Goal: Task Accomplishment & Management: Manage account settings

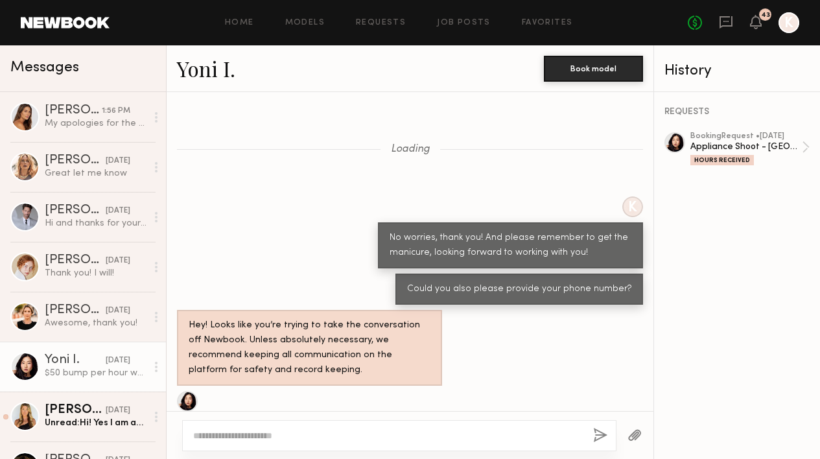
scroll to position [768, 0]
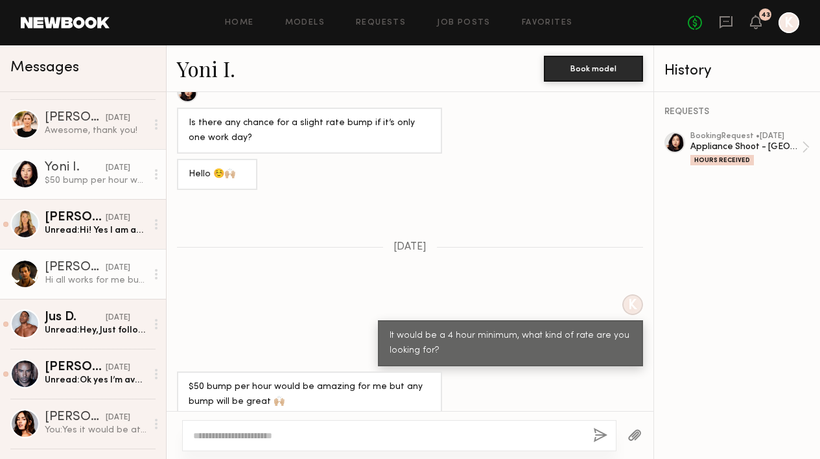
click at [80, 281] on div "Hi all works for me but how long would it take? How many hours? Thanks" at bounding box center [96, 280] width 102 height 12
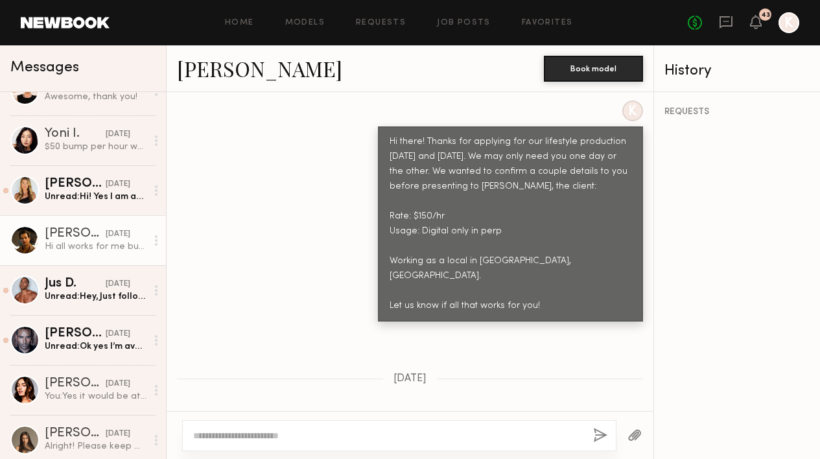
scroll to position [251, 0]
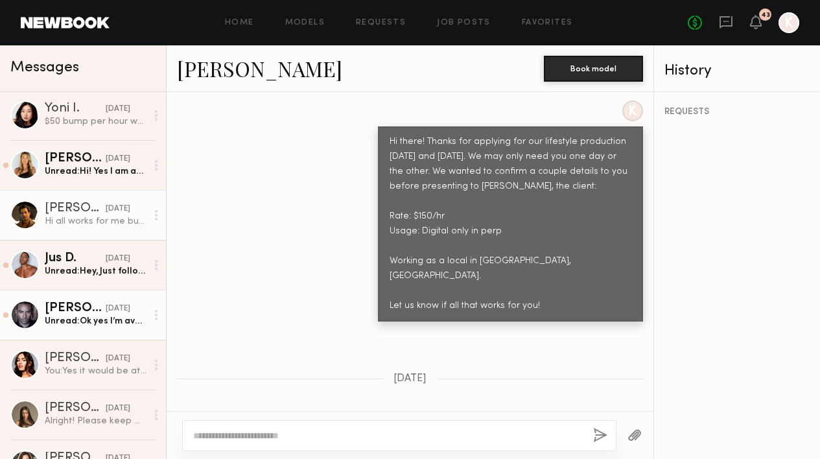
click at [66, 314] on div "Ricky J." at bounding box center [75, 308] width 61 height 13
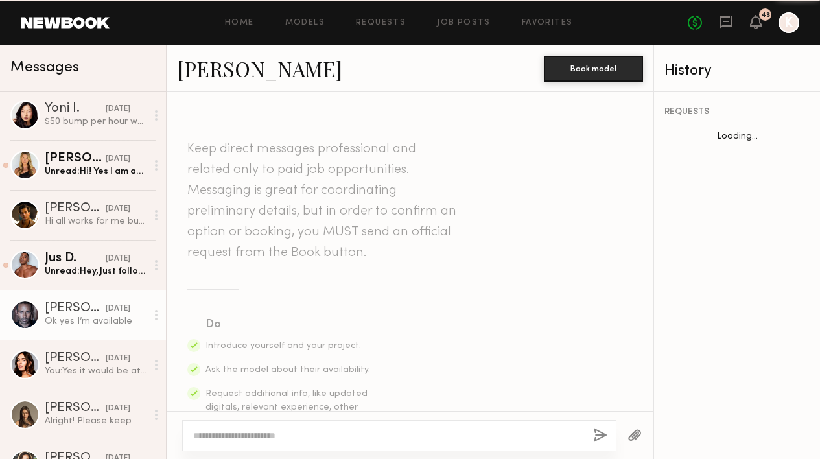
scroll to position [1245, 0]
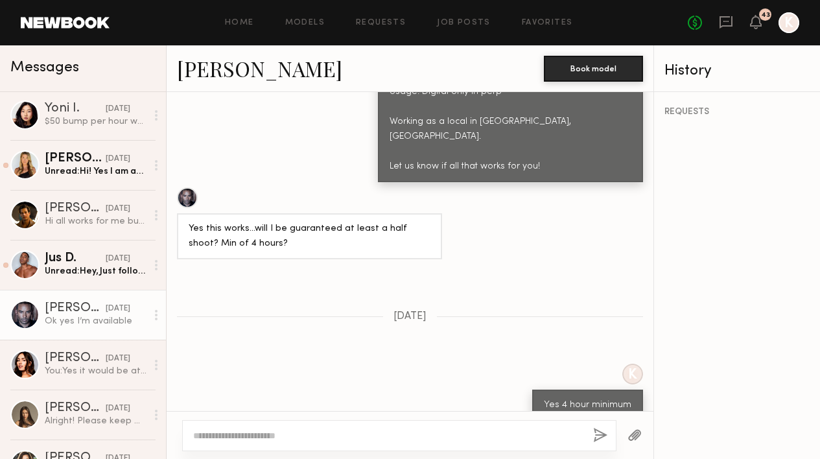
click at [218, 72] on link "Ricky J." at bounding box center [259, 68] width 165 height 28
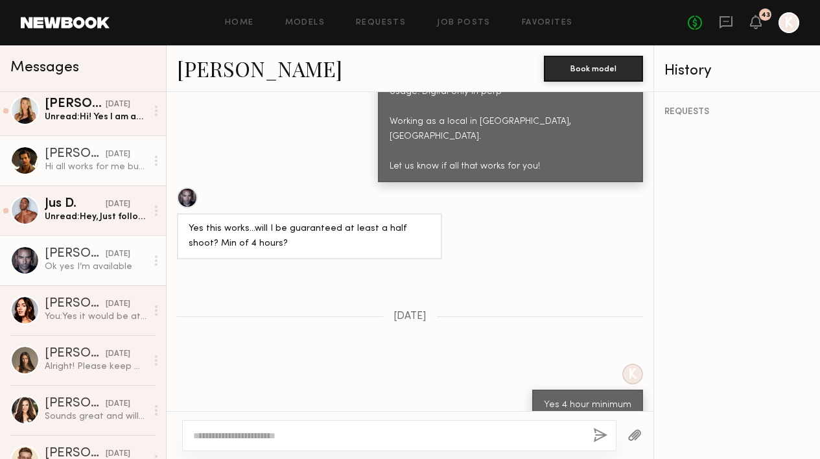
scroll to position [264, 0]
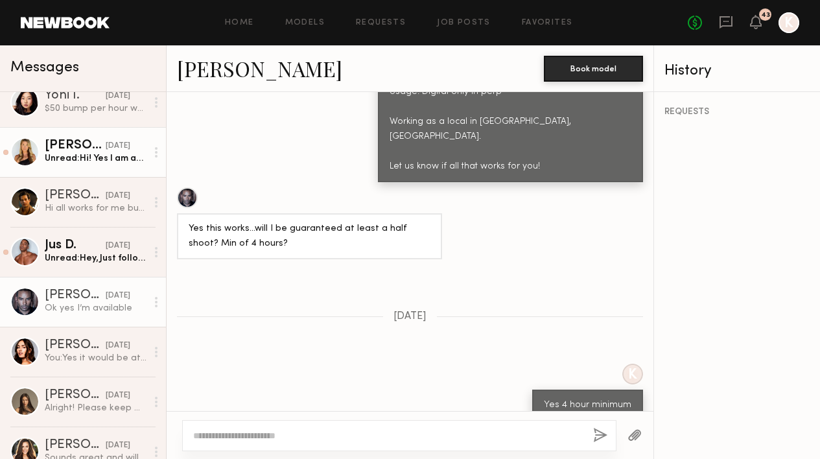
click at [87, 152] on div "Unread: Hi! Yes I am available and can work as a local." at bounding box center [96, 158] width 102 height 12
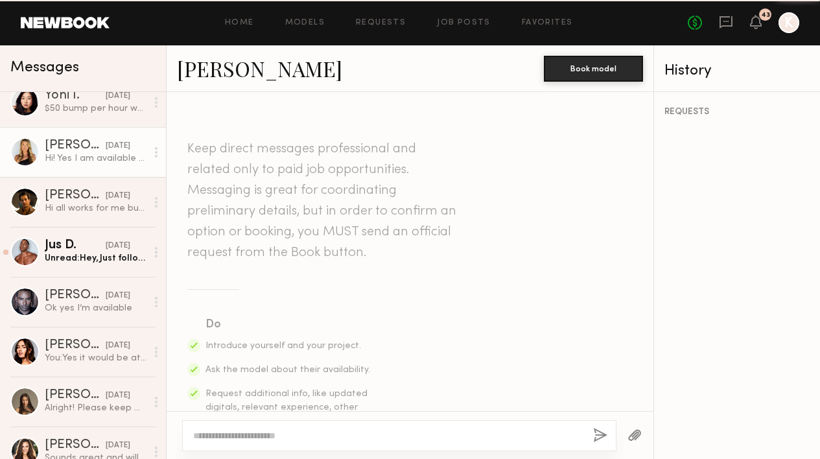
scroll to position [1127, 0]
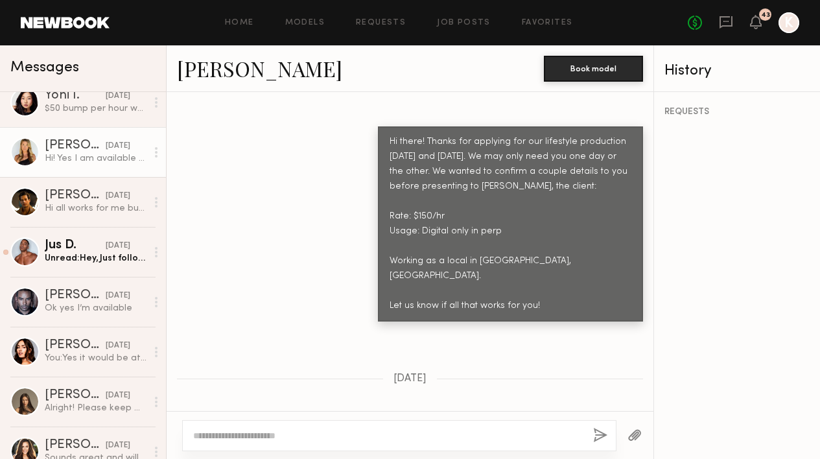
click at [227, 67] on link "Kelli R." at bounding box center [259, 68] width 165 height 28
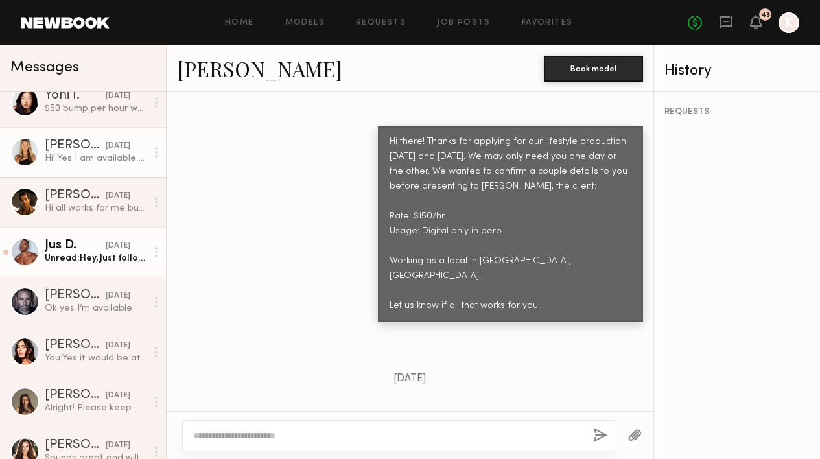
scroll to position [365, 0]
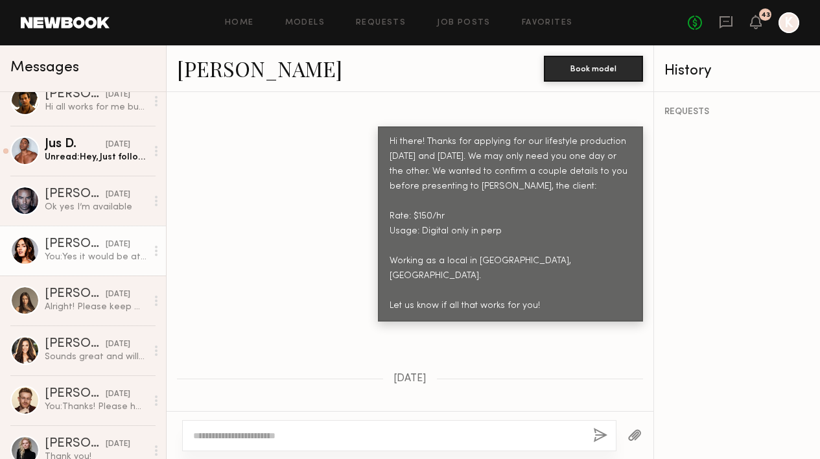
click at [67, 246] on div "Lauren G." at bounding box center [75, 244] width 61 height 13
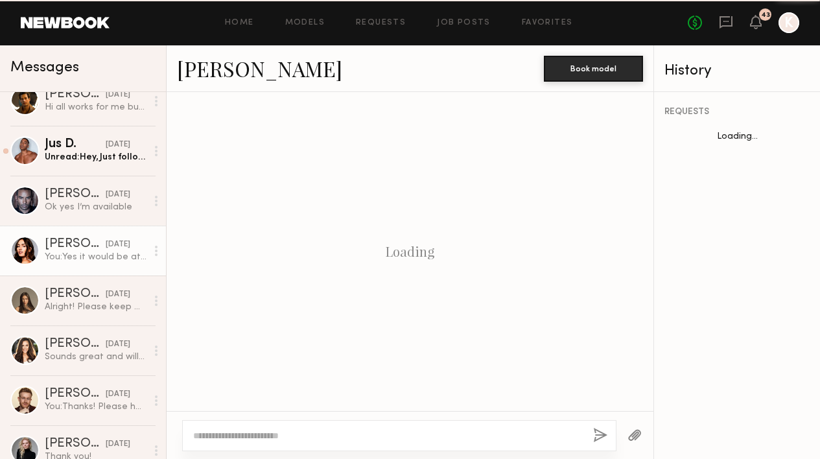
scroll to position [1738, 0]
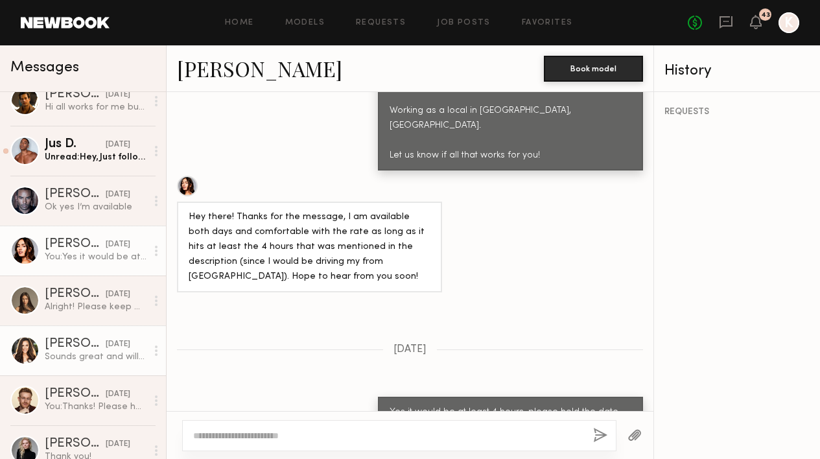
click at [89, 332] on link "Brittany B. 09/18/2025 Sounds great and will do!" at bounding box center [83, 350] width 166 height 50
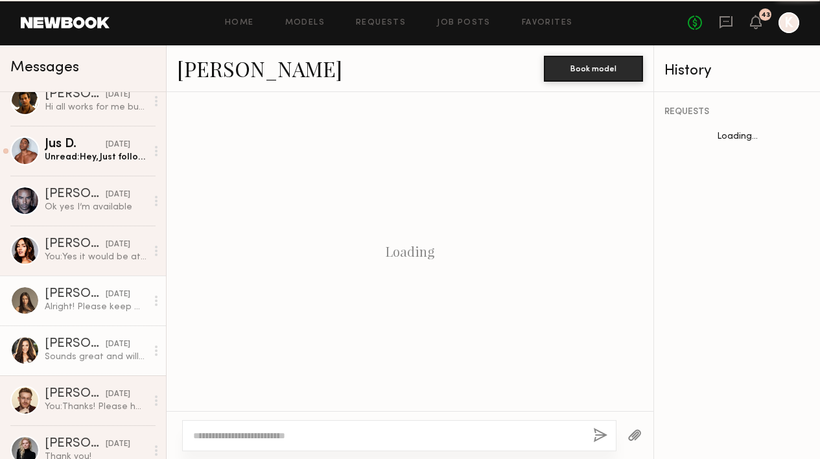
scroll to position [842, 0]
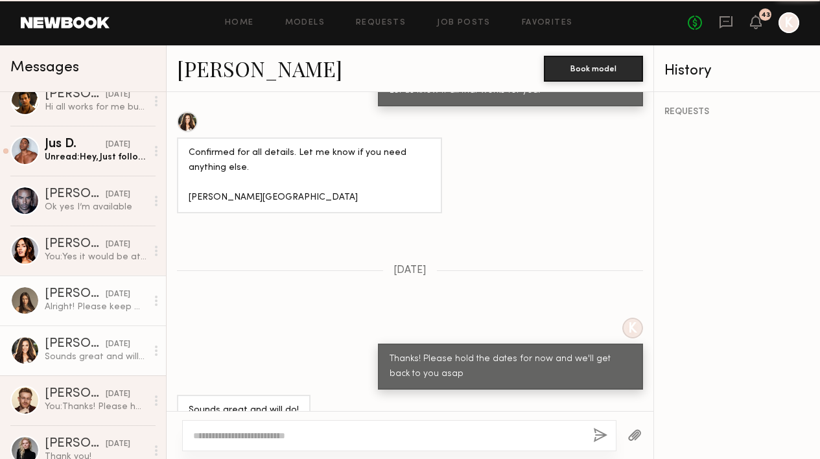
click at [87, 312] on div "Alright! Please keep me posted khamit.assiya@gmail.com Thanks Assiya" at bounding box center [96, 307] width 102 height 12
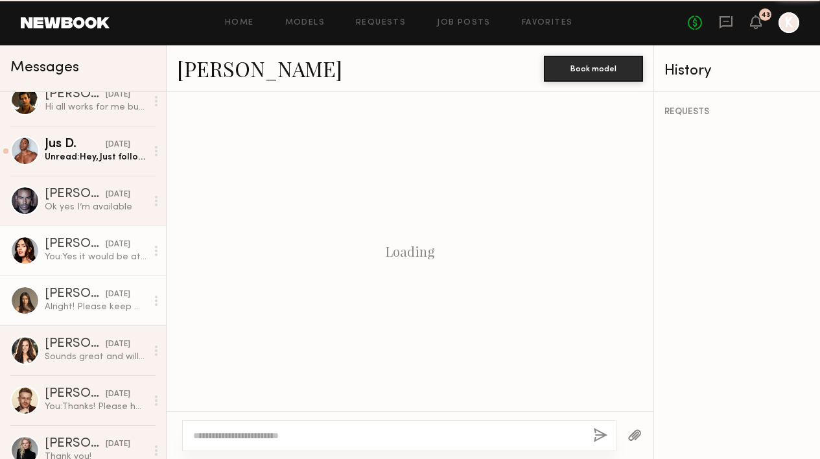
scroll to position [962, 0]
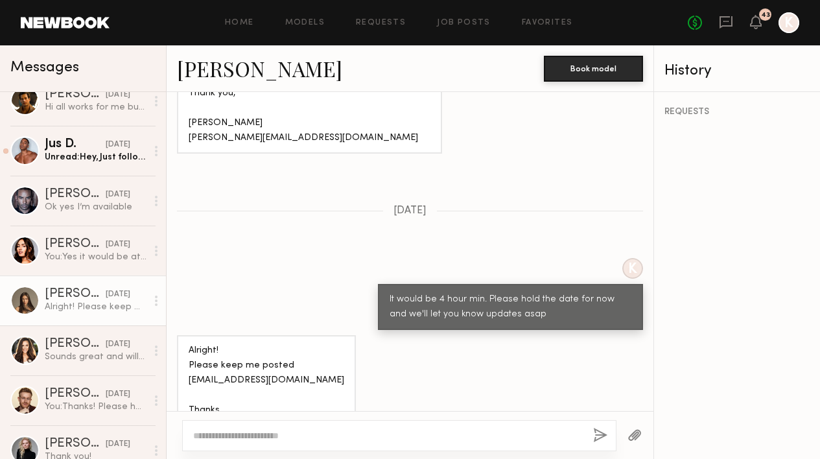
click at [305, 432] on textarea at bounding box center [387, 435] width 389 height 13
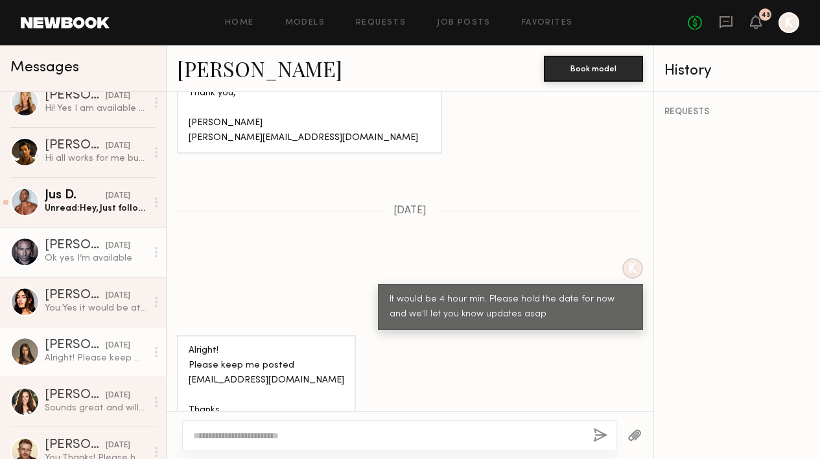
scroll to position [443, 0]
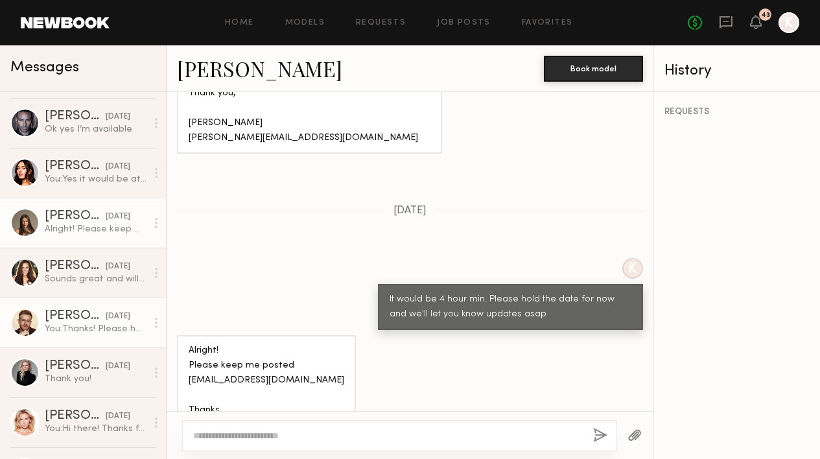
click at [93, 328] on div "You: Thanks! Please hold the dates for now and we'll get back to you asap" at bounding box center [96, 329] width 102 height 12
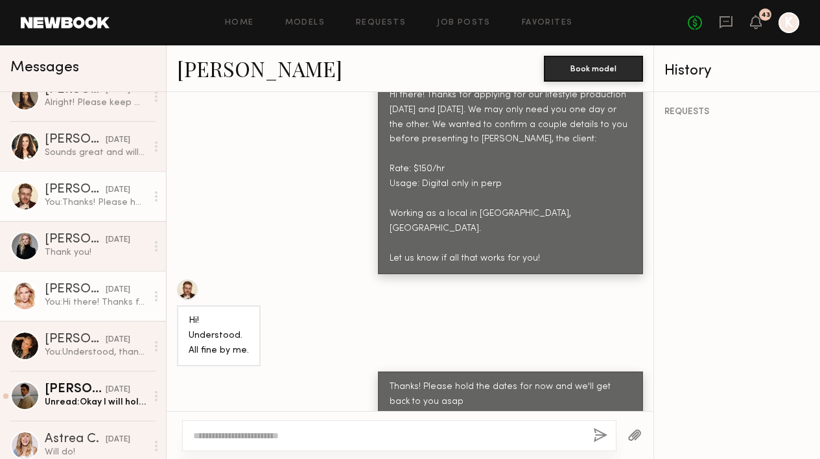
scroll to position [651, 0]
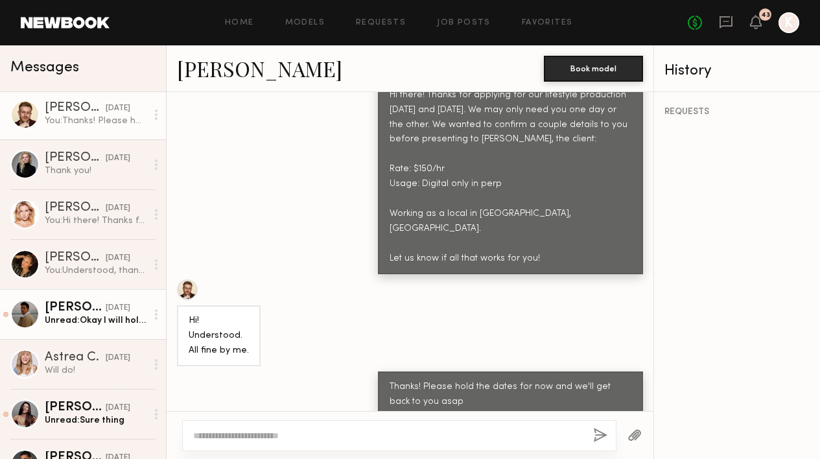
click at [97, 320] on div "Unread: Okay I will hold the date! Thanks!" at bounding box center [96, 320] width 102 height 12
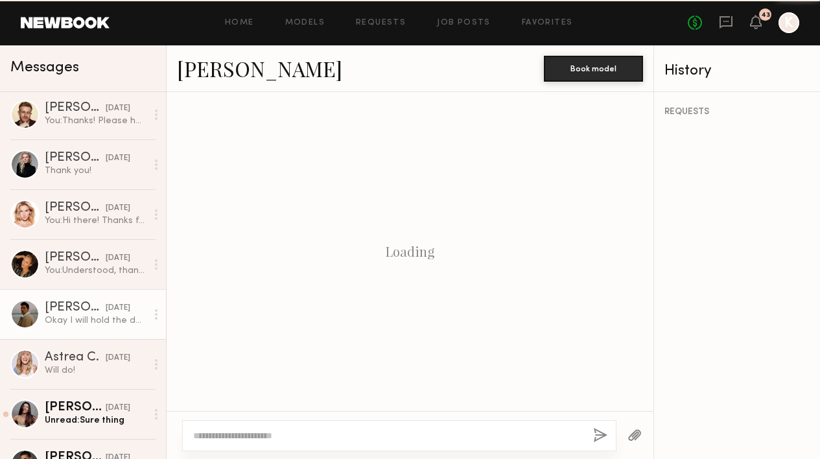
scroll to position [827, 0]
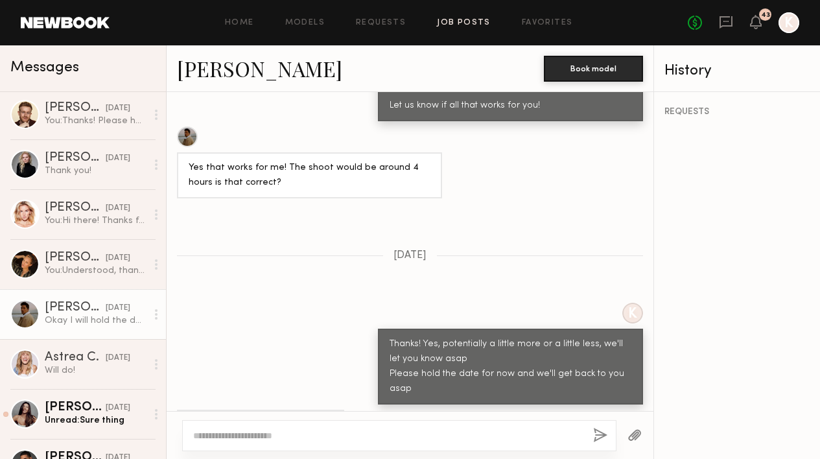
click at [467, 19] on link "Job Posts" at bounding box center [464, 23] width 54 height 8
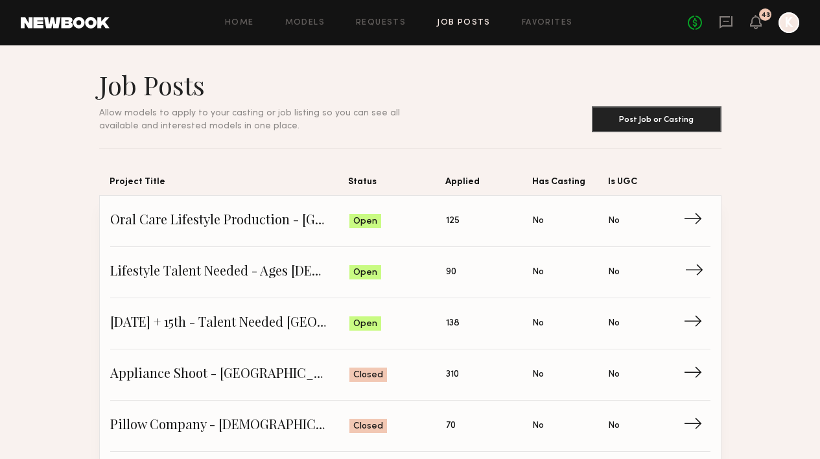
click at [294, 277] on span "Lifestyle Talent Needed - Ages 35-45 (Oct 14/15)" at bounding box center [229, 271] width 239 height 19
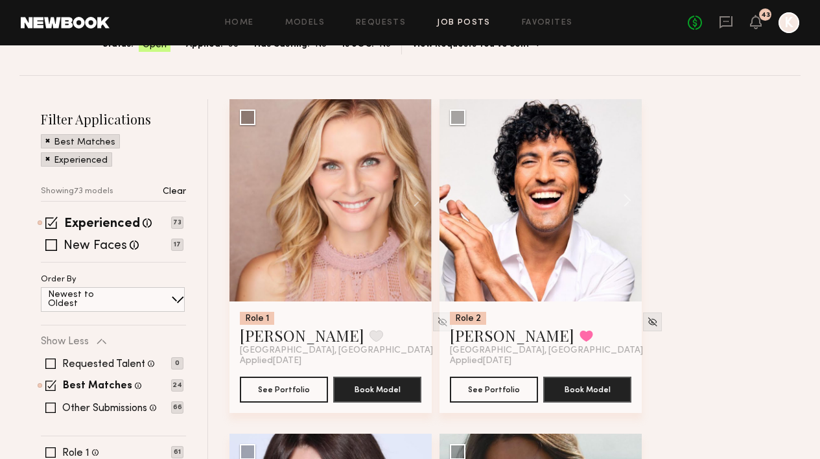
scroll to position [408, 0]
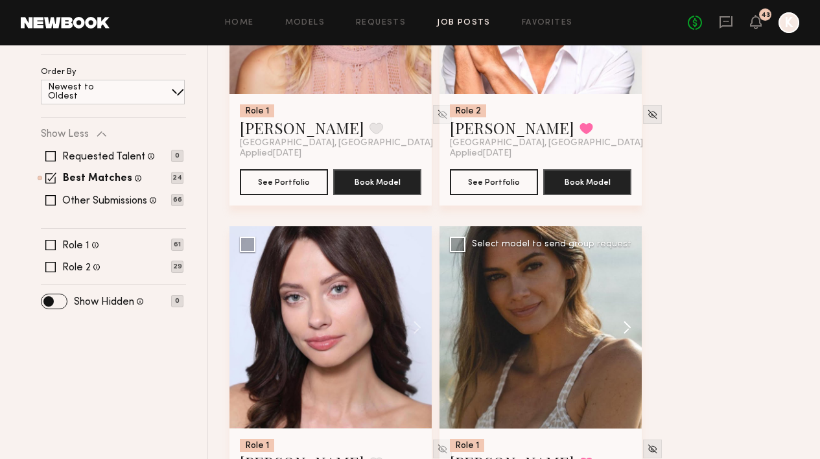
click at [631, 256] on button at bounding box center [620, 327] width 41 height 202
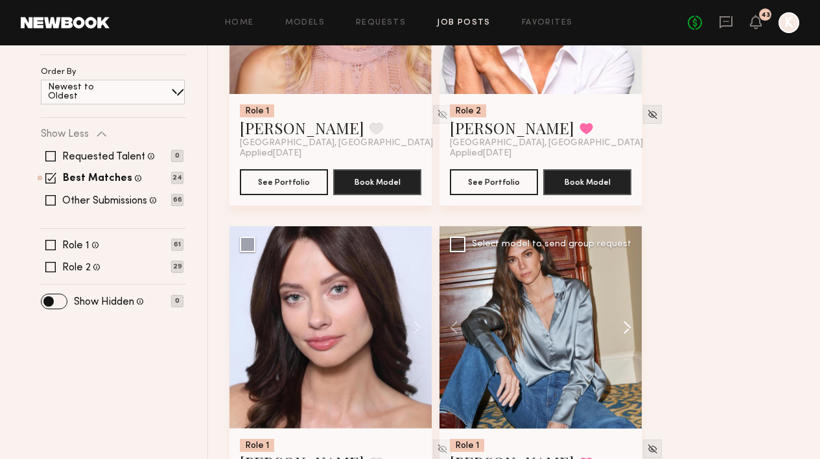
click at [631, 256] on button at bounding box center [620, 327] width 41 height 202
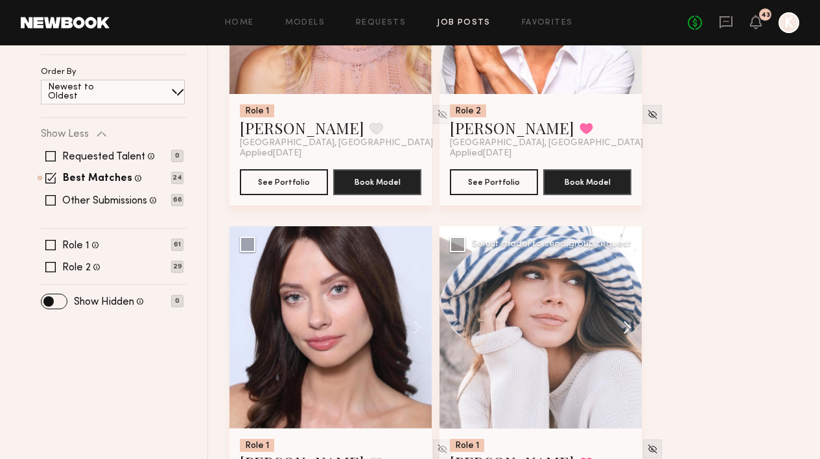
click at [631, 256] on button at bounding box center [620, 327] width 41 height 202
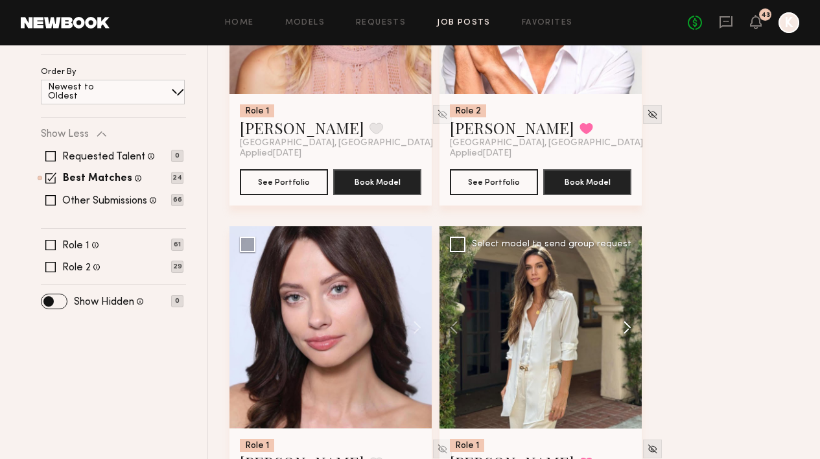
click at [631, 256] on button at bounding box center [620, 327] width 41 height 202
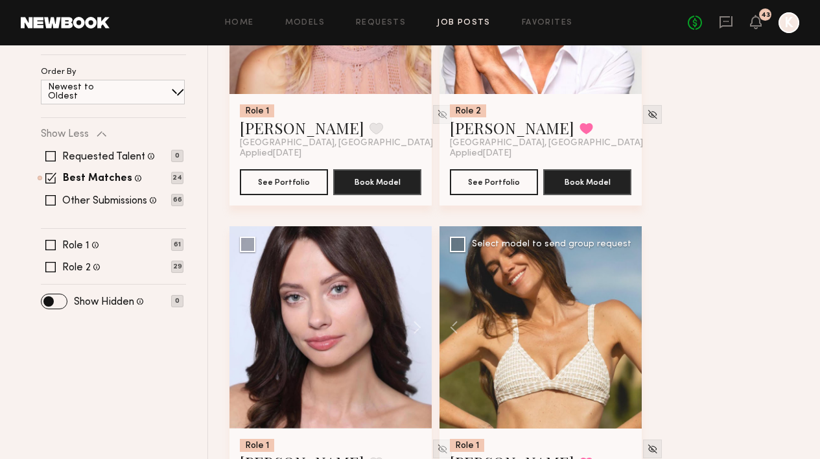
click at [631, 256] on div at bounding box center [540, 327] width 202 height 202
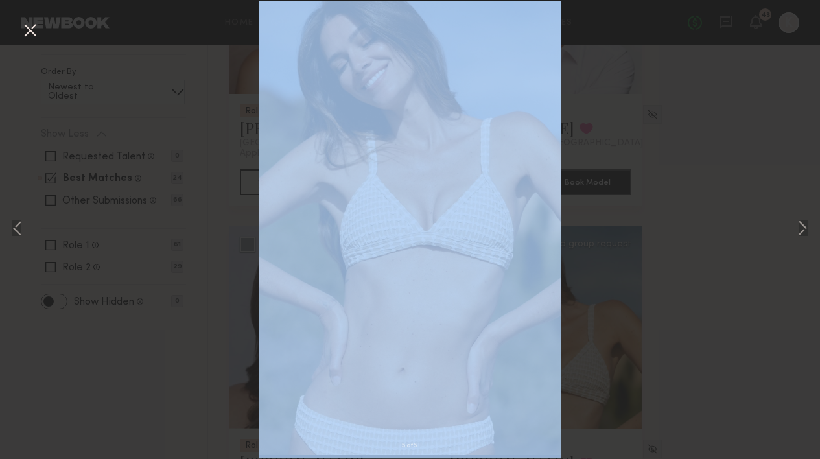
click at [631, 256] on div "5 of 5" at bounding box center [410, 229] width 820 height 459
click at [797, 220] on button at bounding box center [802, 229] width 16 height 367
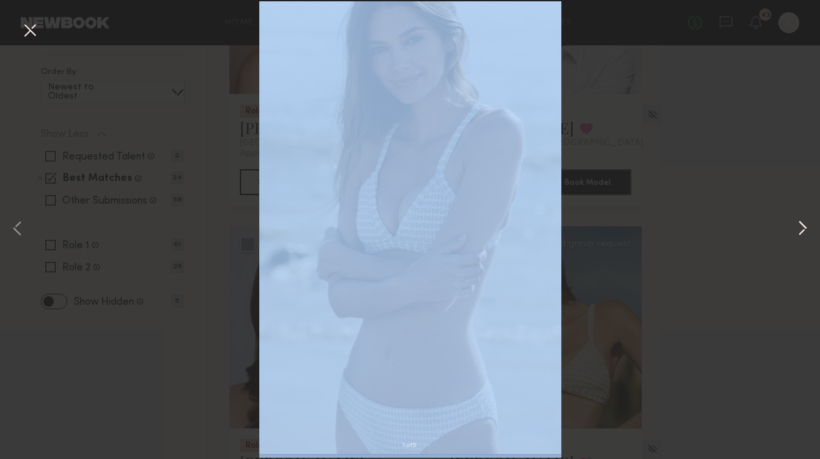
click at [797, 220] on button at bounding box center [802, 229] width 16 height 367
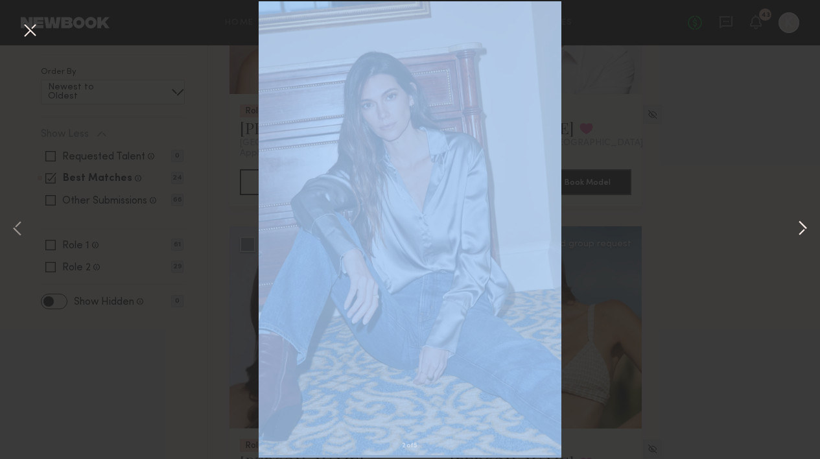
click at [797, 220] on button at bounding box center [802, 229] width 16 height 367
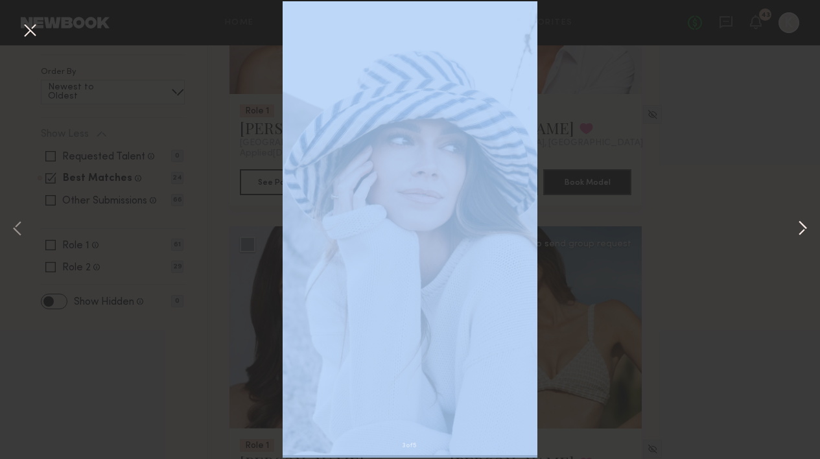
click at [797, 220] on button at bounding box center [802, 229] width 16 height 367
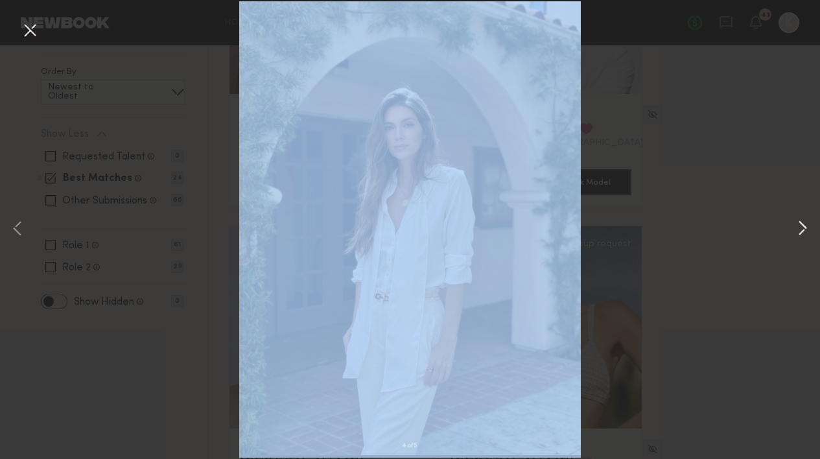
click at [797, 220] on button at bounding box center [802, 229] width 16 height 367
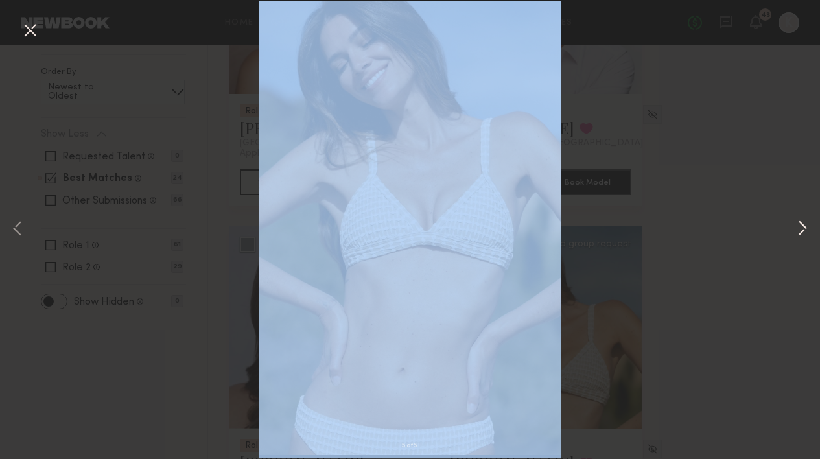
click at [797, 220] on button at bounding box center [802, 229] width 16 height 367
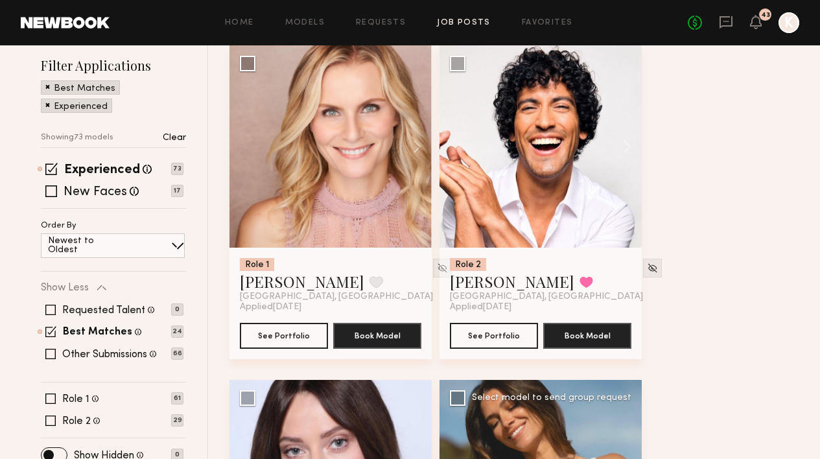
scroll to position [141, 0]
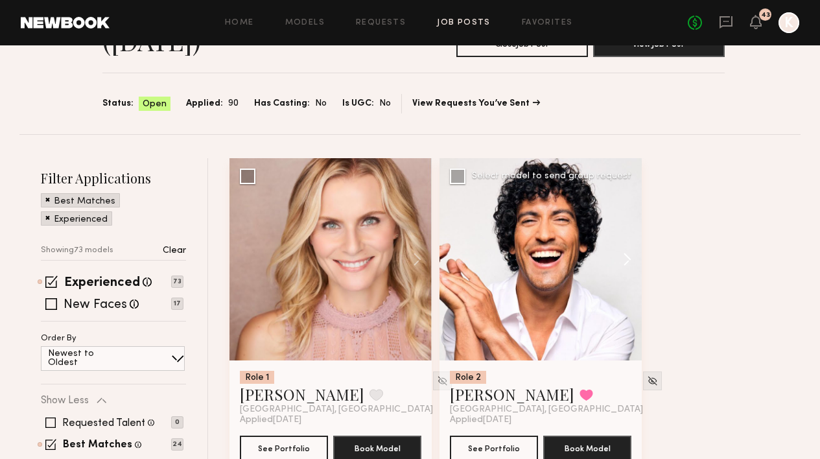
click at [622, 195] on button at bounding box center [620, 259] width 41 height 202
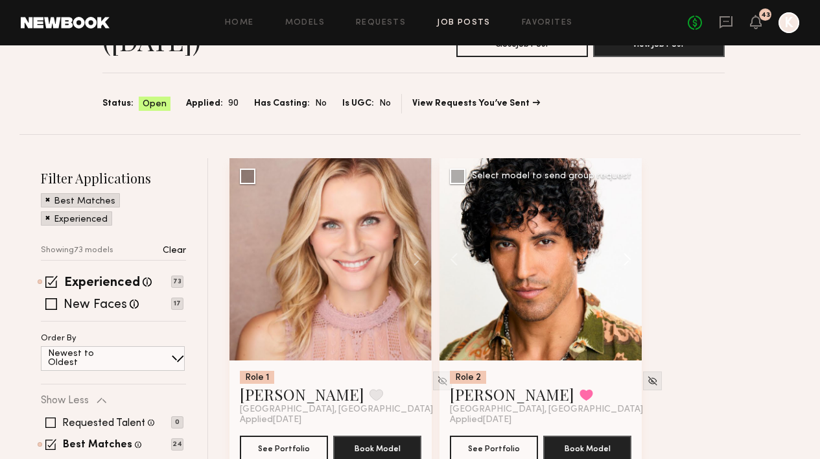
click at [622, 195] on button at bounding box center [620, 259] width 41 height 202
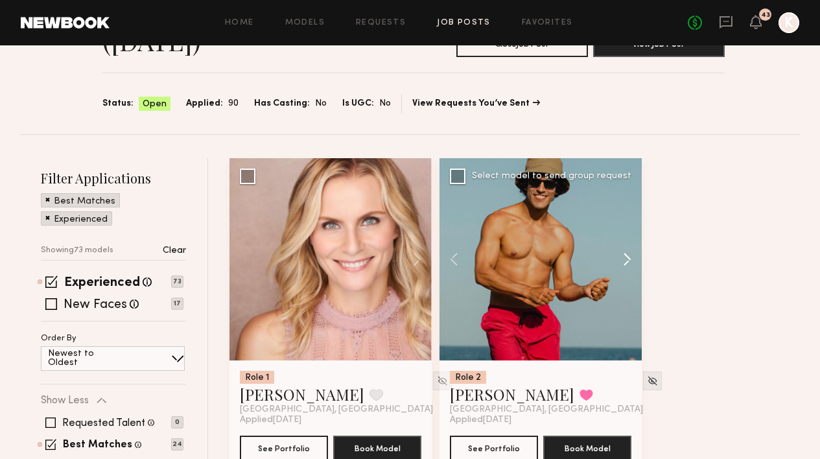
click at [622, 195] on button at bounding box center [620, 259] width 41 height 202
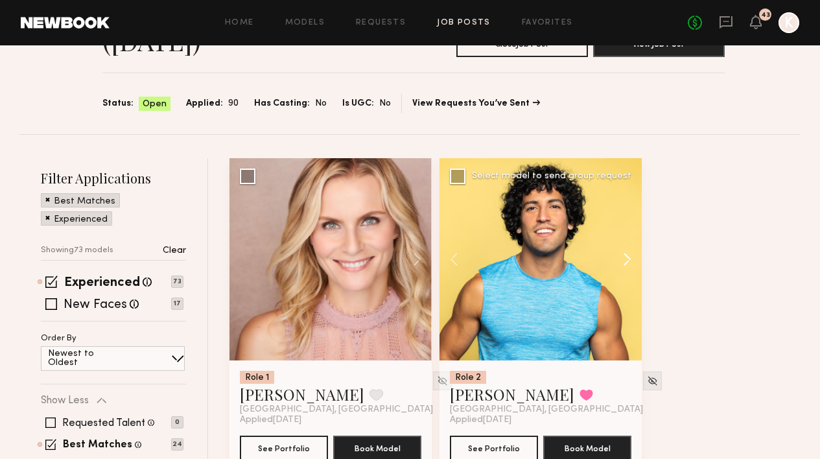
click at [622, 195] on button at bounding box center [620, 259] width 41 height 202
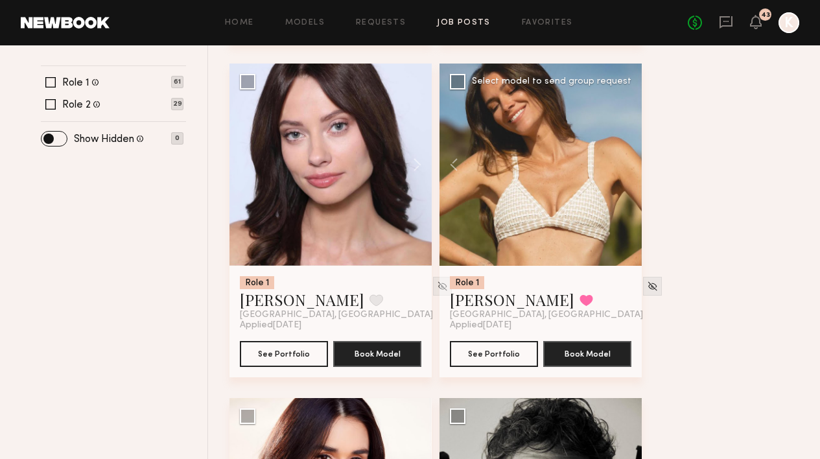
scroll to position [820, 0]
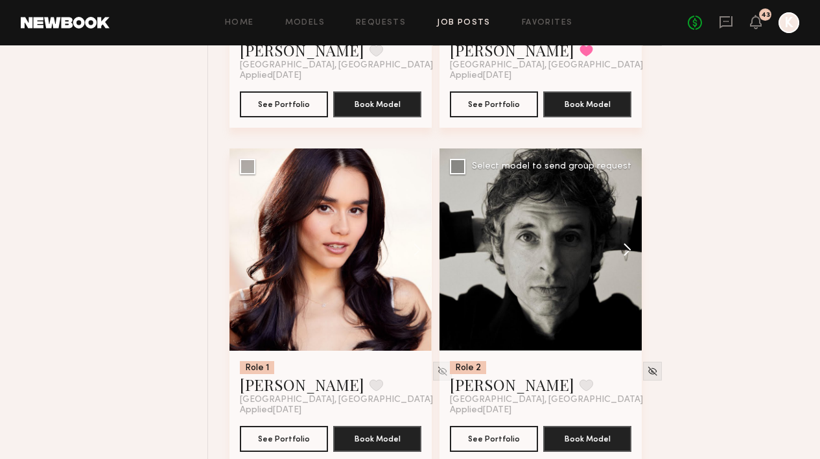
click at [629, 178] on button at bounding box center [620, 249] width 41 height 202
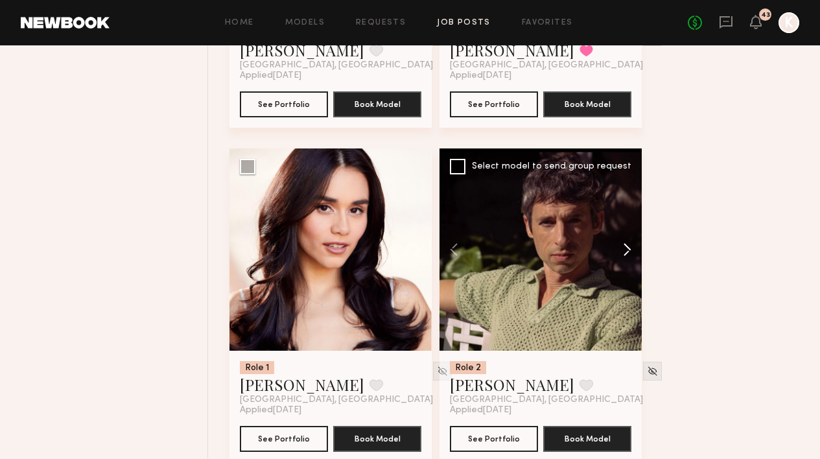
click at [629, 178] on button at bounding box center [620, 249] width 41 height 202
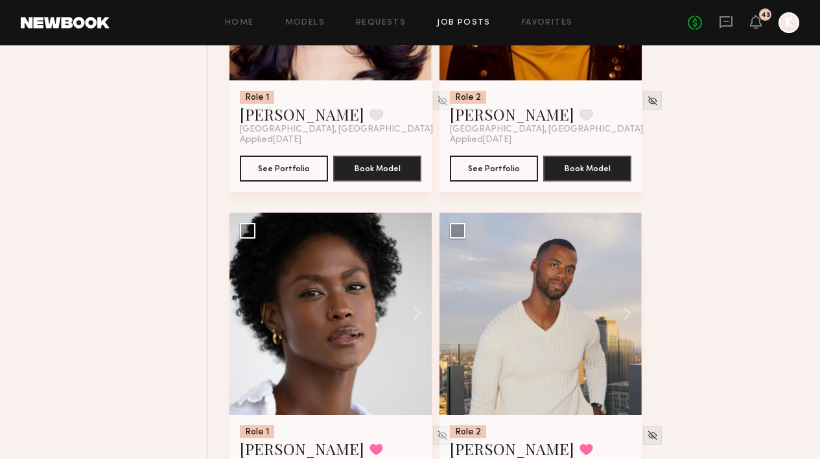
scroll to position [1137, 0]
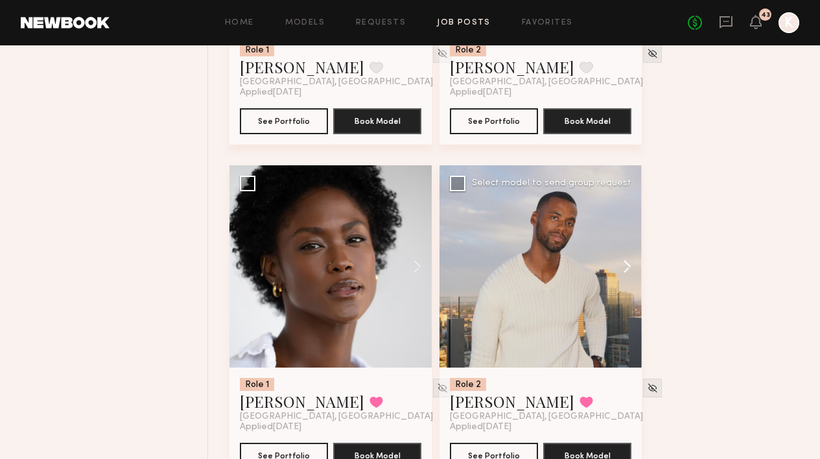
click at [621, 199] on button at bounding box center [620, 266] width 41 height 202
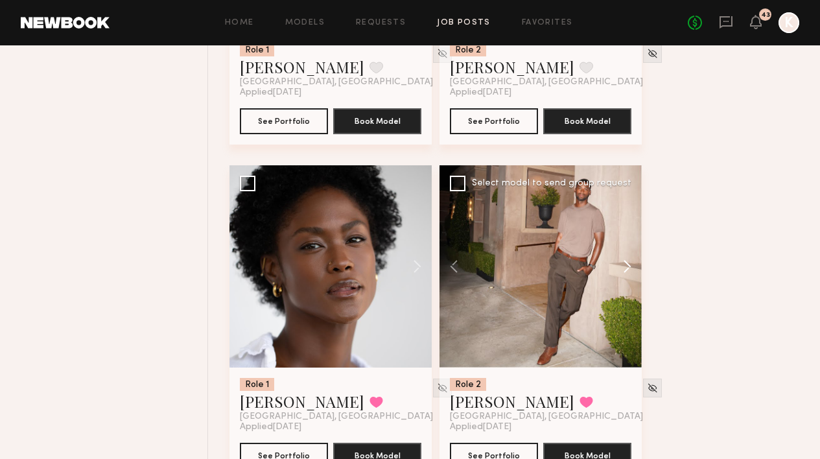
click at [621, 199] on button at bounding box center [620, 266] width 41 height 202
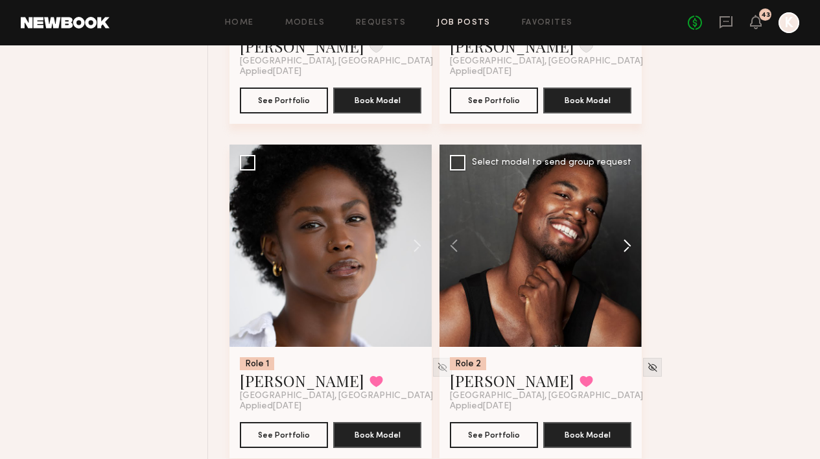
scroll to position [1109, 0]
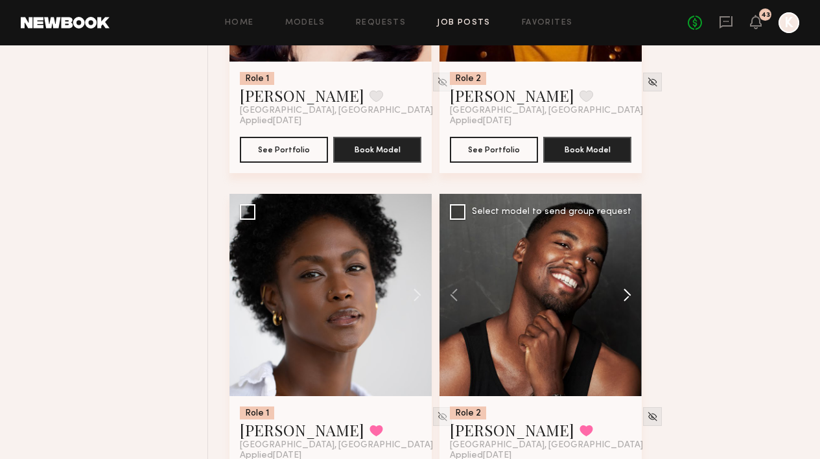
click at [625, 227] on button at bounding box center [620, 295] width 41 height 202
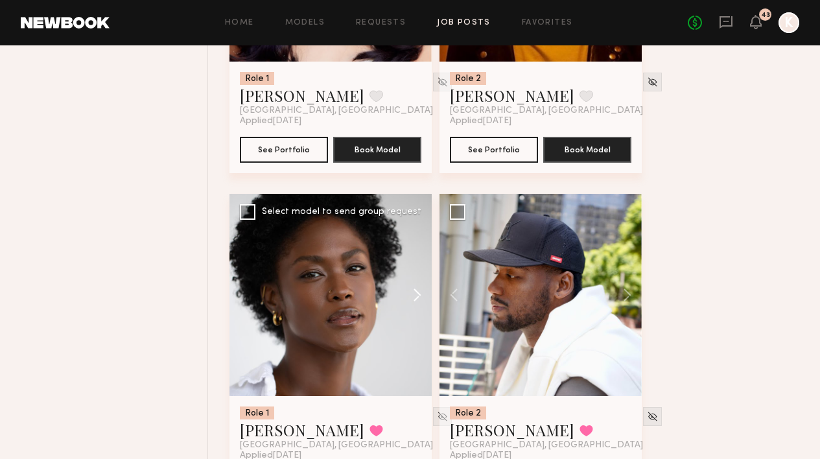
click at [415, 223] on button at bounding box center [410, 295] width 41 height 202
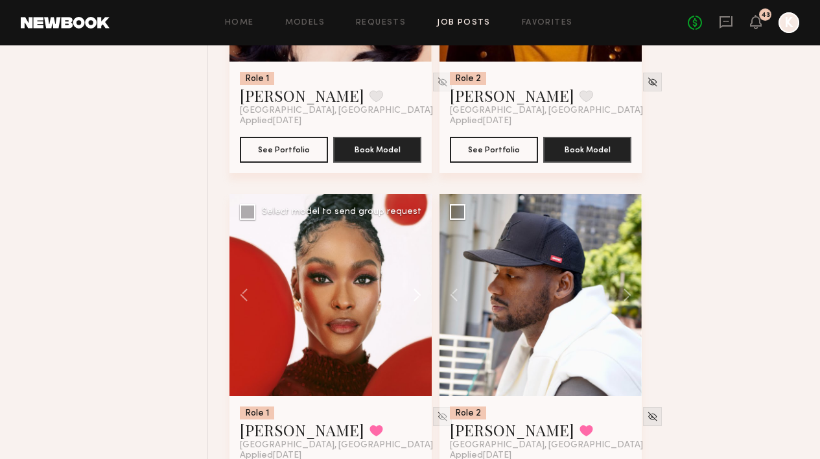
click at [415, 223] on button at bounding box center [410, 295] width 41 height 202
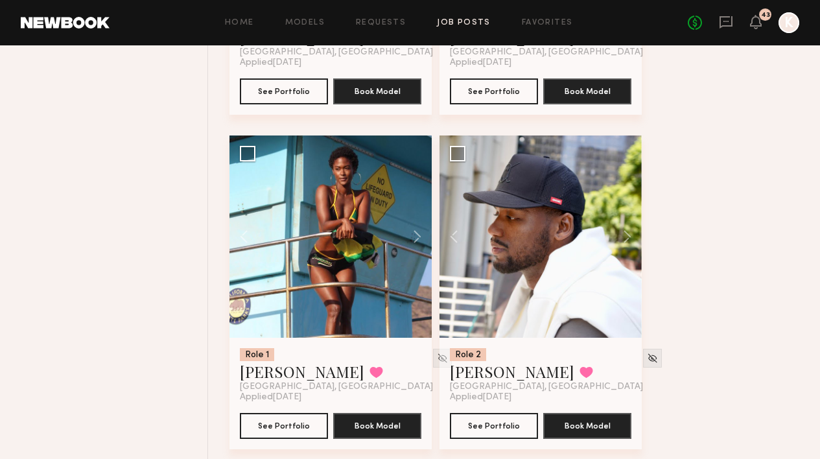
scroll to position [1411, 0]
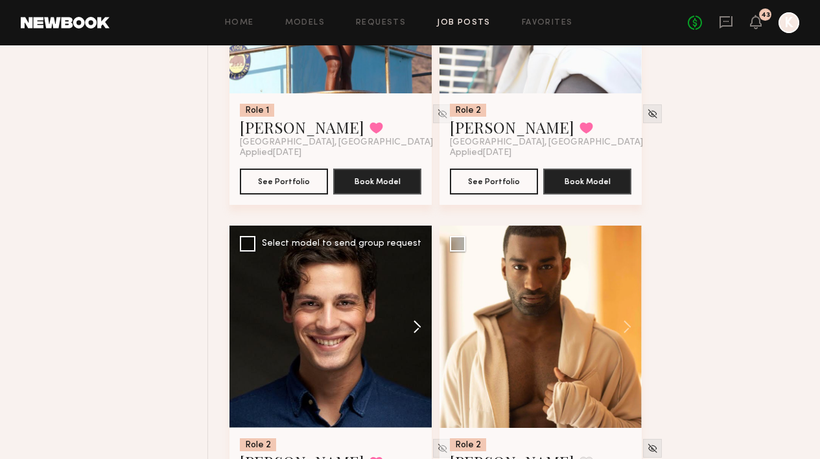
click at [414, 262] on button at bounding box center [410, 326] width 41 height 202
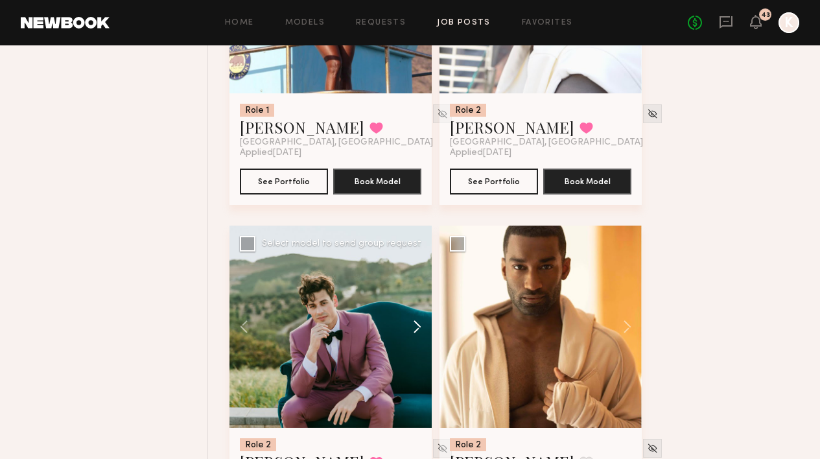
click at [420, 260] on button at bounding box center [410, 326] width 41 height 202
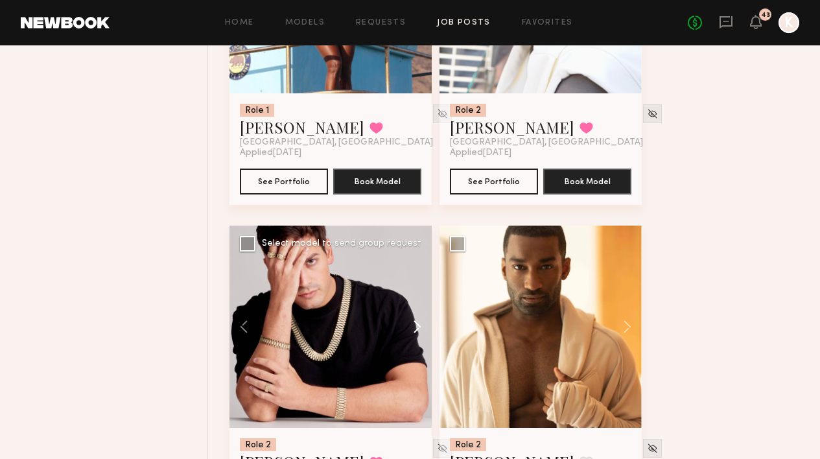
click at [420, 260] on button at bounding box center [410, 326] width 41 height 202
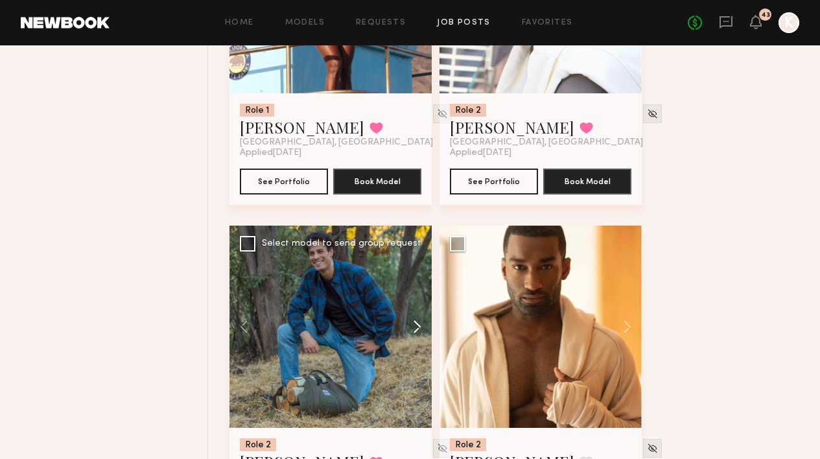
click at [420, 260] on button at bounding box center [410, 326] width 41 height 202
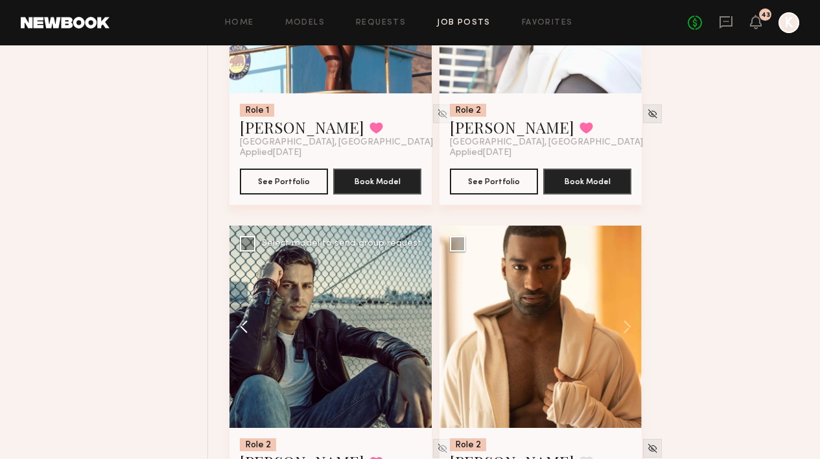
click at [237, 268] on button at bounding box center [249, 326] width 41 height 202
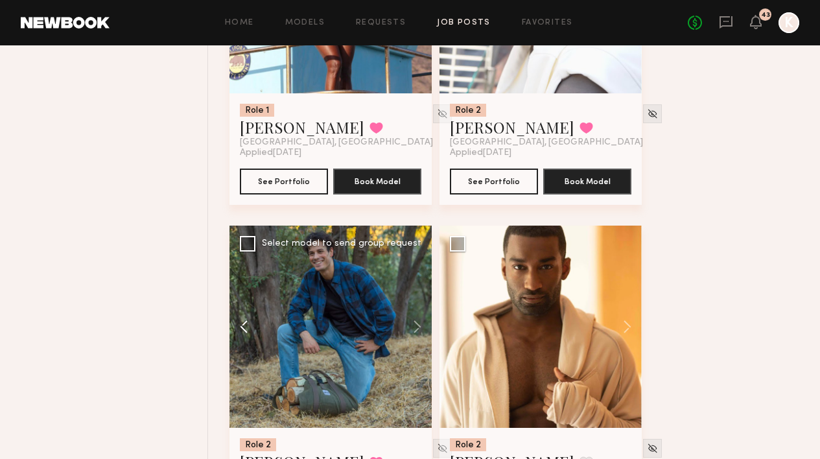
click at [237, 268] on button at bounding box center [249, 326] width 41 height 202
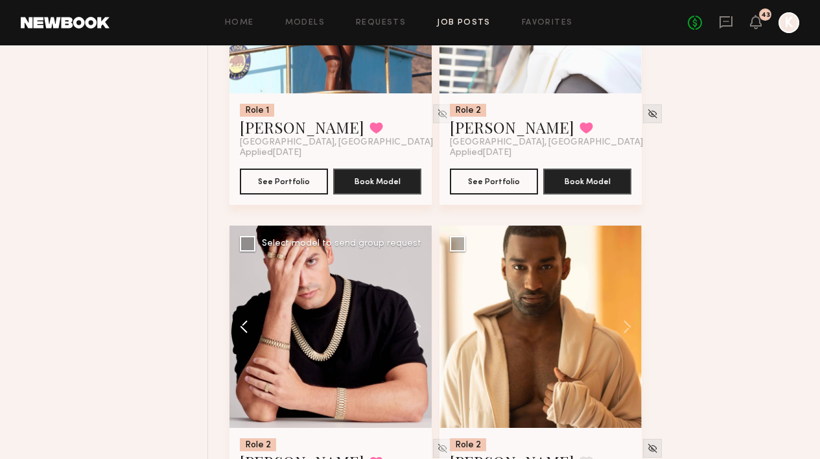
click at [237, 268] on button at bounding box center [249, 326] width 41 height 202
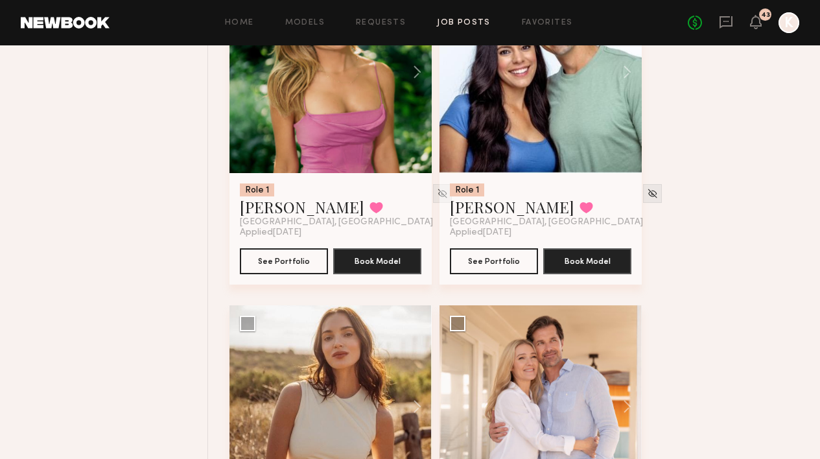
scroll to position [4412, 0]
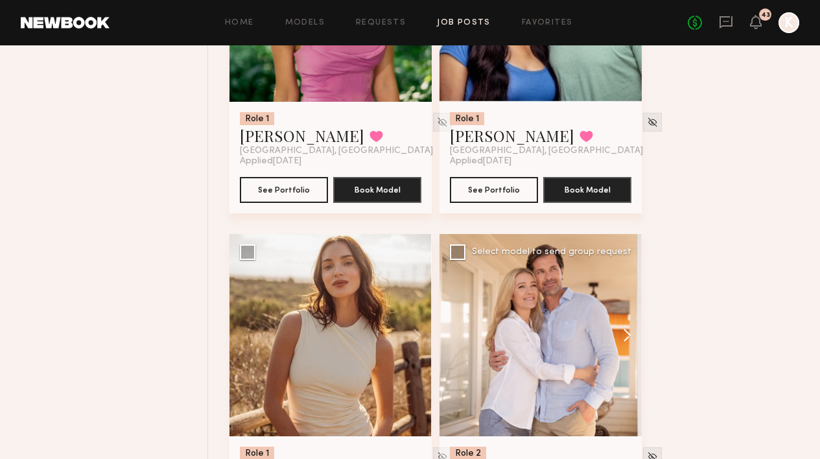
click at [622, 266] on button at bounding box center [620, 335] width 41 height 202
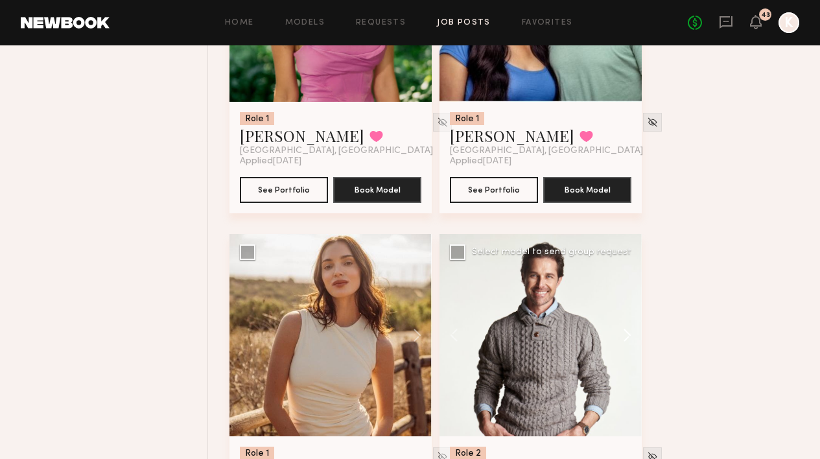
click at [622, 266] on button at bounding box center [620, 335] width 41 height 202
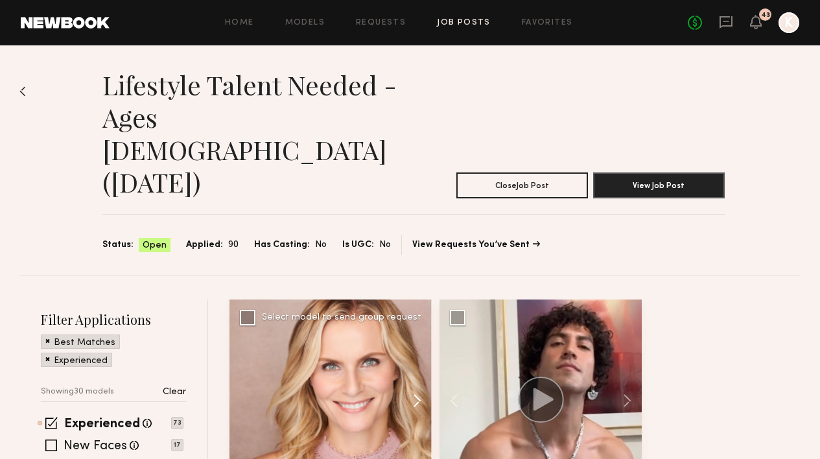
scroll to position [91, 0]
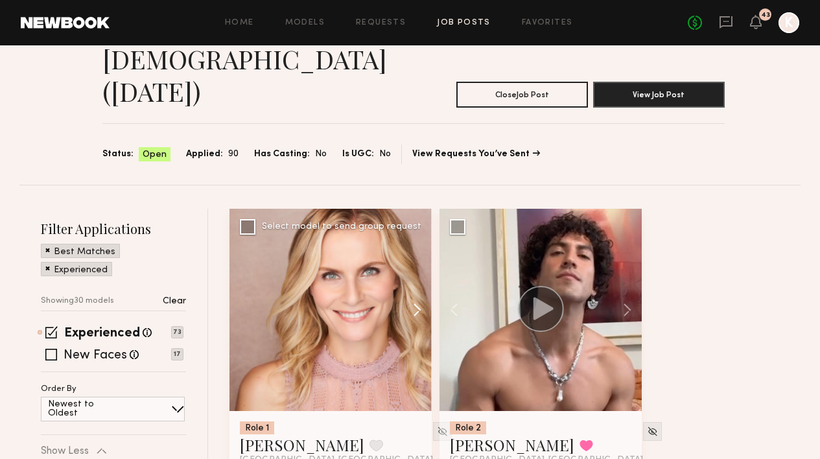
click at [417, 229] on button at bounding box center [410, 310] width 41 height 202
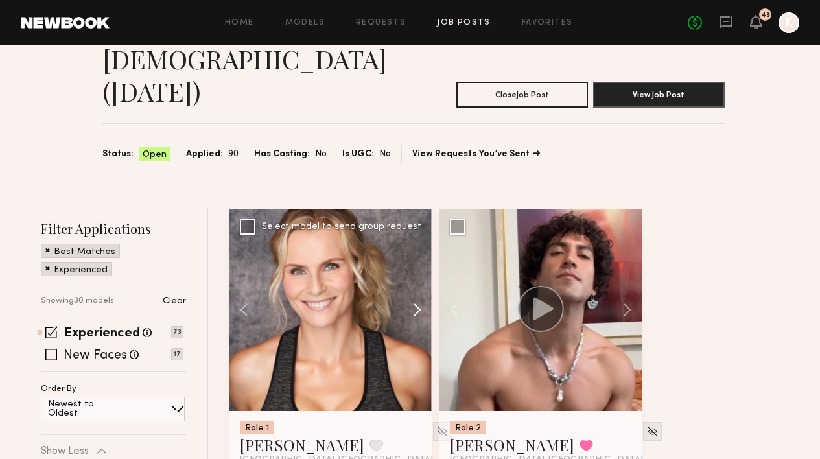
click at [417, 229] on button at bounding box center [410, 310] width 41 height 202
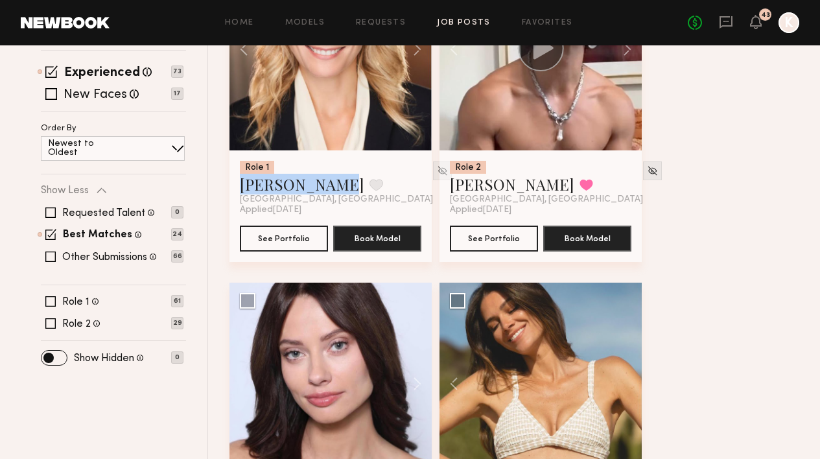
scroll to position [462, 0]
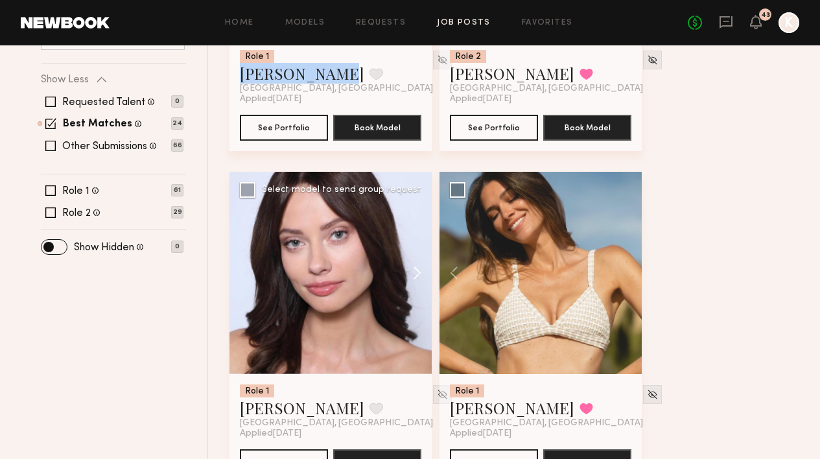
click at [415, 203] on button at bounding box center [410, 273] width 41 height 202
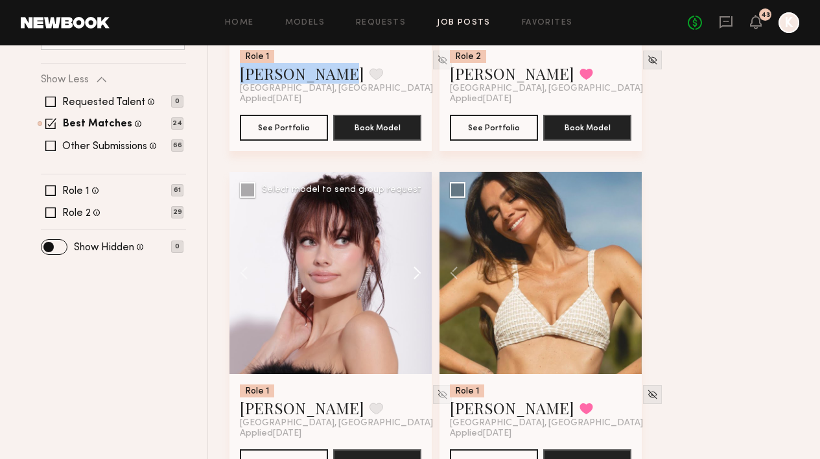
click at [415, 203] on button at bounding box center [410, 273] width 41 height 202
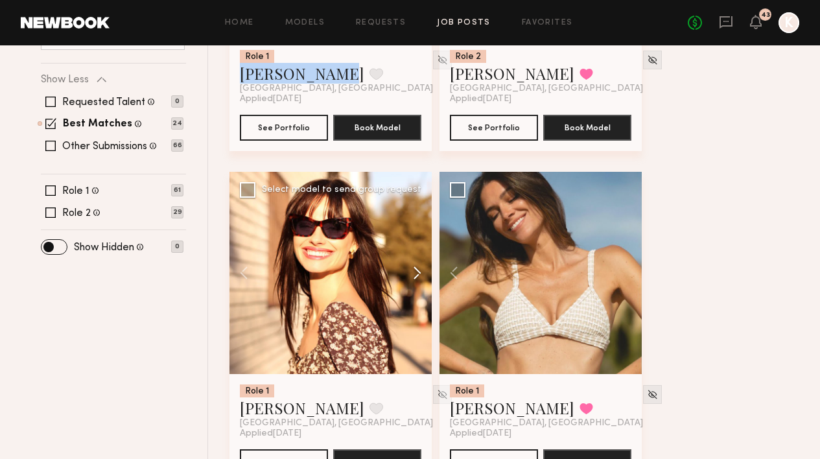
click at [415, 203] on button at bounding box center [410, 273] width 41 height 202
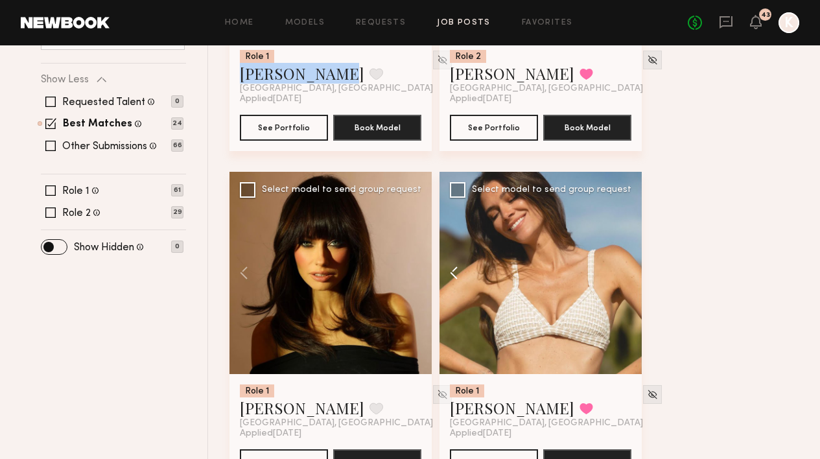
click at [451, 205] on button at bounding box center [459, 273] width 41 height 202
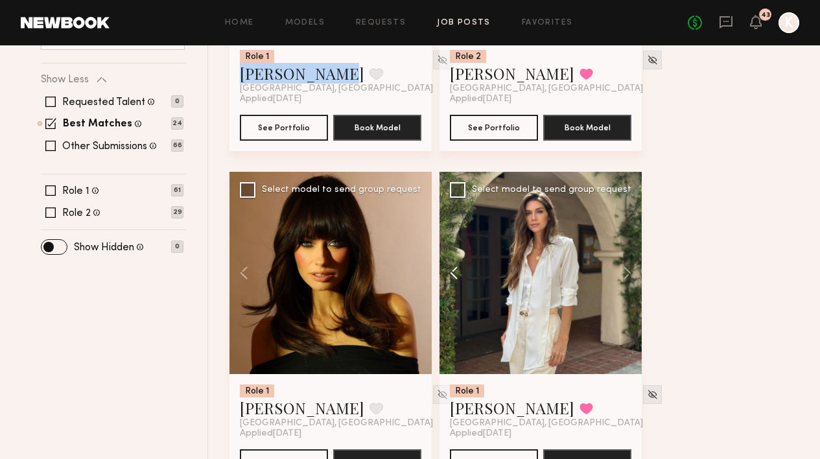
click at [451, 205] on button at bounding box center [459, 273] width 41 height 202
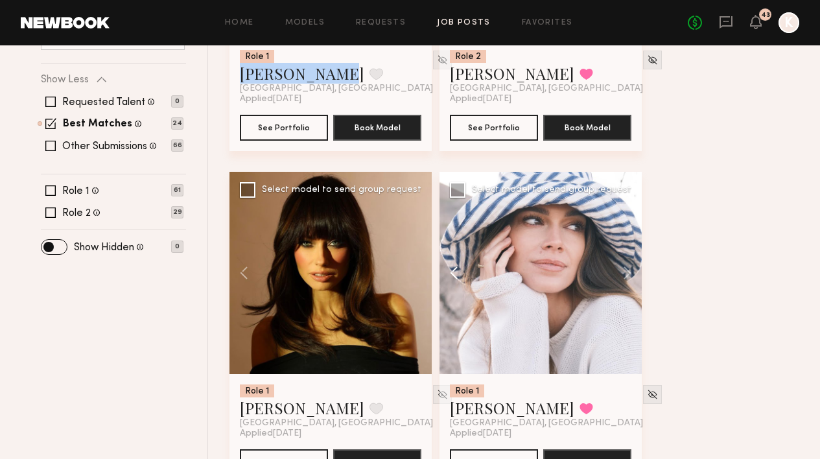
click at [451, 205] on button at bounding box center [459, 273] width 41 height 202
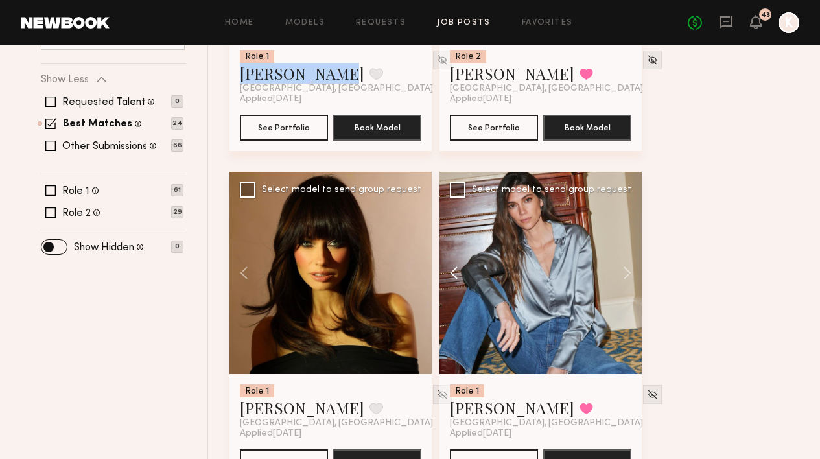
click at [451, 205] on button at bounding box center [459, 273] width 41 height 202
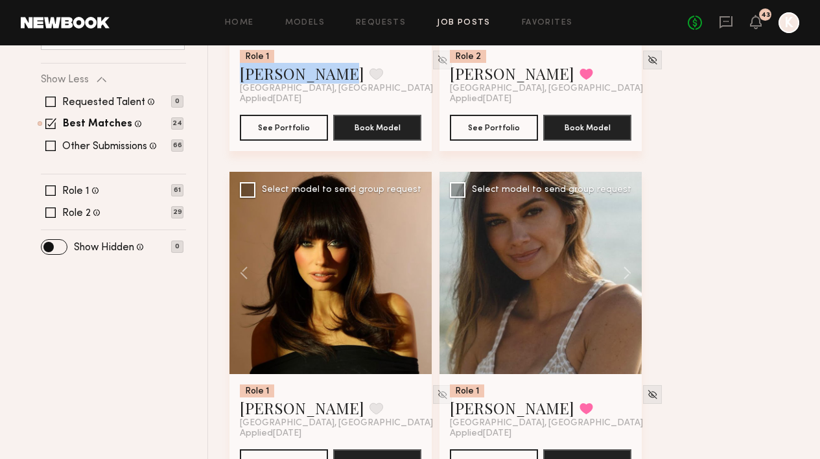
click at [451, 205] on div at bounding box center [540, 273] width 202 height 202
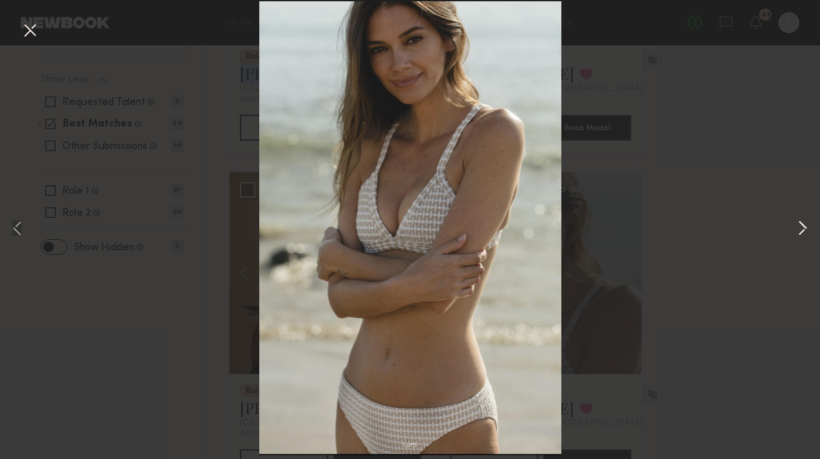
click at [801, 234] on button at bounding box center [802, 229] width 16 height 367
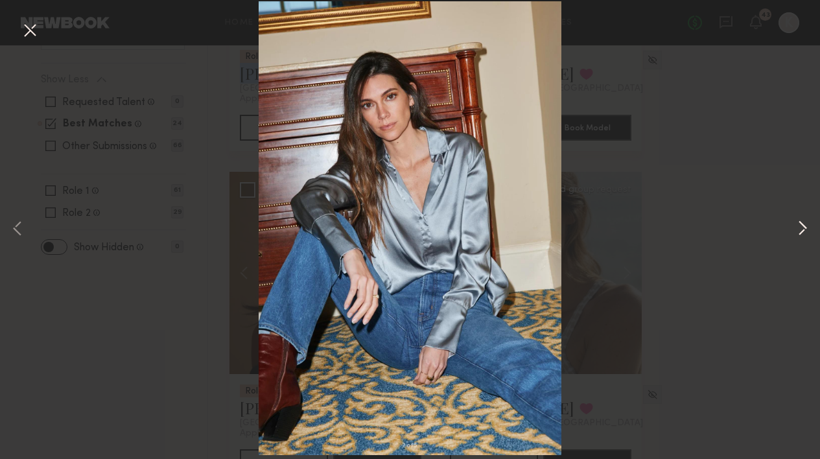
click at [801, 234] on button at bounding box center [802, 229] width 16 height 367
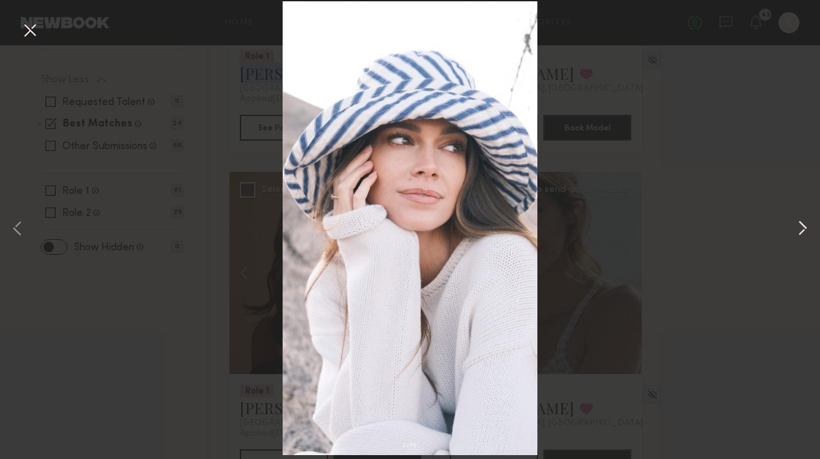
click at [801, 234] on button at bounding box center [802, 229] width 16 height 367
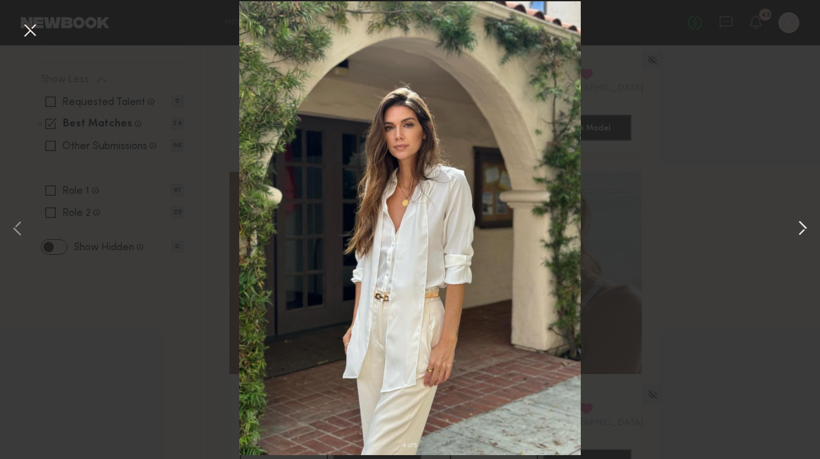
click at [801, 234] on button at bounding box center [802, 229] width 16 height 367
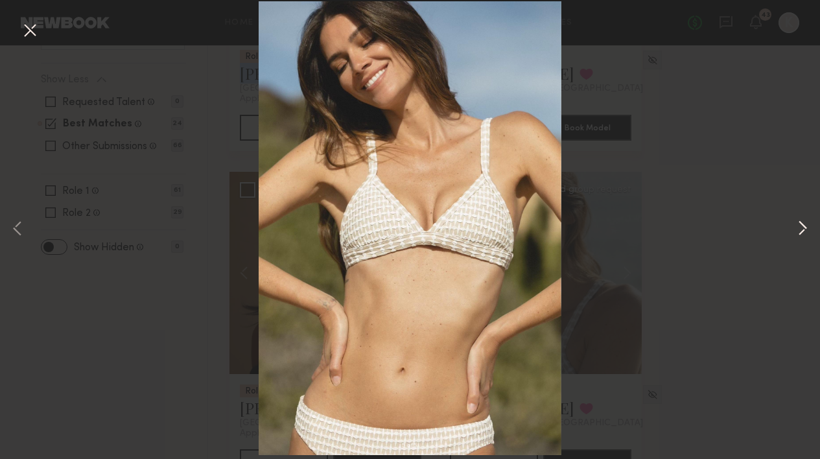
click at [801, 234] on button at bounding box center [802, 229] width 16 height 367
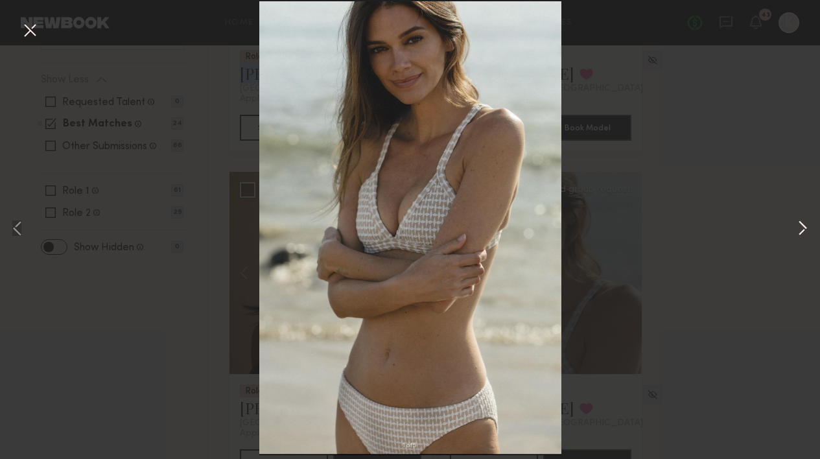
click at [801, 234] on button at bounding box center [802, 229] width 16 height 367
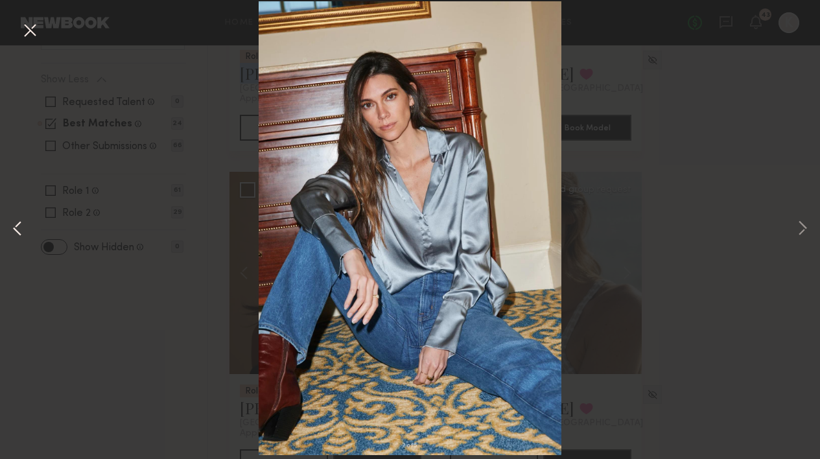
click at [19, 219] on button at bounding box center [18, 229] width 16 height 367
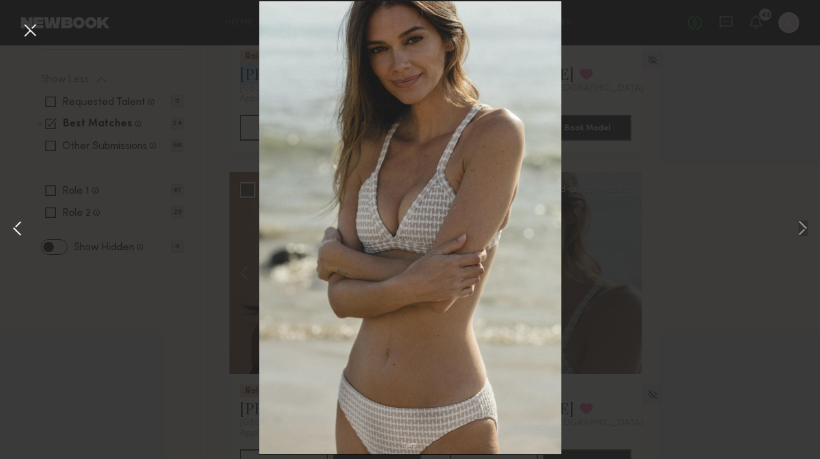
click at [19, 219] on button at bounding box center [18, 229] width 16 height 367
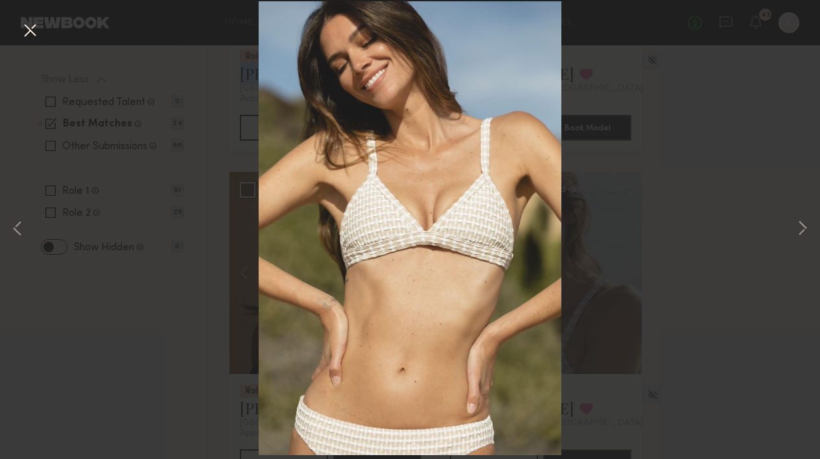
click at [24, 29] on button at bounding box center [29, 30] width 21 height 23
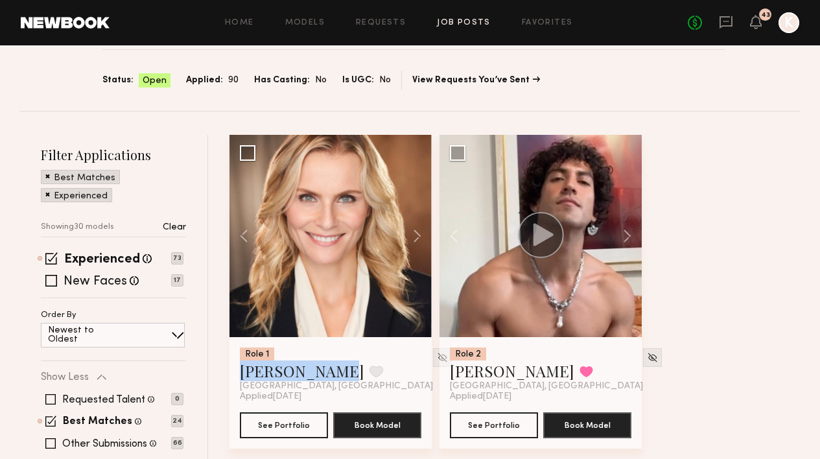
scroll to position [404, 0]
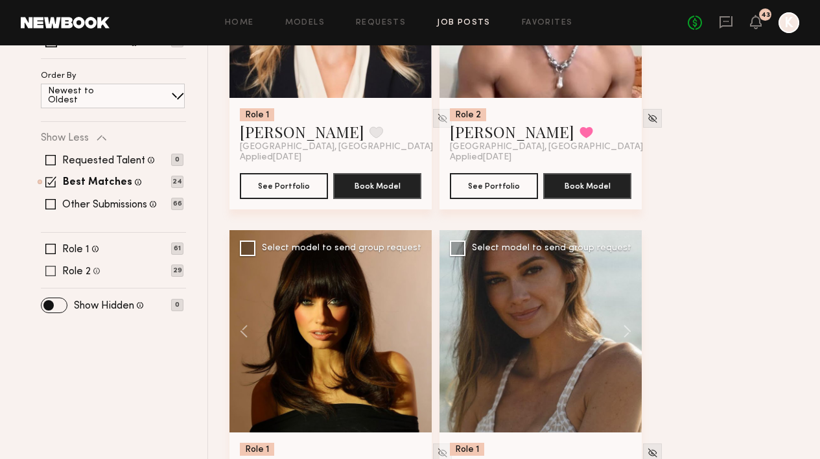
click at [49, 266] on span at bounding box center [50, 271] width 10 height 10
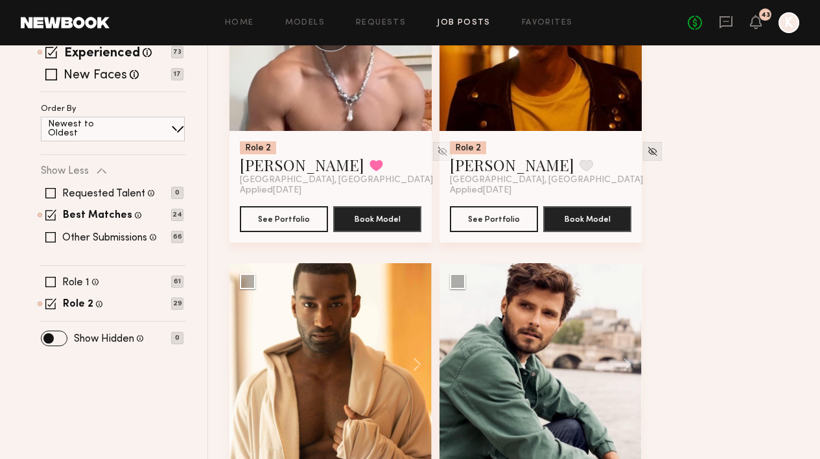
scroll to position [351, 0]
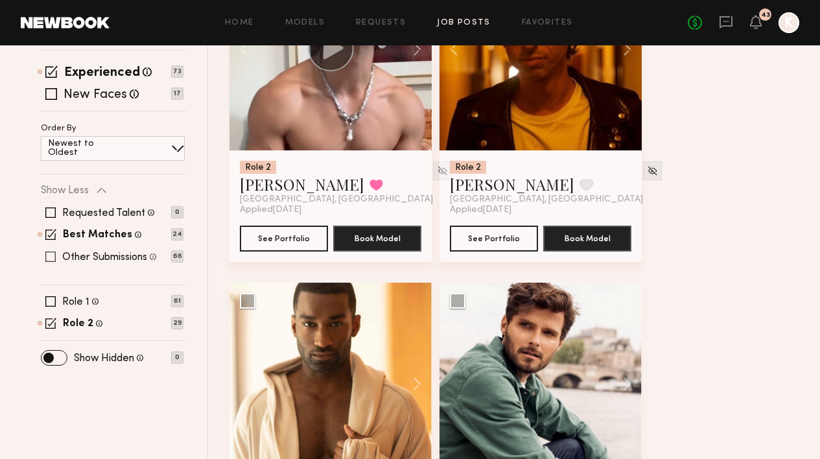
click at [48, 251] on span at bounding box center [50, 256] width 10 height 10
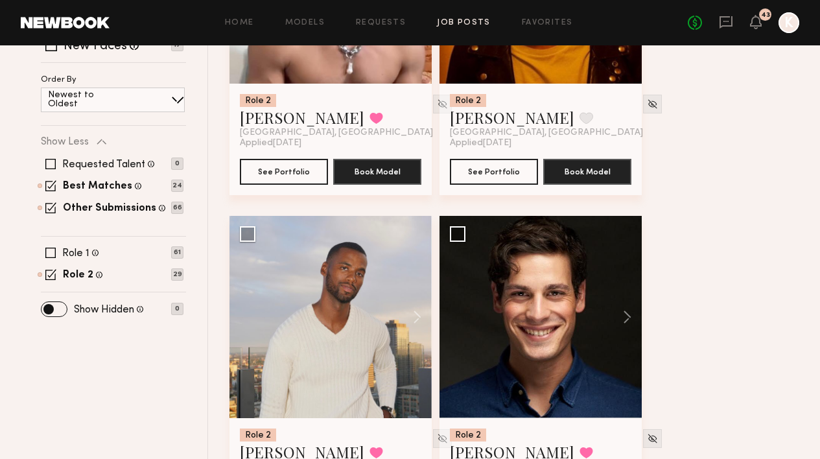
scroll to position [0, 0]
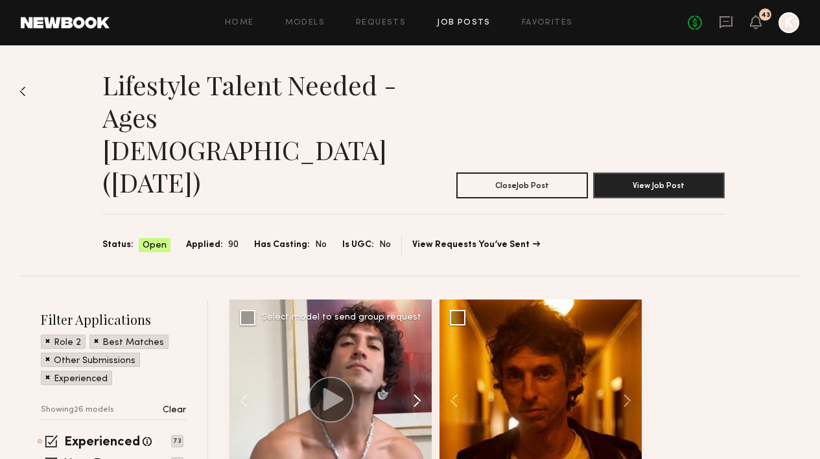
click at [417, 325] on button at bounding box center [410, 400] width 41 height 202
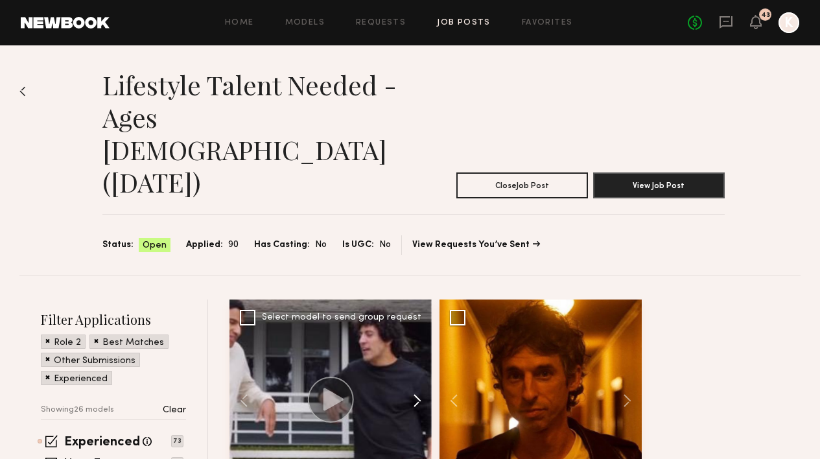
click at [417, 325] on button at bounding box center [410, 400] width 41 height 202
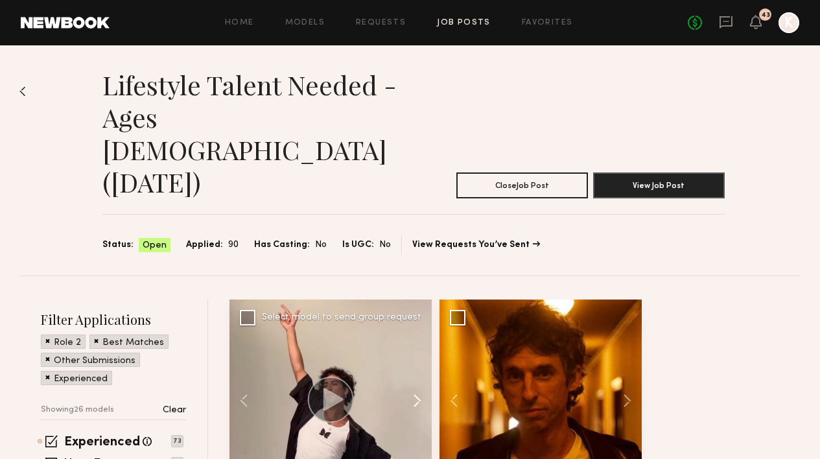
click at [417, 325] on button at bounding box center [410, 400] width 41 height 202
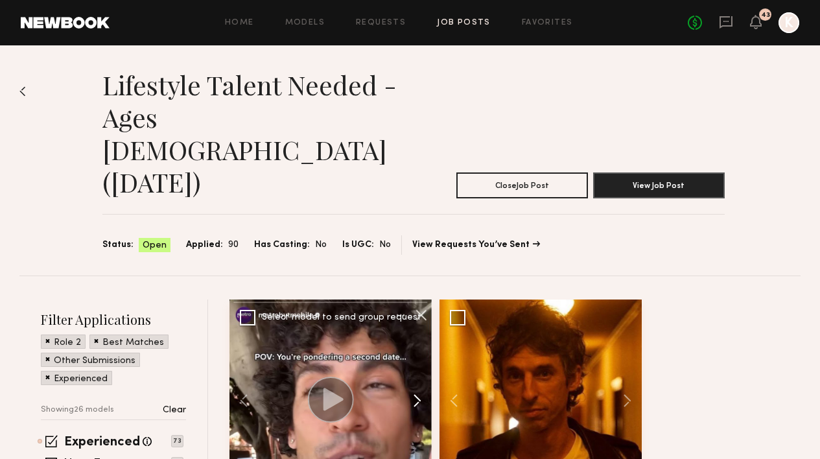
click at [417, 330] on button at bounding box center [410, 400] width 41 height 202
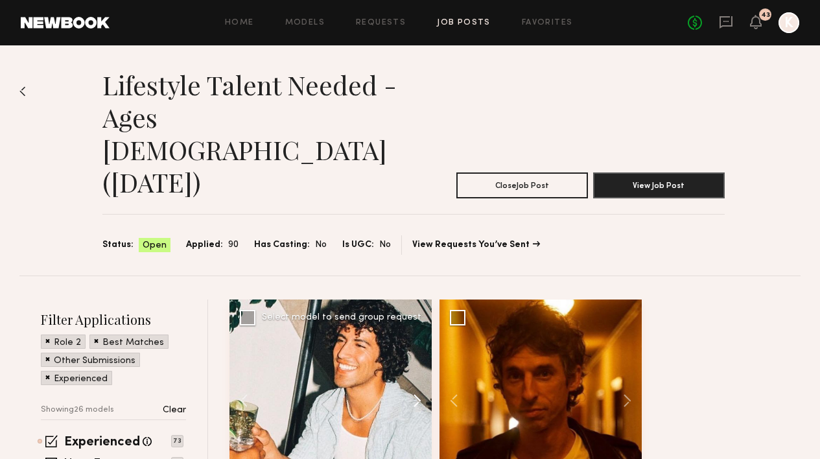
click at [417, 330] on button at bounding box center [410, 400] width 41 height 202
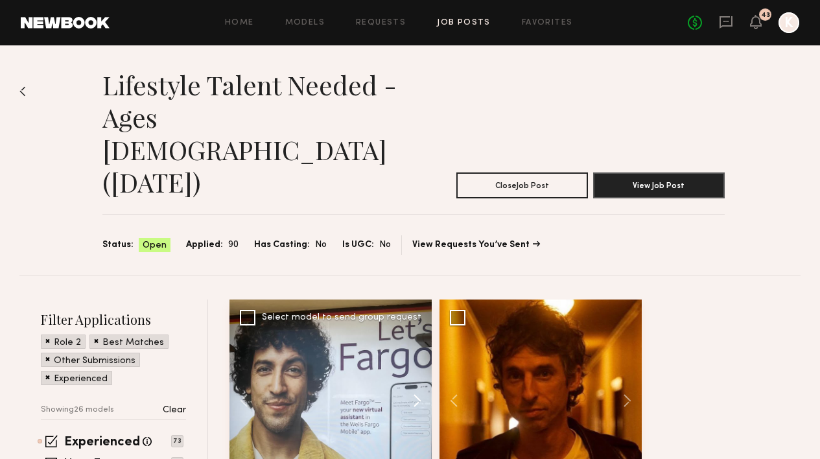
click at [417, 330] on button at bounding box center [410, 400] width 41 height 202
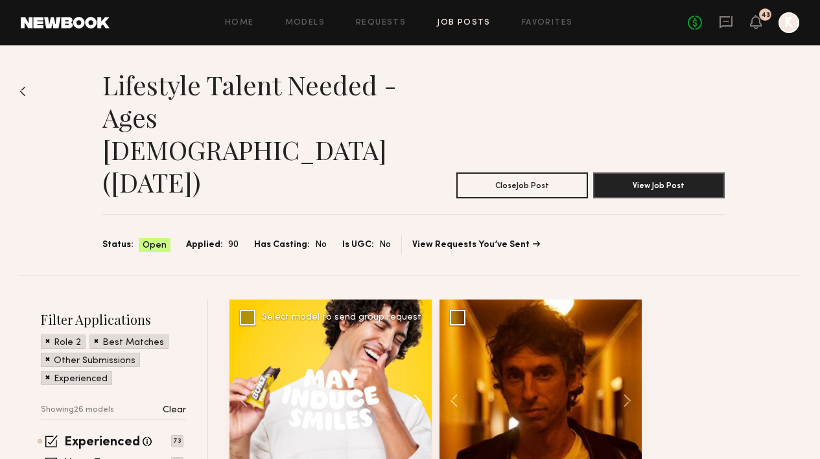
click at [417, 330] on button at bounding box center [410, 400] width 41 height 202
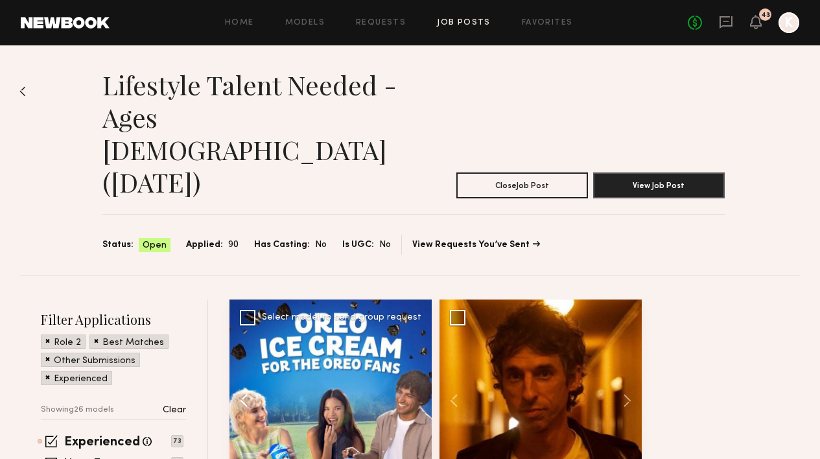
click at [231, 337] on button at bounding box center [249, 400] width 41 height 202
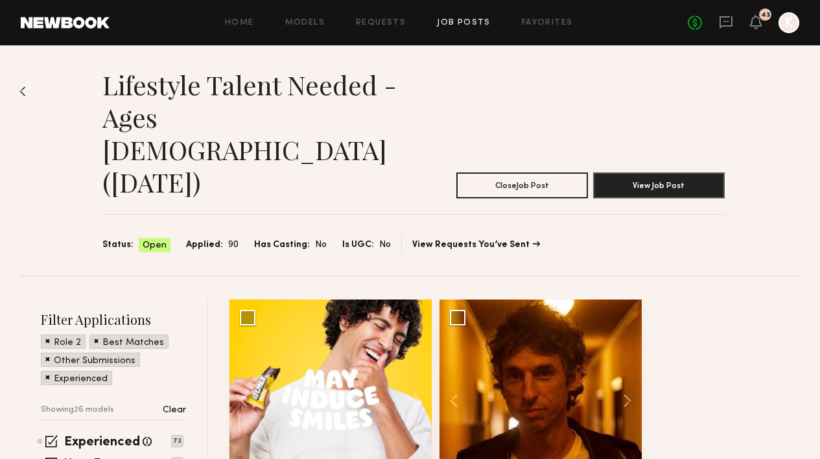
click at [695, 203] on div "Lifestyle Talent Needed - Ages 35-45 (Oct 14/15) Close Job Post View Job Post S…" at bounding box center [409, 160] width 781 height 230
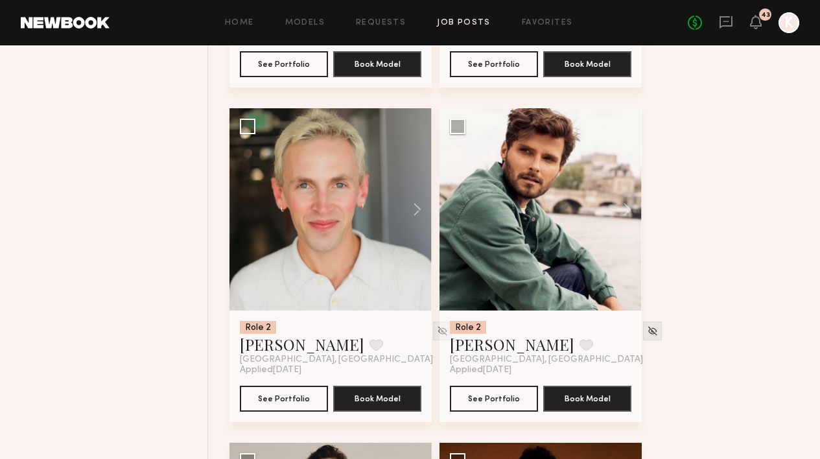
scroll to position [1050, 0]
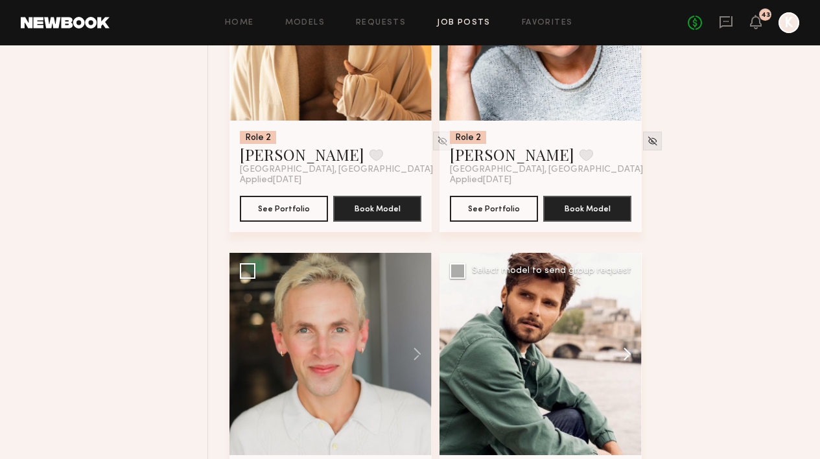
click at [620, 284] on button at bounding box center [620, 354] width 41 height 202
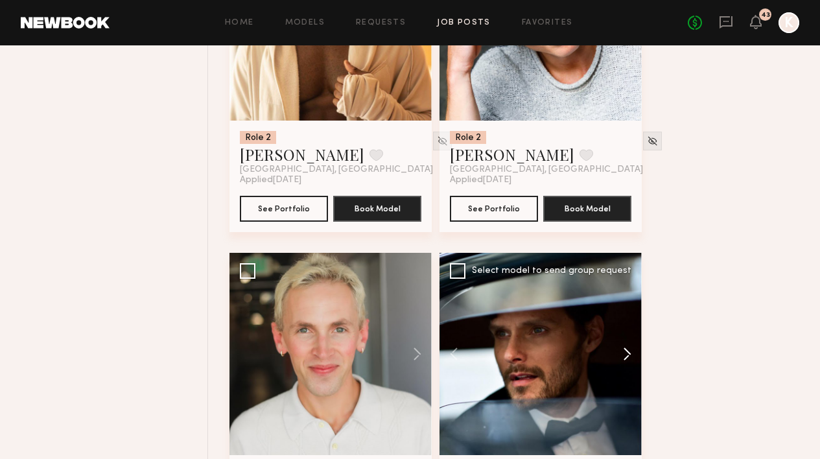
click at [620, 284] on button at bounding box center [620, 354] width 41 height 202
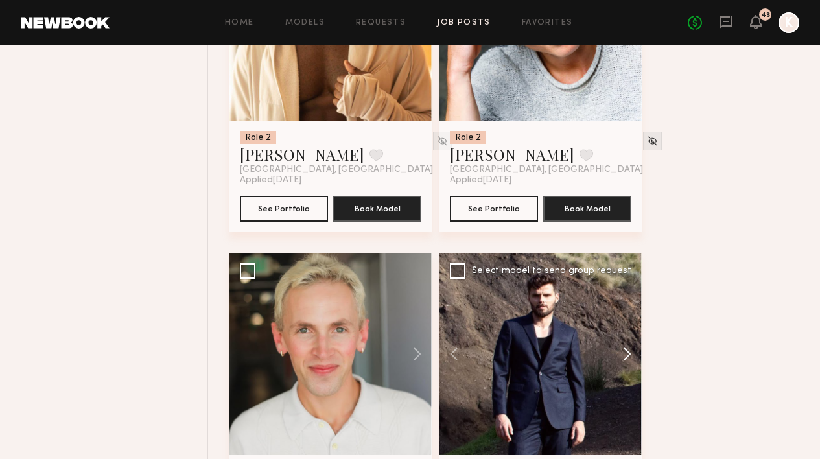
click at [620, 284] on button at bounding box center [620, 354] width 41 height 202
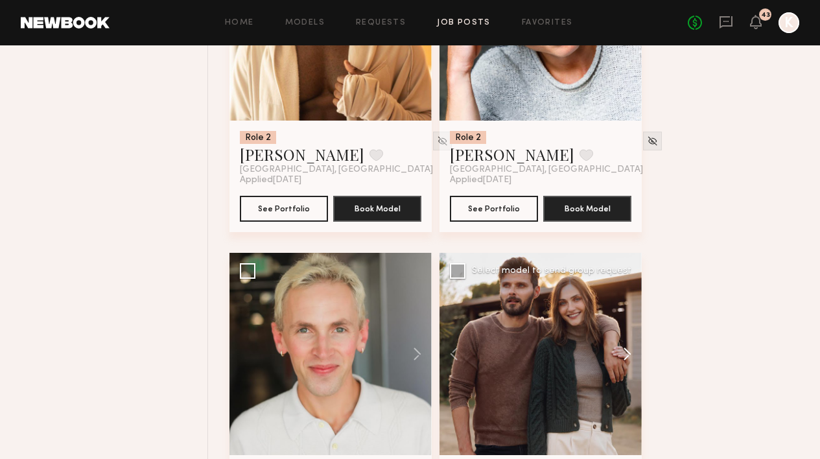
click at [620, 284] on button at bounding box center [620, 354] width 41 height 202
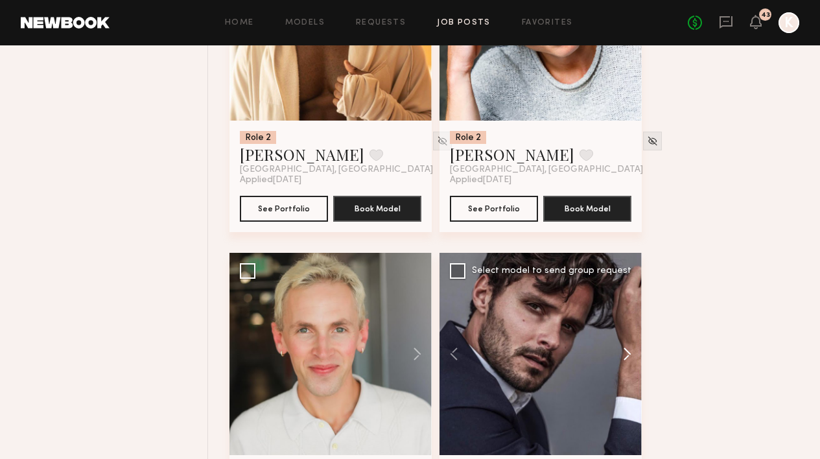
click at [620, 284] on button at bounding box center [620, 354] width 41 height 202
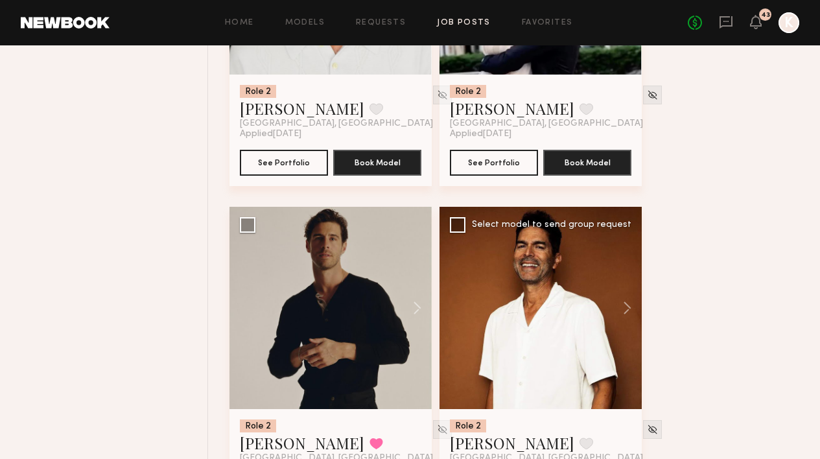
scroll to position [1761, 0]
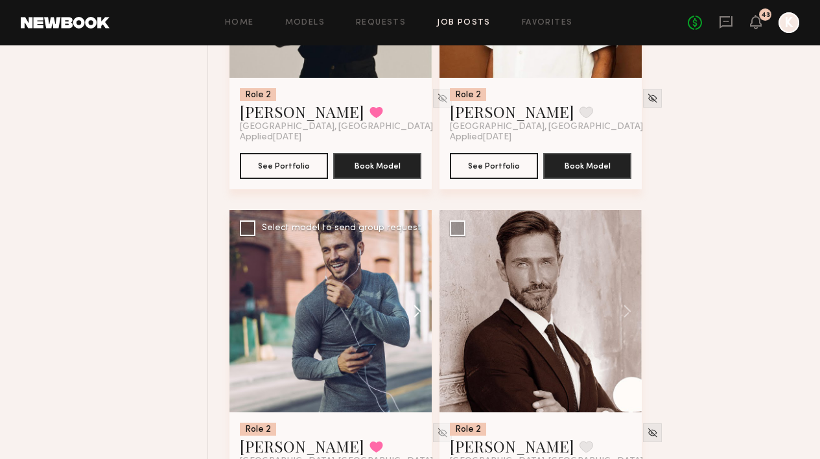
click at [418, 248] on button at bounding box center [410, 311] width 41 height 202
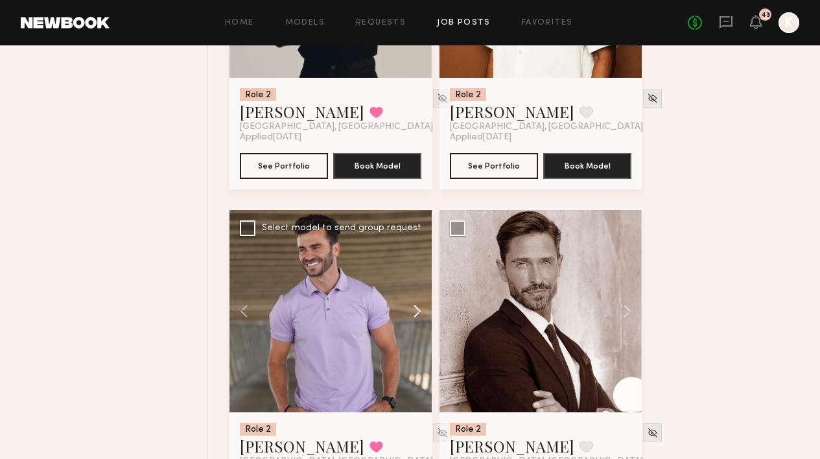
click at [418, 248] on button at bounding box center [410, 311] width 41 height 202
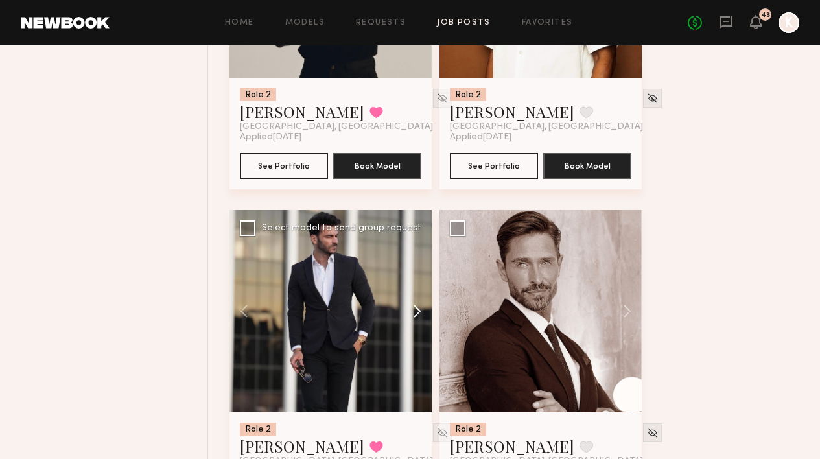
click at [418, 248] on button at bounding box center [410, 311] width 41 height 202
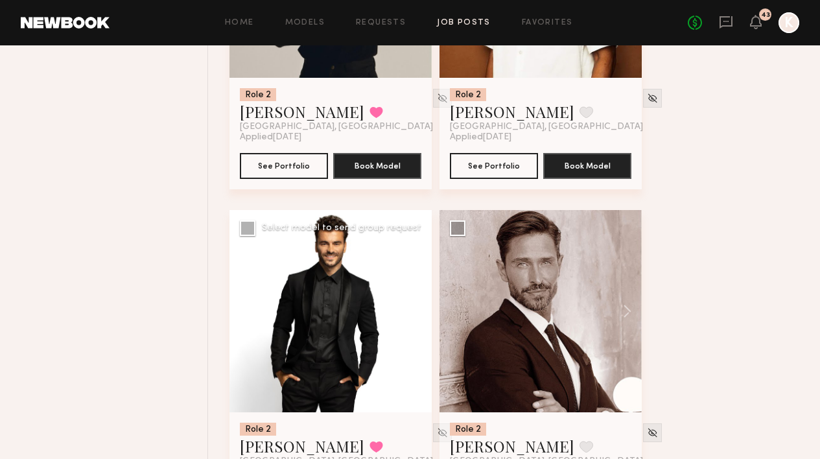
click at [418, 248] on button at bounding box center [410, 311] width 41 height 202
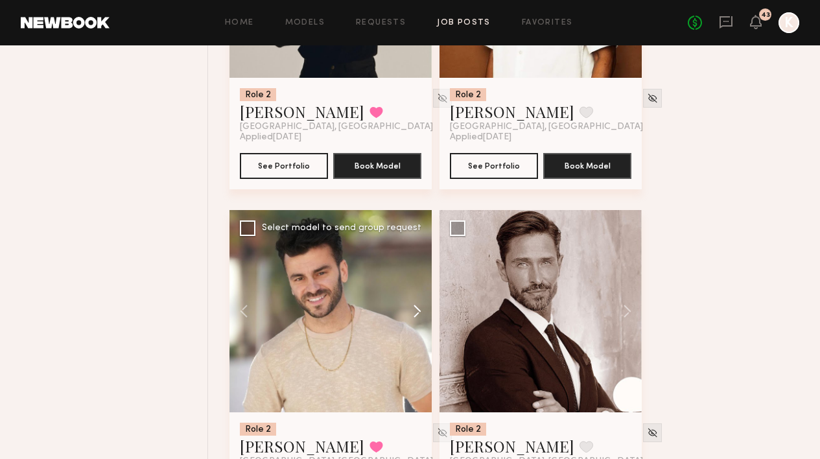
click at [418, 248] on button at bounding box center [410, 311] width 41 height 202
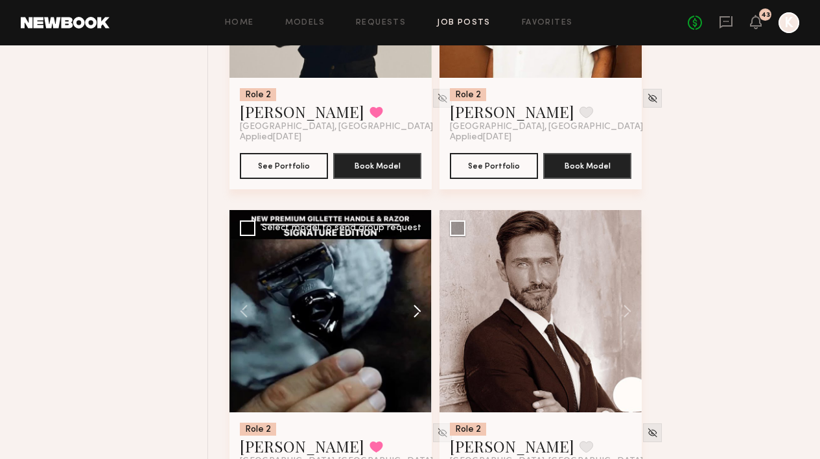
click at [418, 248] on button at bounding box center [410, 311] width 41 height 202
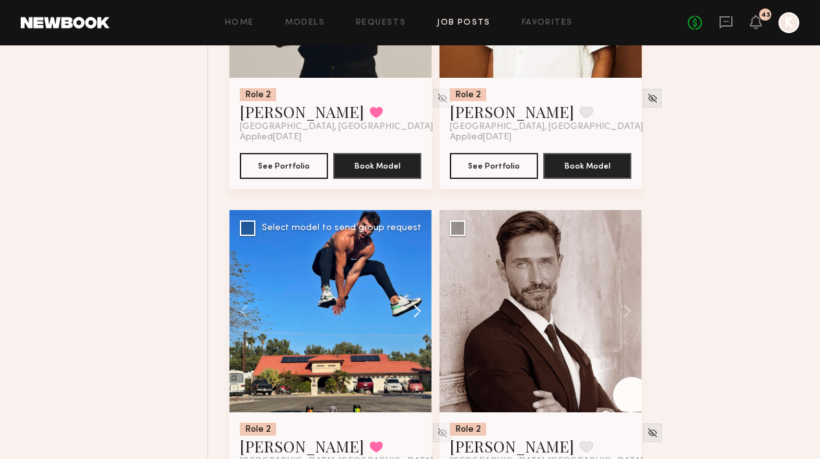
scroll to position [2132, 0]
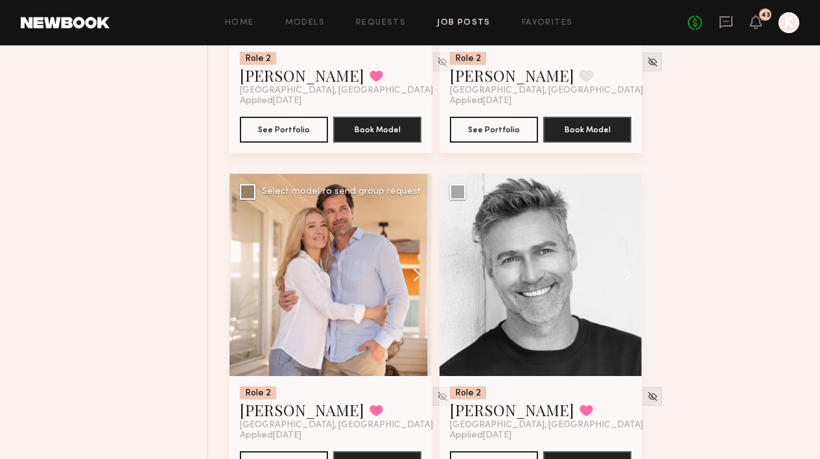
click at [410, 200] on button at bounding box center [410, 275] width 41 height 202
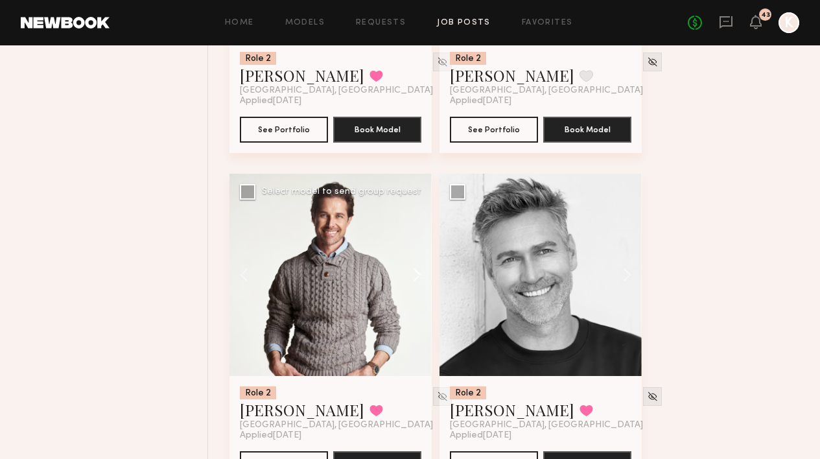
click at [413, 211] on button at bounding box center [410, 275] width 41 height 202
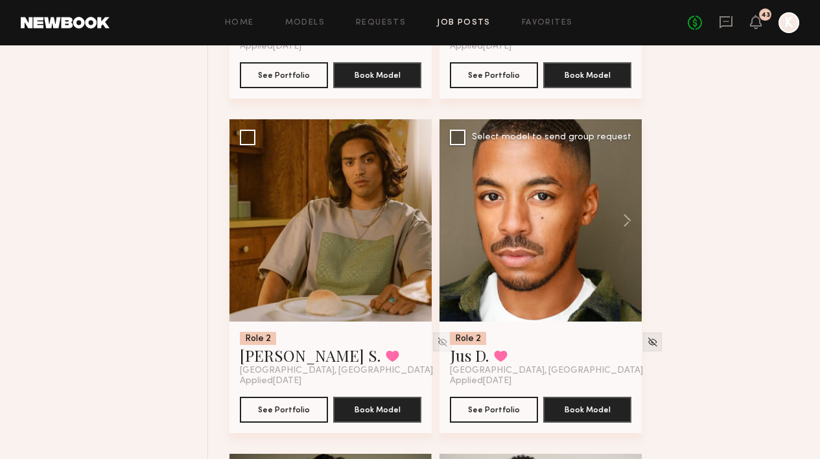
scroll to position [2504, 0]
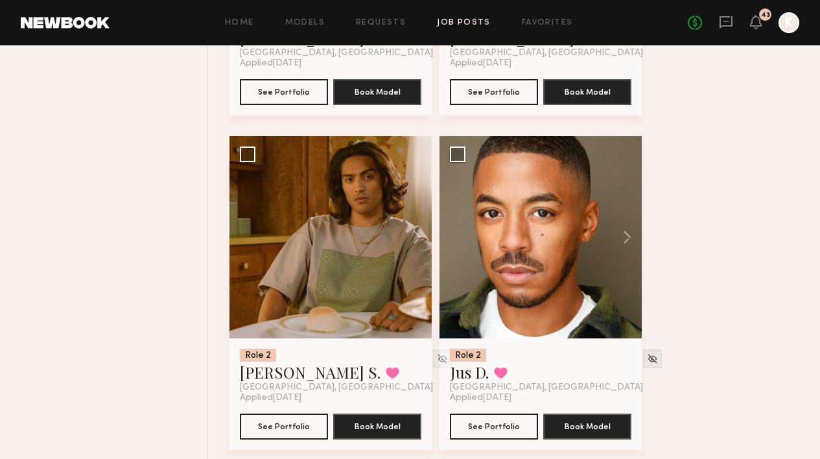
click at [621, 176] on button at bounding box center [620, 237] width 41 height 202
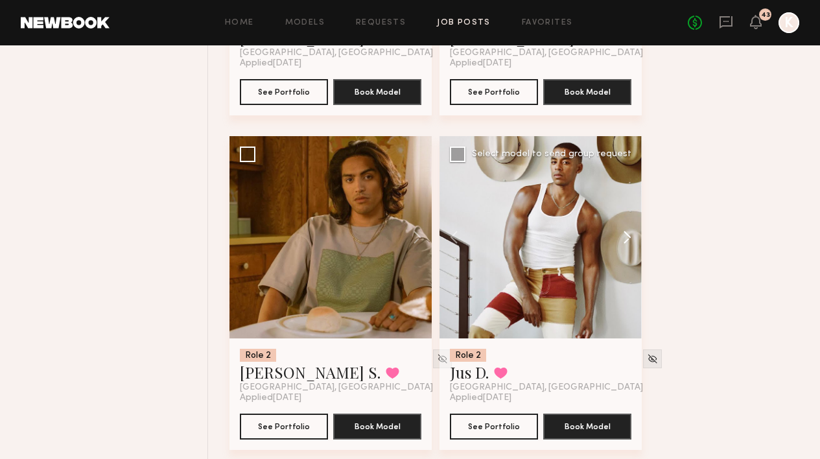
click at [621, 176] on button at bounding box center [620, 237] width 41 height 202
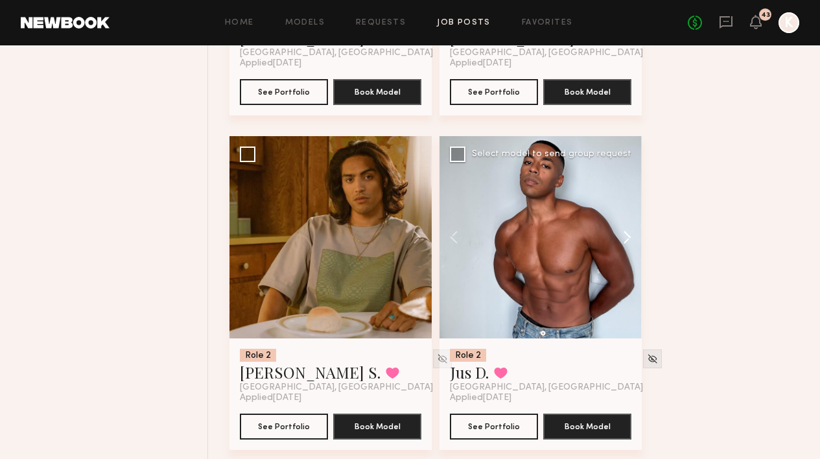
click at [621, 176] on button at bounding box center [620, 237] width 41 height 202
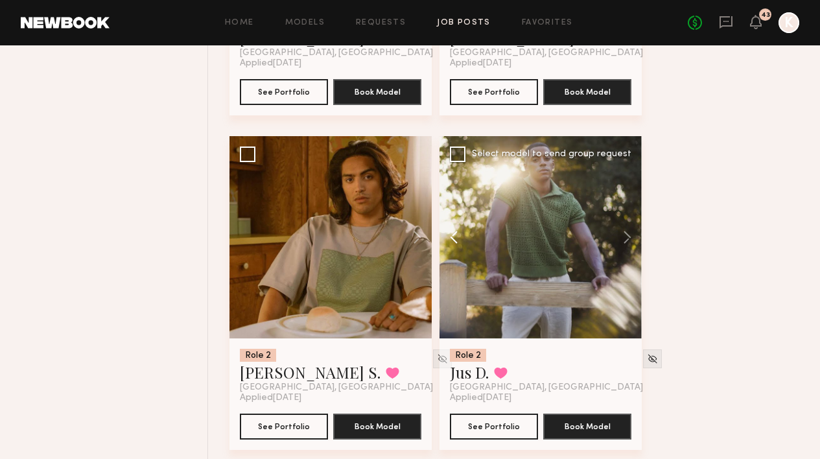
click at [445, 167] on button at bounding box center [459, 237] width 41 height 202
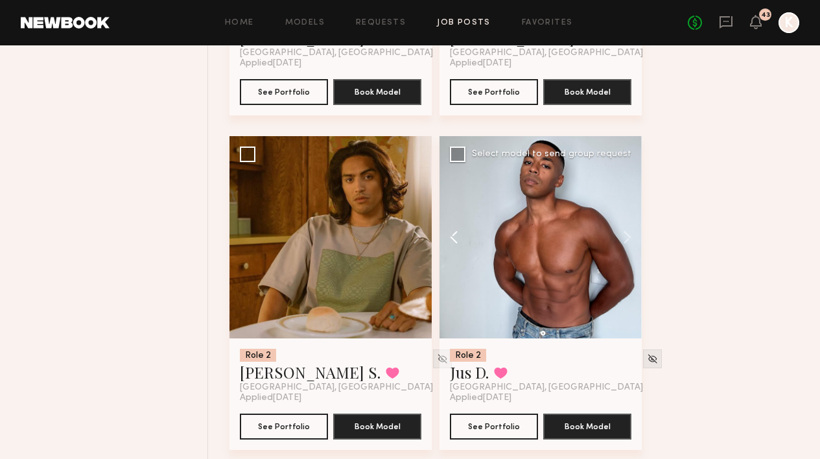
click at [445, 167] on button at bounding box center [459, 237] width 41 height 202
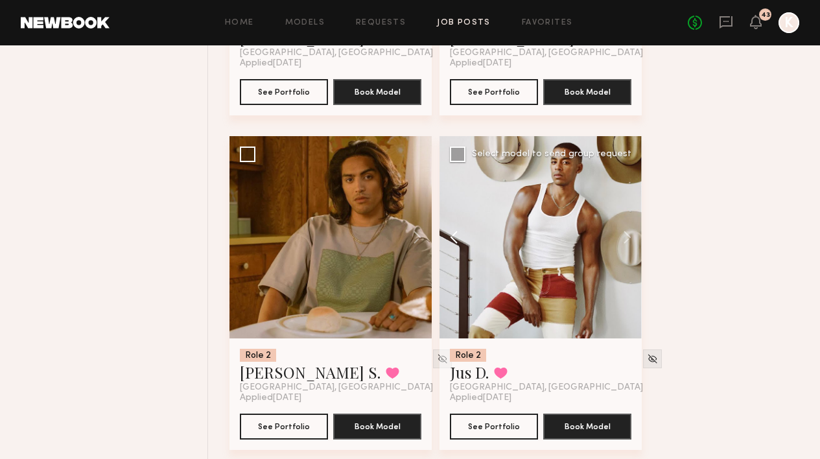
click at [445, 167] on button at bounding box center [459, 237] width 41 height 202
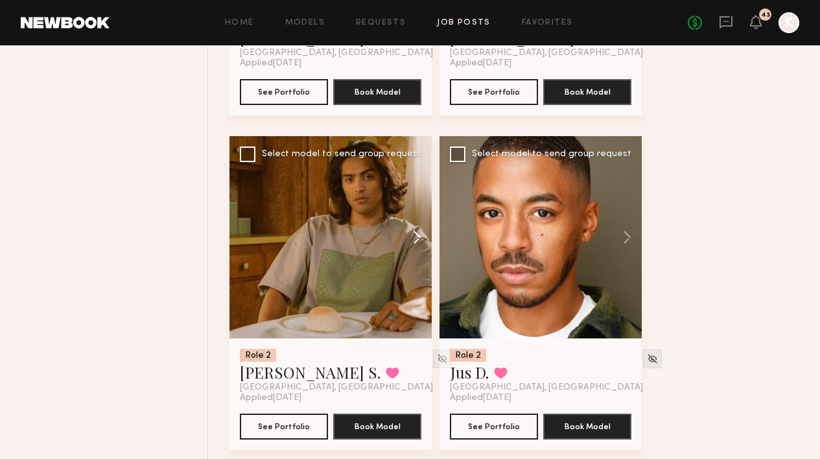
click at [419, 182] on button at bounding box center [410, 237] width 41 height 202
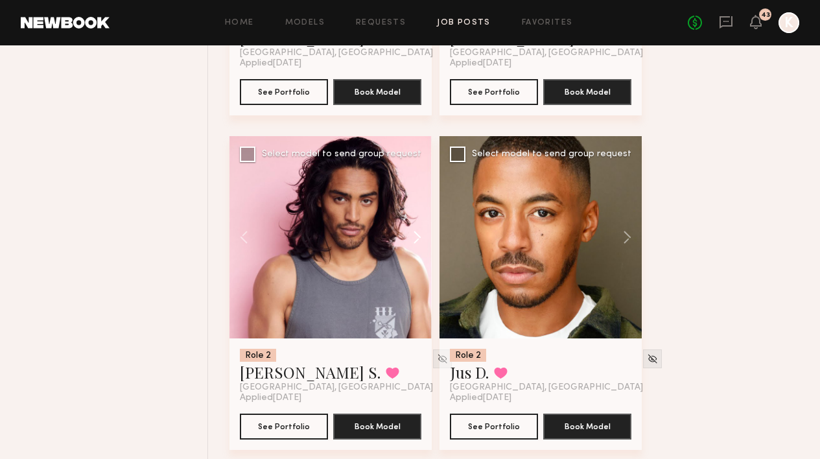
click at [419, 182] on button at bounding box center [410, 237] width 41 height 202
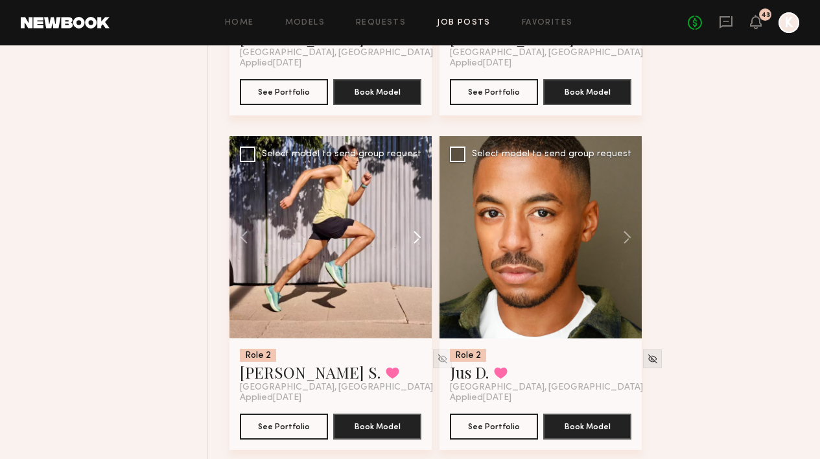
click at [419, 182] on button at bounding box center [410, 237] width 41 height 202
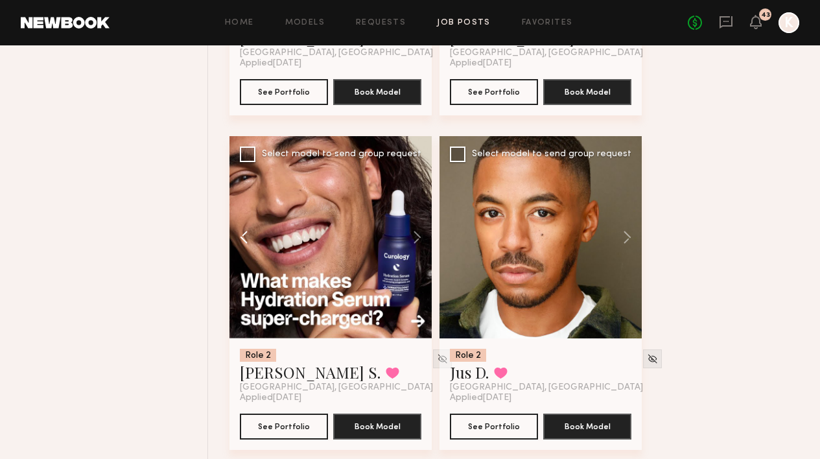
click at [246, 178] on button at bounding box center [249, 237] width 41 height 202
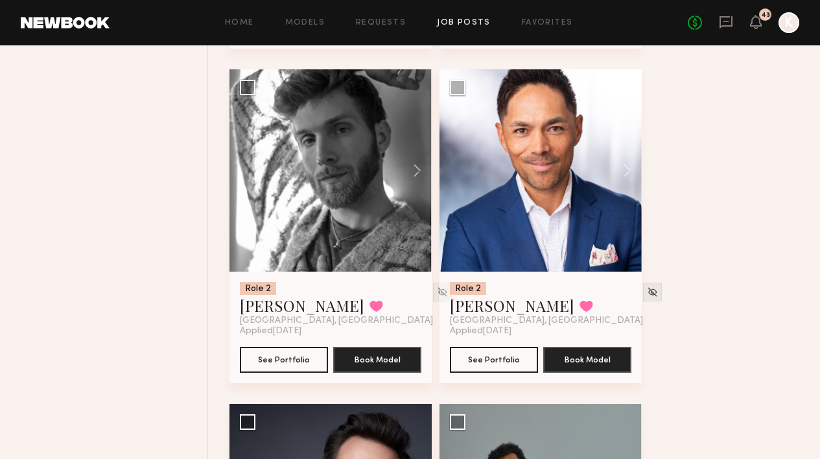
scroll to position [3413, 0]
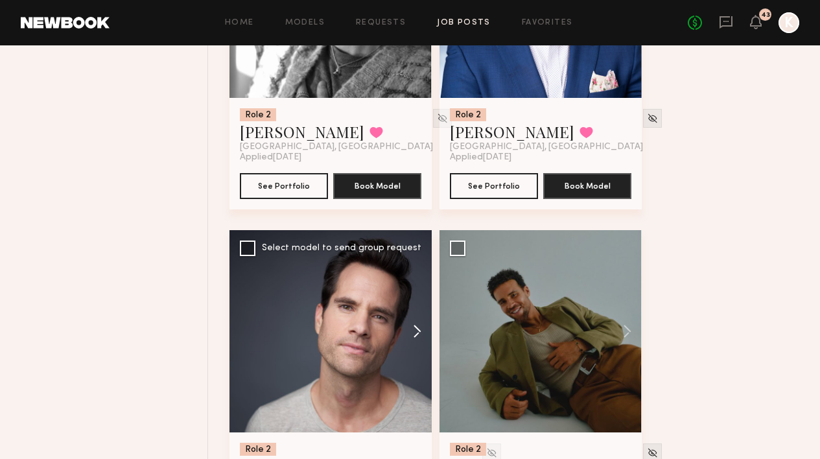
click at [415, 263] on button at bounding box center [410, 331] width 41 height 202
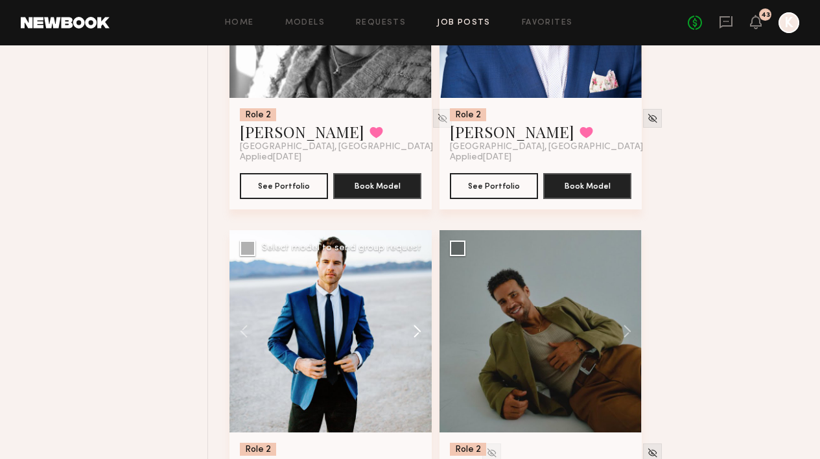
click at [415, 263] on button at bounding box center [410, 331] width 41 height 202
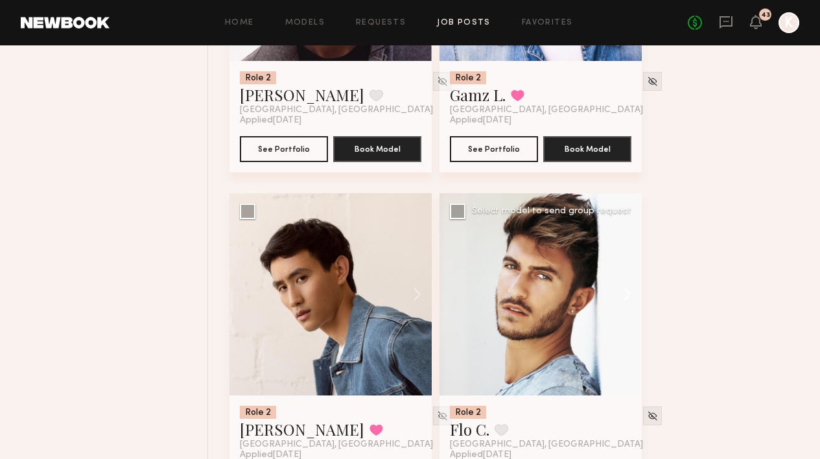
scroll to position [4126, 0]
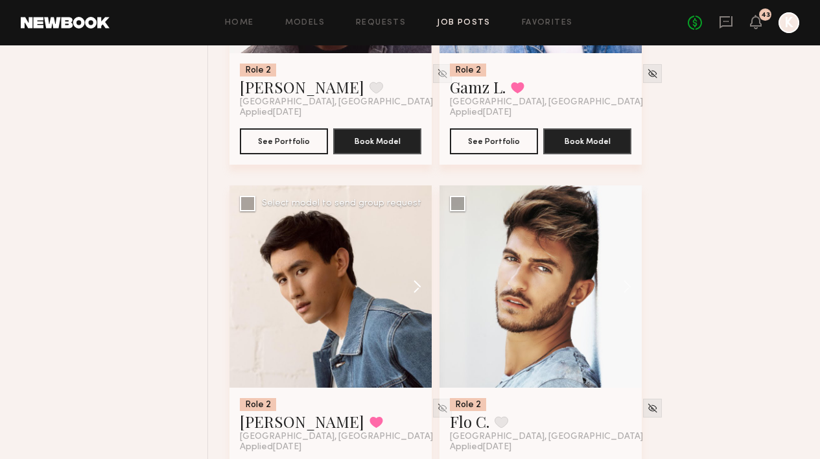
click at [404, 231] on button at bounding box center [410, 286] width 41 height 202
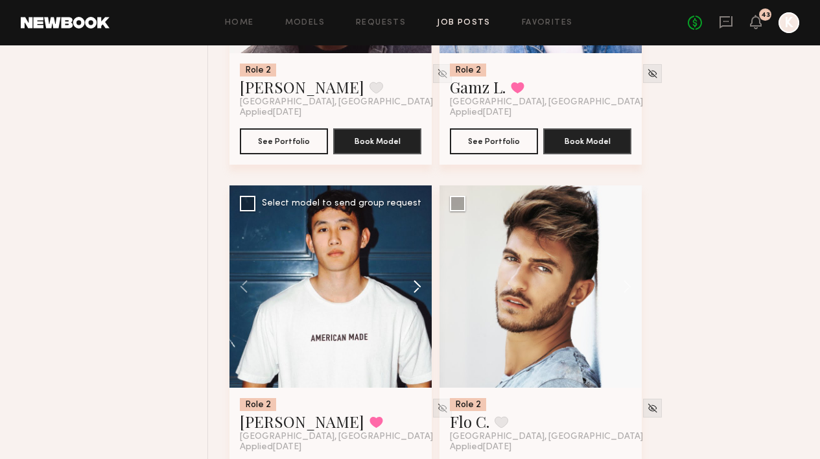
click at [404, 231] on button at bounding box center [410, 286] width 41 height 202
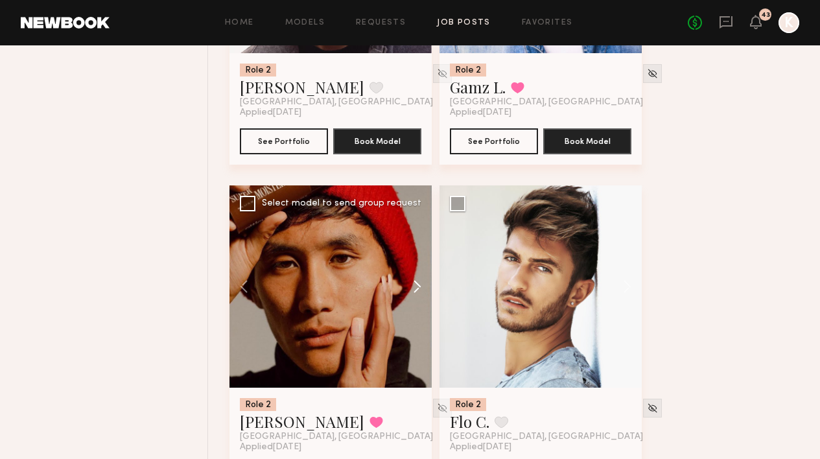
click at [404, 231] on button at bounding box center [410, 286] width 41 height 202
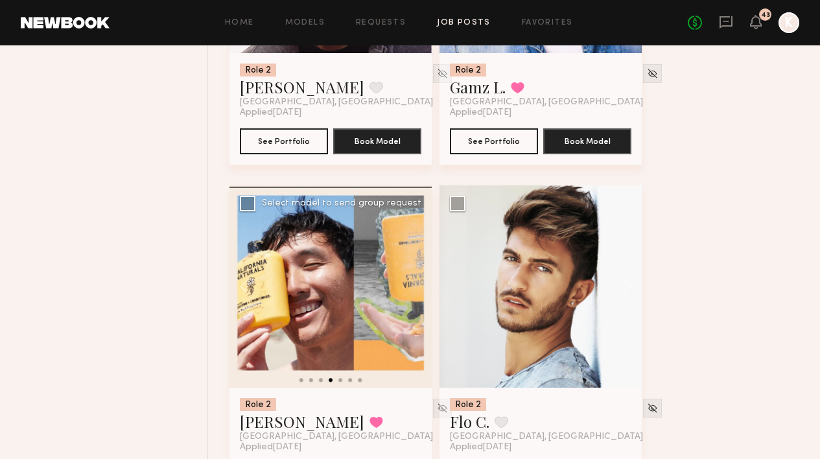
click at [404, 231] on div at bounding box center [330, 286] width 202 height 202
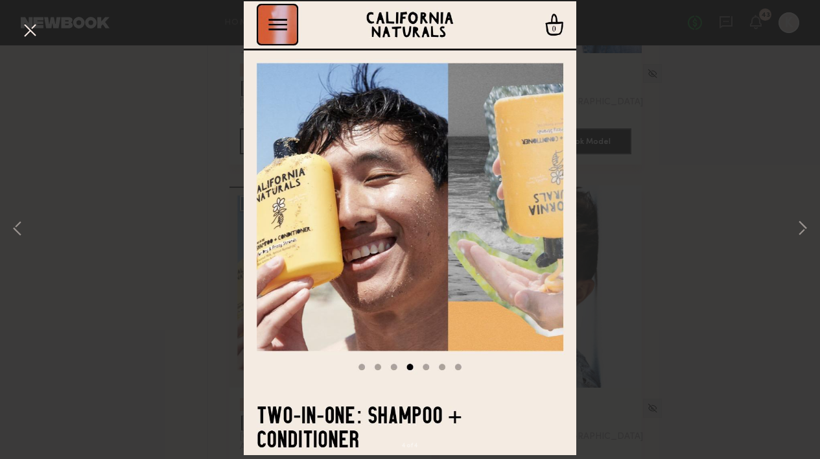
click at [28, 38] on button at bounding box center [29, 30] width 21 height 23
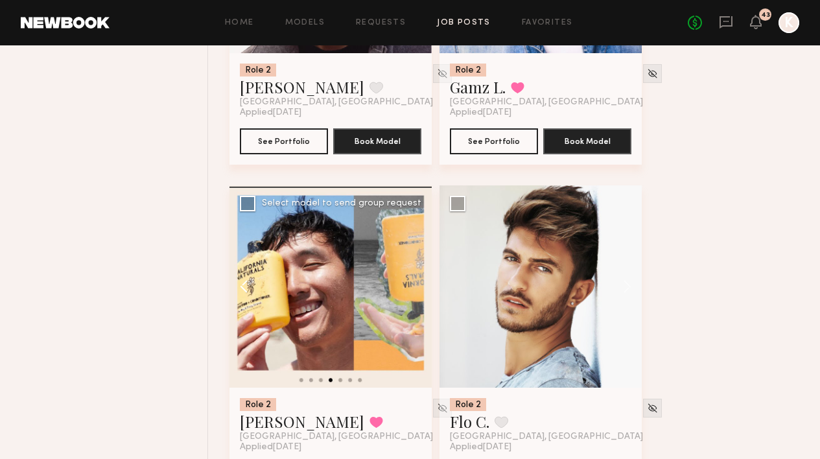
click at [248, 224] on button at bounding box center [249, 286] width 41 height 202
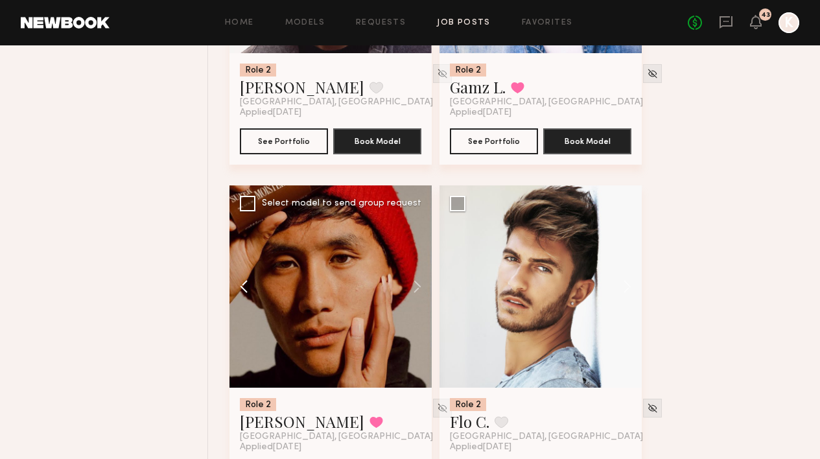
click at [248, 224] on button at bounding box center [249, 286] width 41 height 202
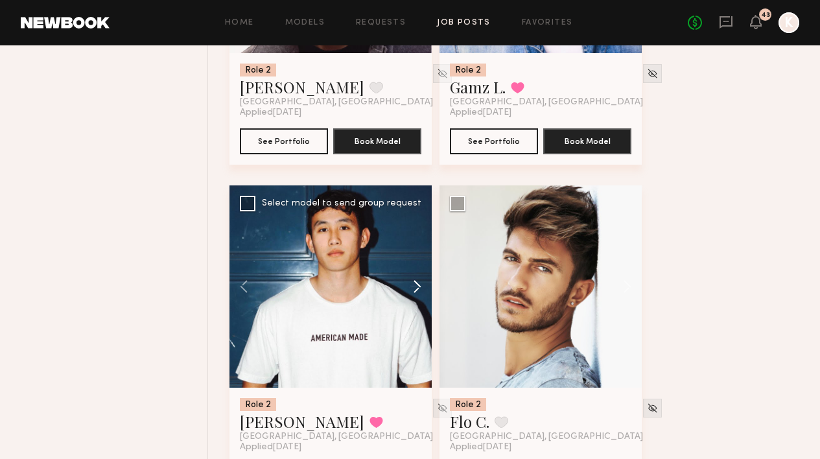
click at [415, 227] on button at bounding box center [410, 286] width 41 height 202
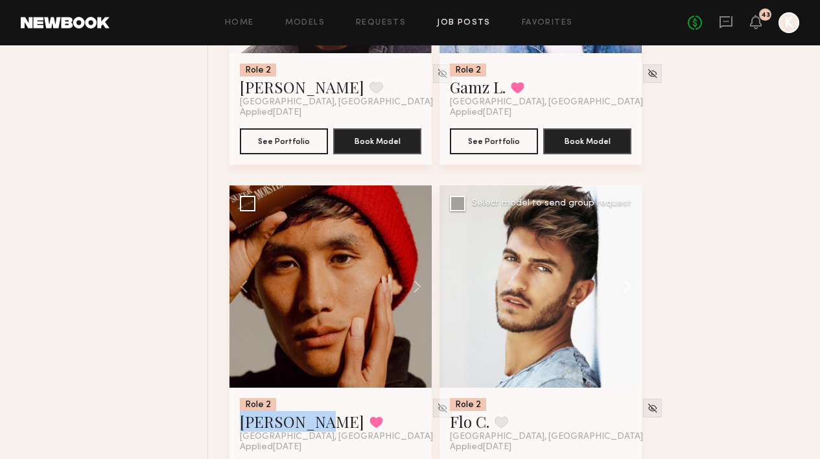
click at [628, 220] on button at bounding box center [620, 286] width 41 height 202
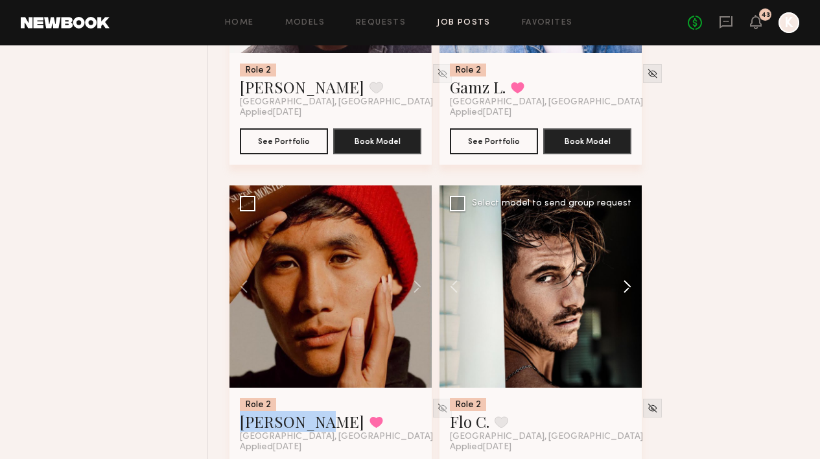
click at [628, 220] on button at bounding box center [620, 286] width 41 height 202
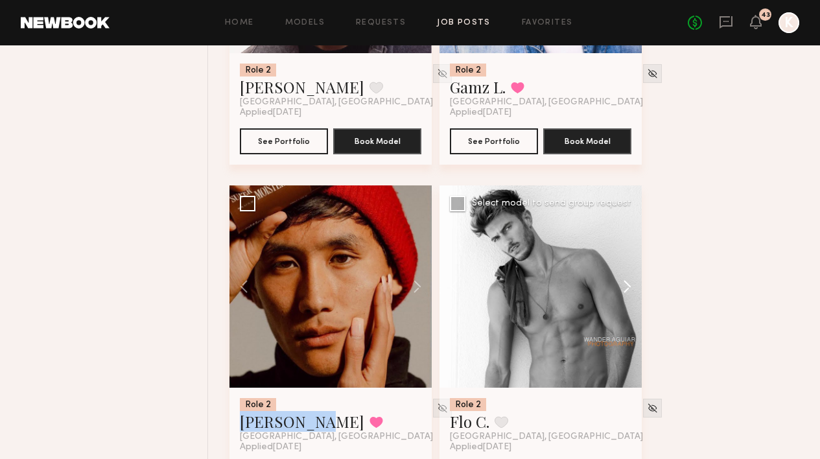
click at [628, 220] on button at bounding box center [620, 286] width 41 height 202
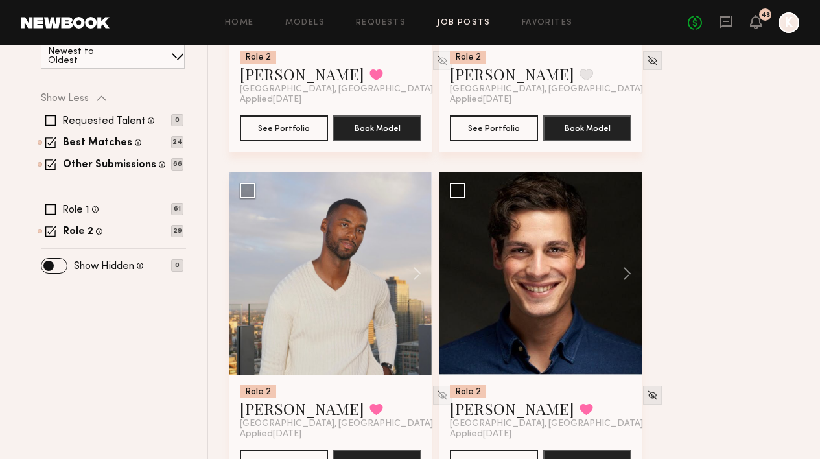
scroll to position [0, 0]
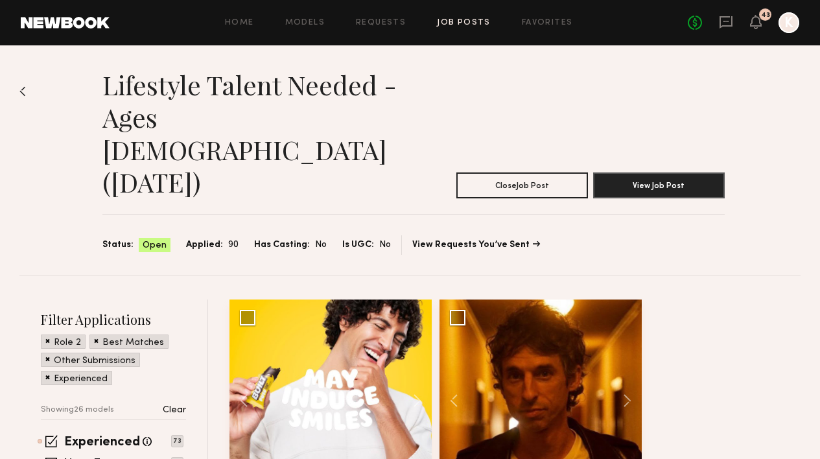
click at [468, 19] on link "Job Posts" at bounding box center [464, 23] width 54 height 8
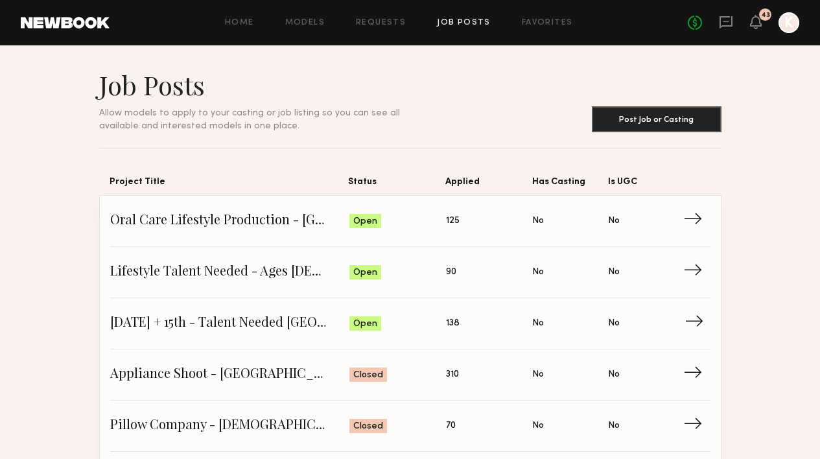
click at [244, 321] on span "October 14th + 15th - Talent Needed San Diego" at bounding box center [229, 323] width 239 height 19
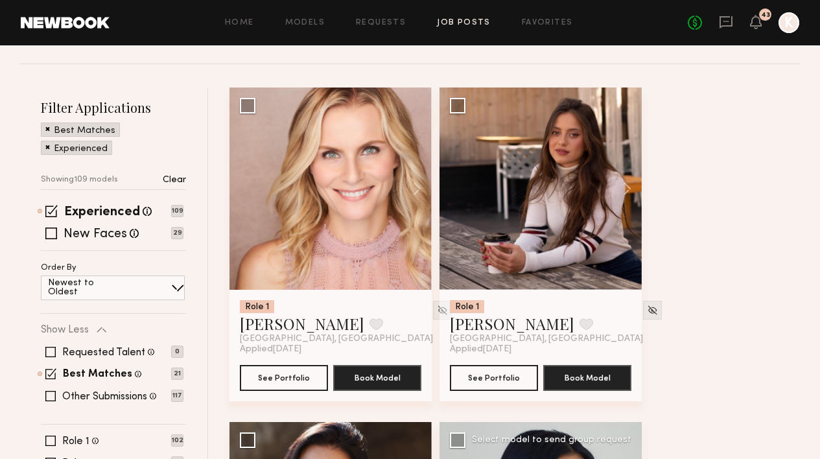
scroll to position [164, 0]
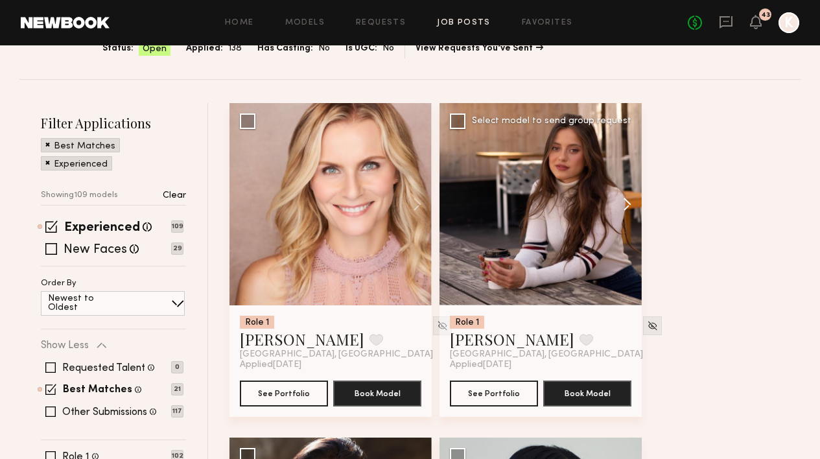
click at [624, 174] on button at bounding box center [620, 204] width 41 height 202
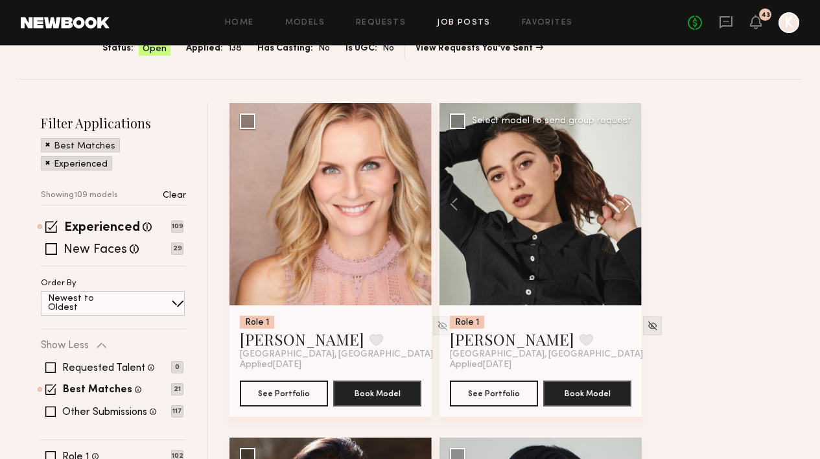
click at [624, 174] on button at bounding box center [620, 204] width 41 height 202
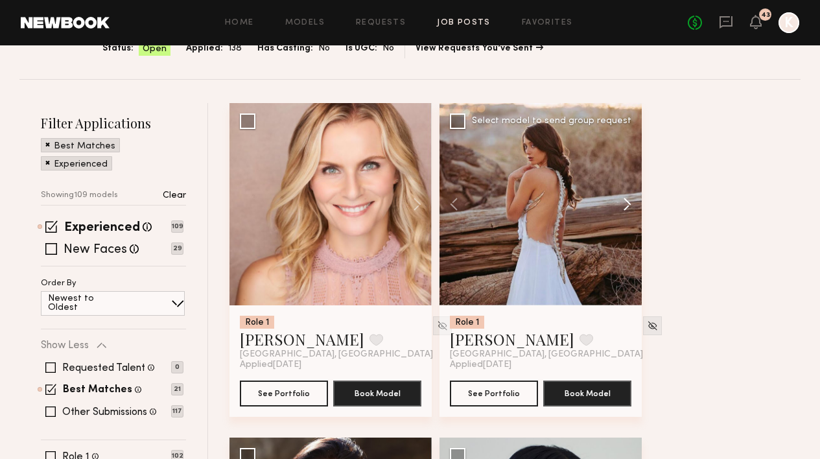
click at [624, 174] on button at bounding box center [620, 204] width 41 height 202
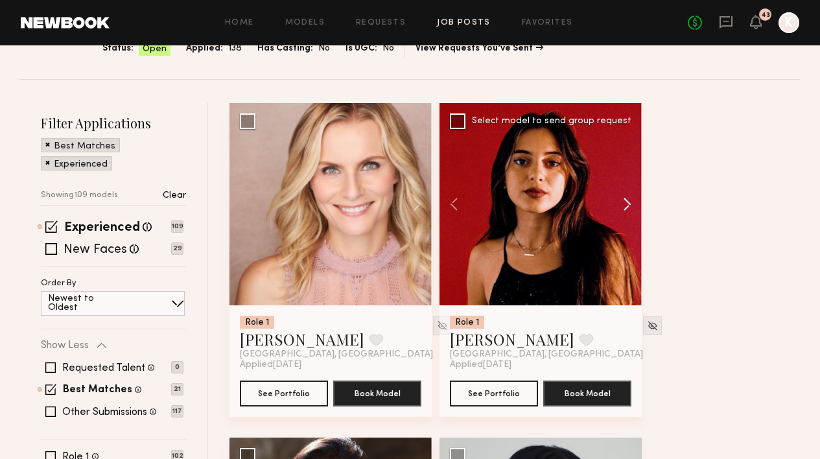
click at [630, 172] on button at bounding box center [620, 204] width 41 height 202
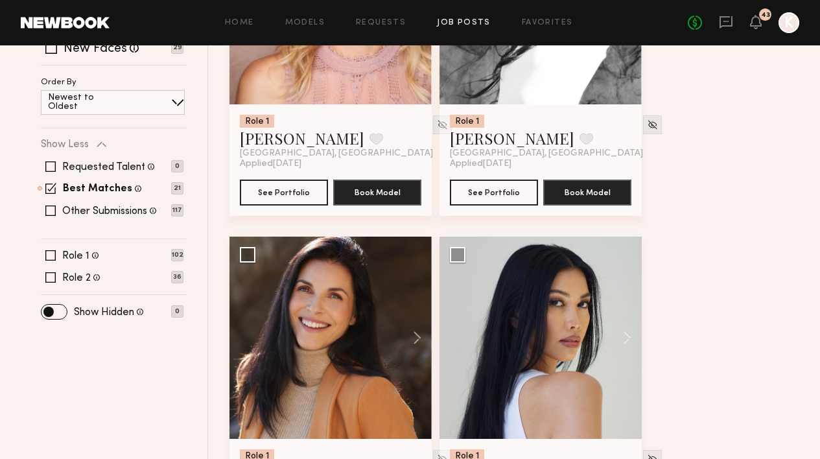
scroll to position [533, 0]
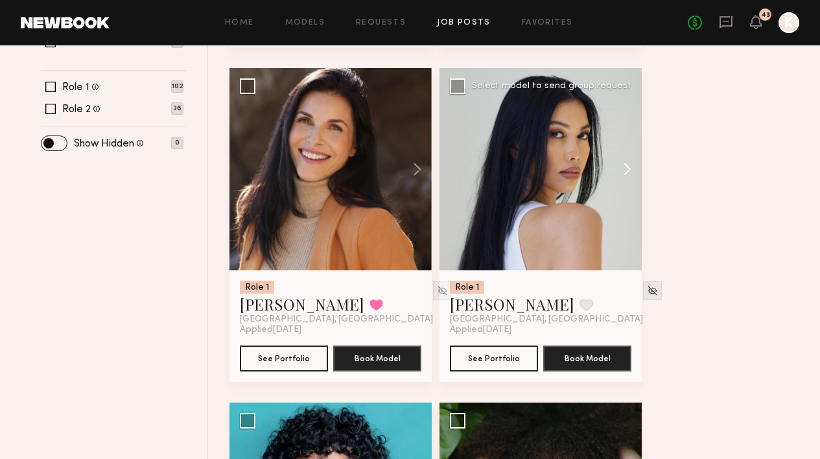
click at [621, 145] on button at bounding box center [620, 169] width 41 height 202
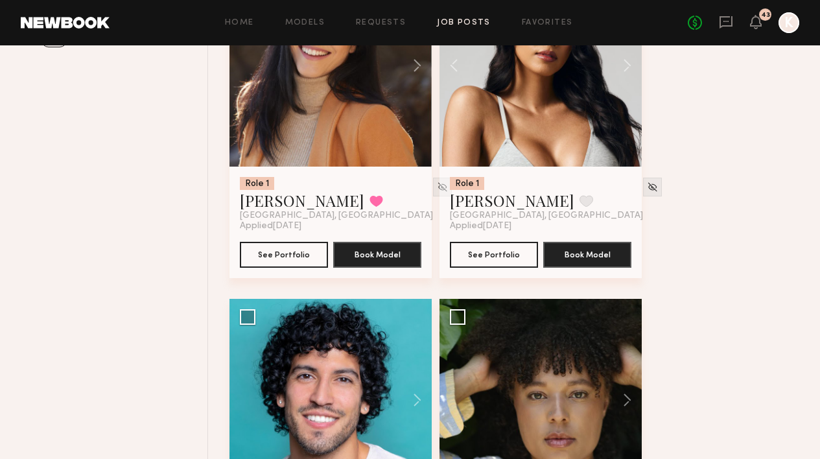
scroll to position [486, 0]
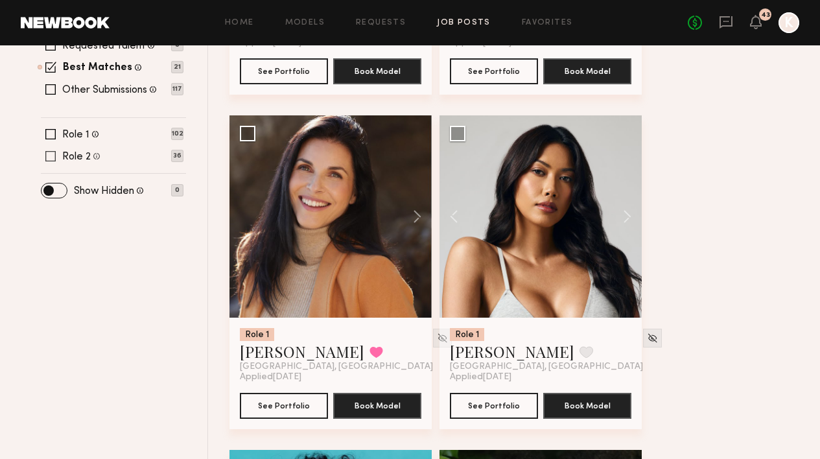
click at [47, 151] on span at bounding box center [50, 156] width 10 height 10
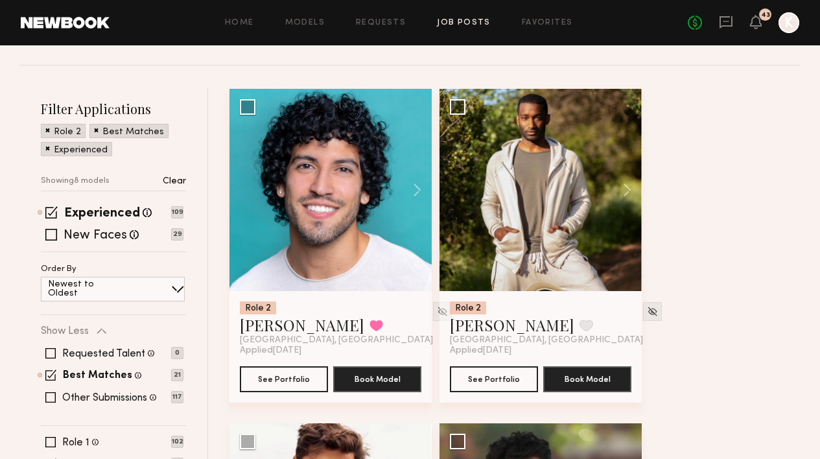
scroll to position [328, 0]
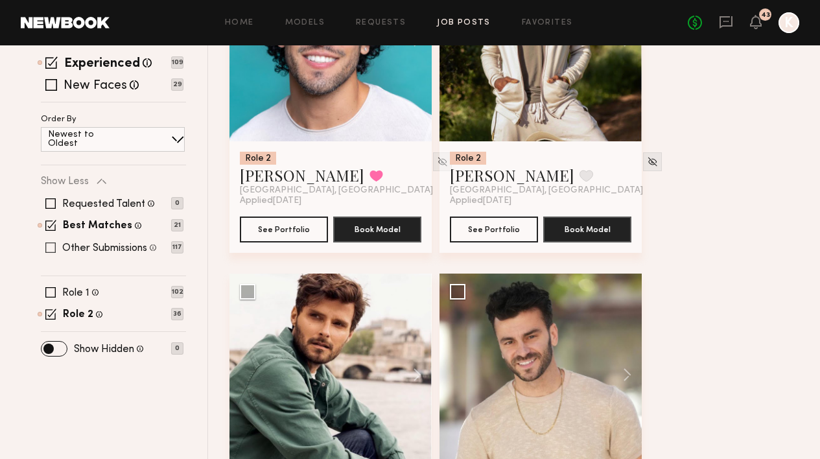
click at [47, 242] on span at bounding box center [50, 247] width 10 height 10
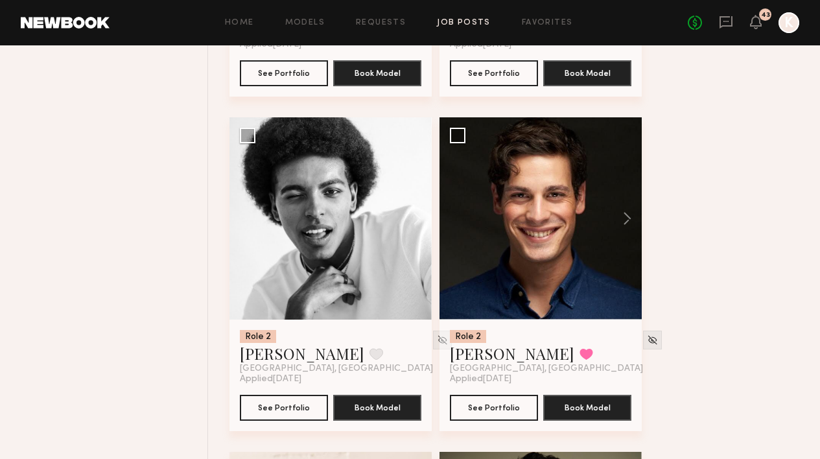
scroll to position [2482, 0]
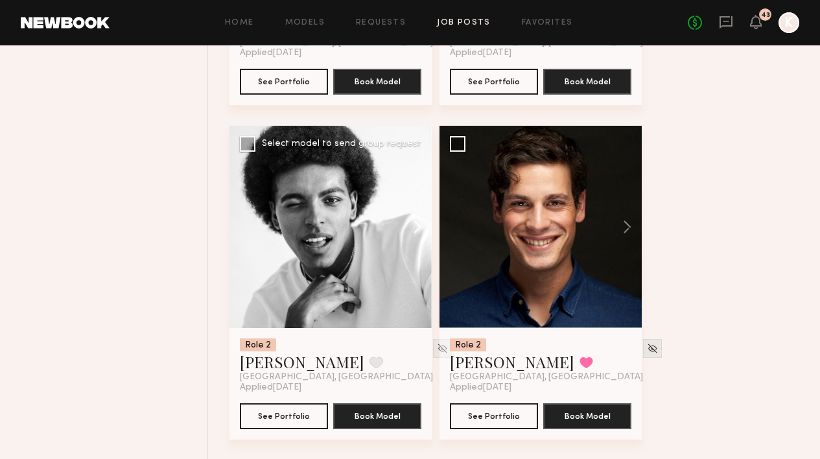
click at [418, 202] on button at bounding box center [410, 227] width 41 height 202
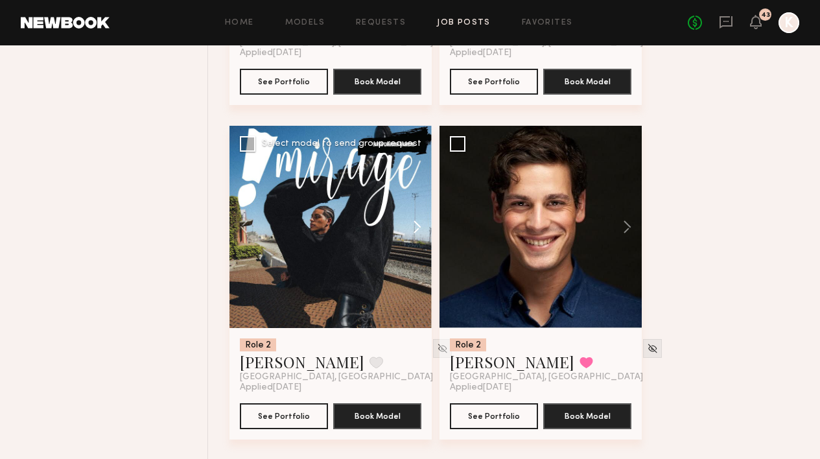
click at [418, 202] on button at bounding box center [410, 227] width 41 height 202
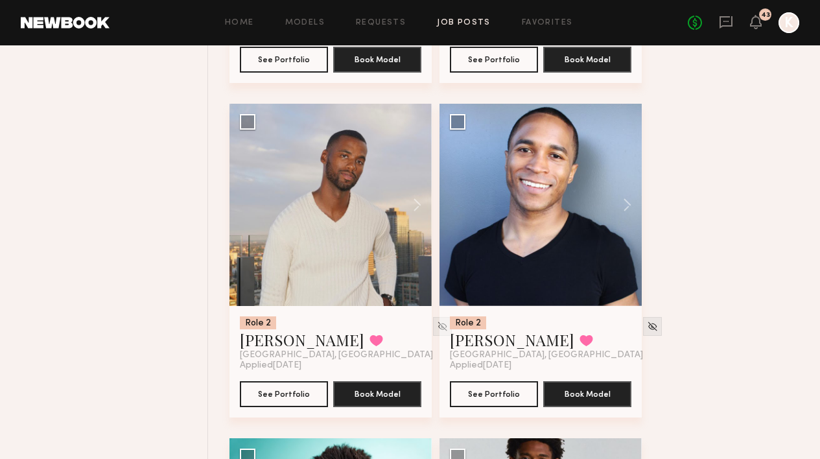
scroll to position [3841, 0]
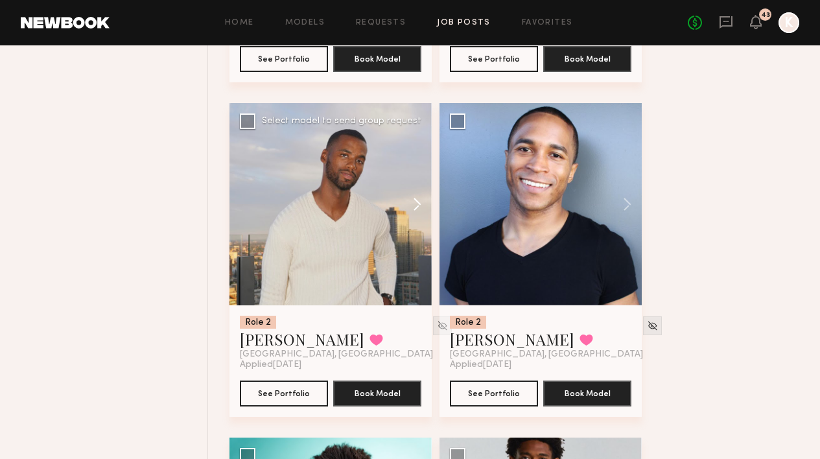
click at [415, 171] on button at bounding box center [410, 204] width 41 height 202
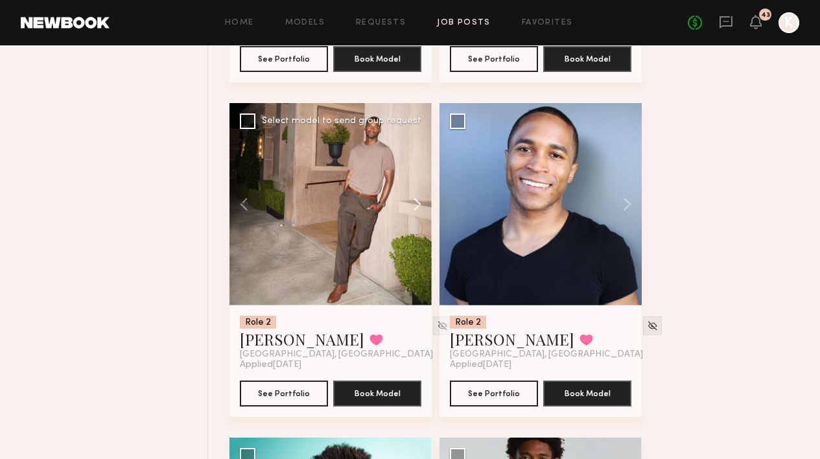
click at [415, 171] on button at bounding box center [410, 204] width 41 height 202
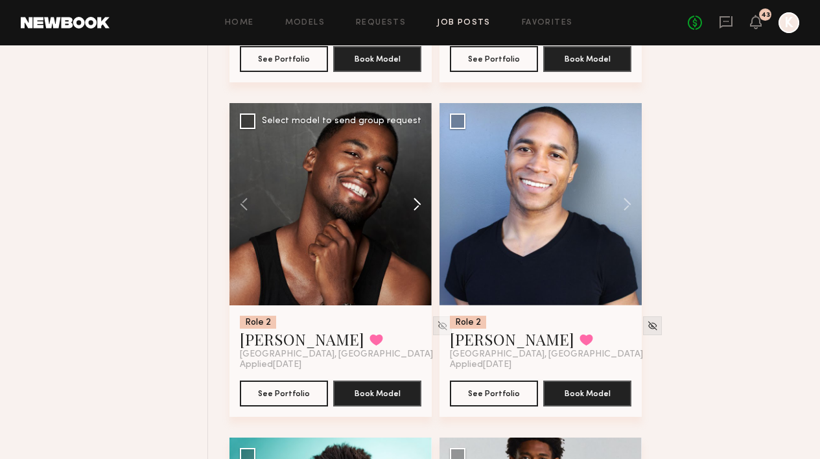
click at [415, 171] on button at bounding box center [410, 204] width 41 height 202
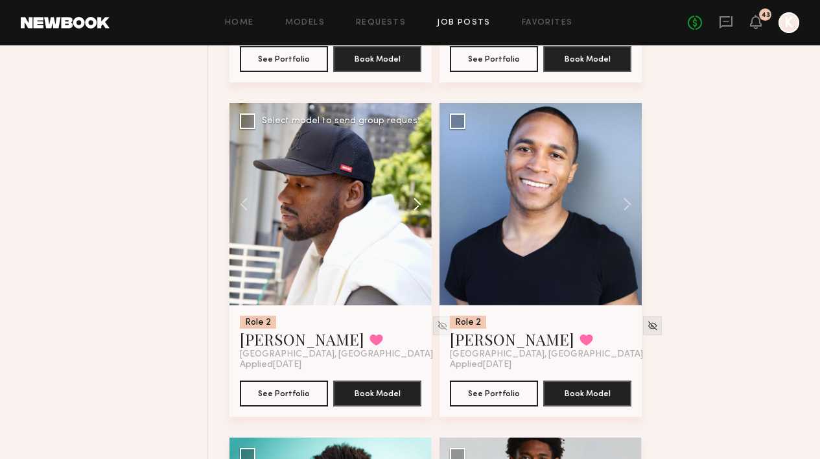
click at [415, 171] on button at bounding box center [410, 204] width 41 height 202
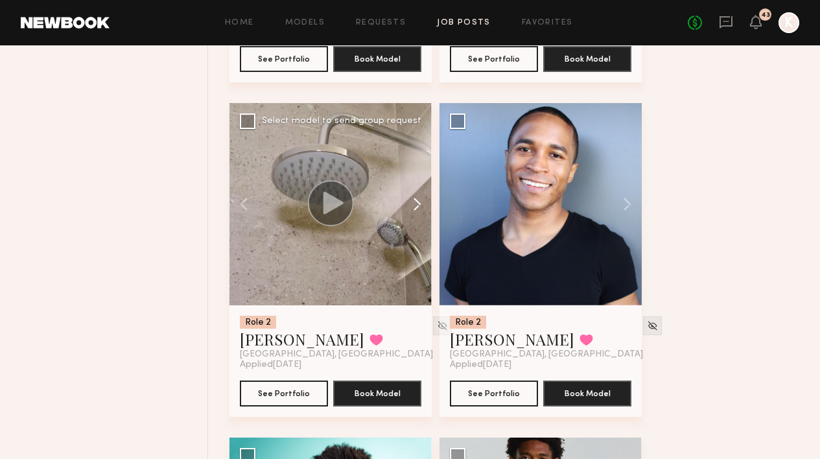
click at [415, 171] on button at bounding box center [410, 204] width 41 height 202
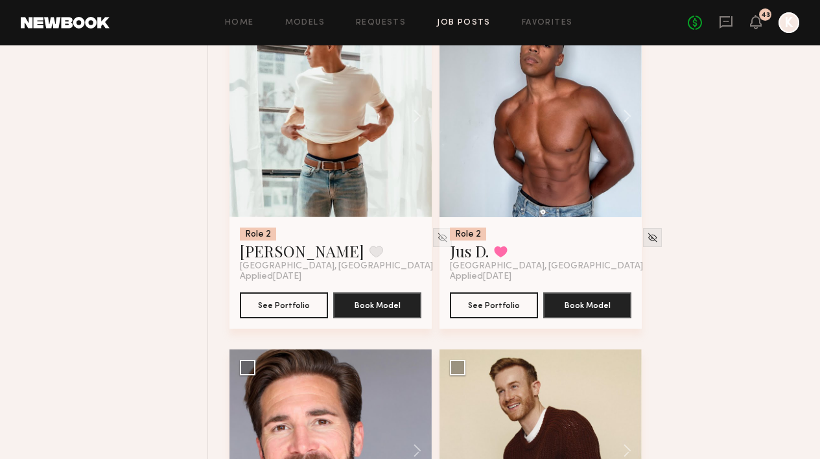
scroll to position [4514, 0]
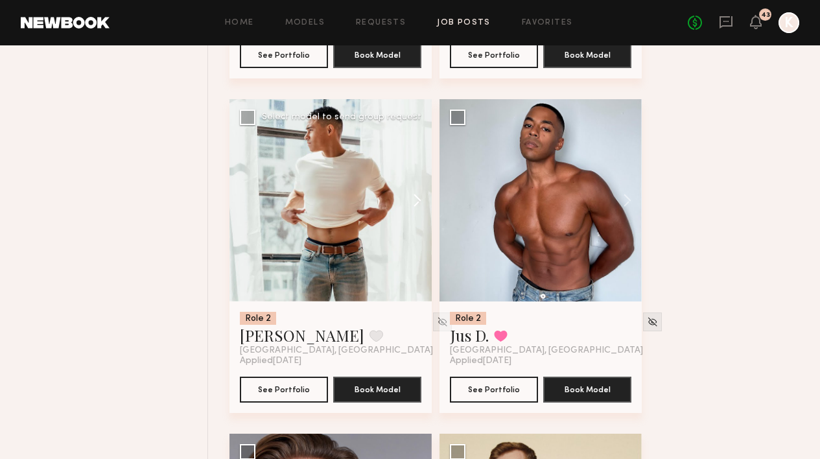
click at [416, 167] on button at bounding box center [410, 200] width 41 height 202
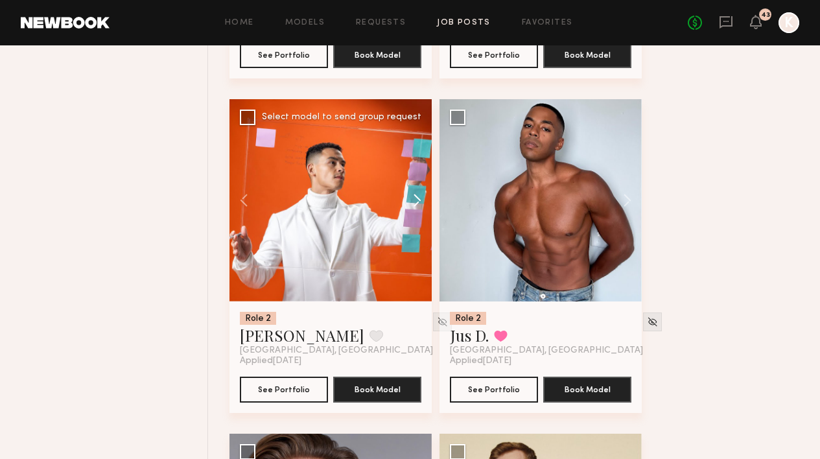
click at [416, 167] on button at bounding box center [410, 200] width 41 height 202
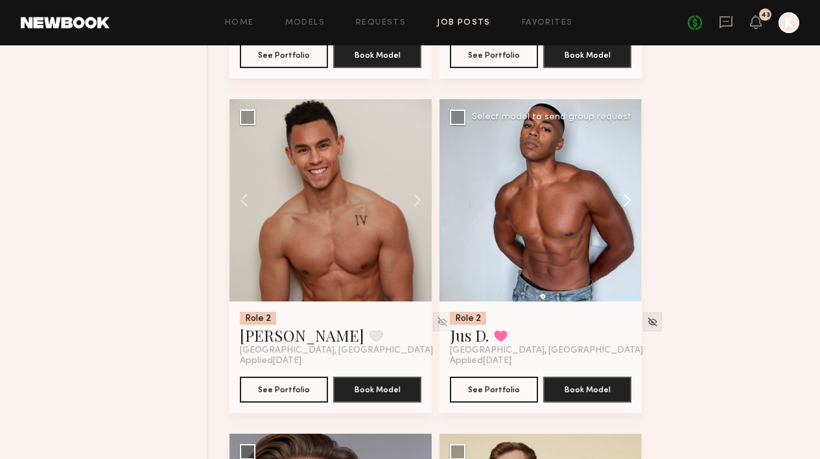
scroll to position [4845, 0]
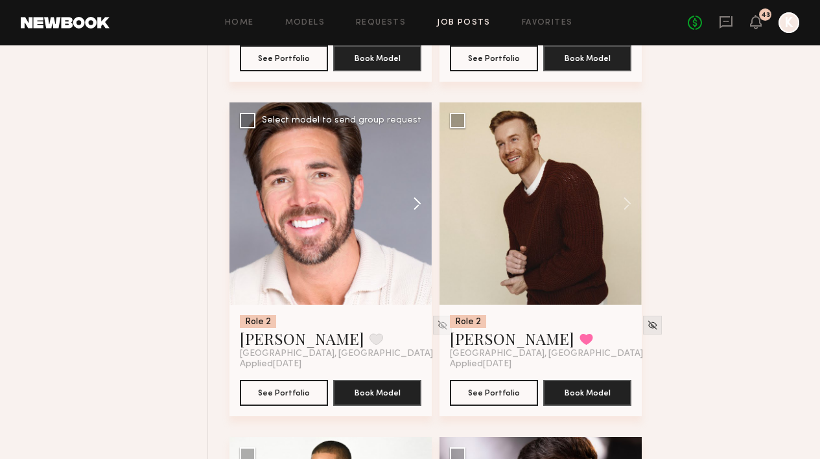
click at [415, 170] on button at bounding box center [410, 203] width 41 height 202
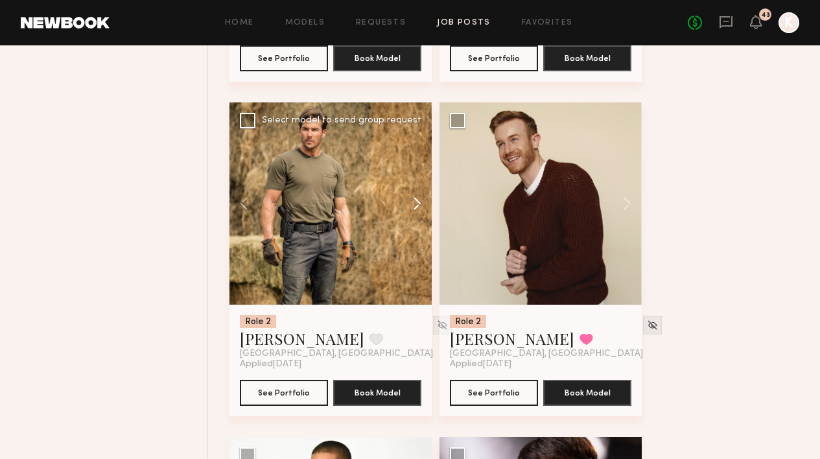
click at [415, 170] on button at bounding box center [410, 203] width 41 height 202
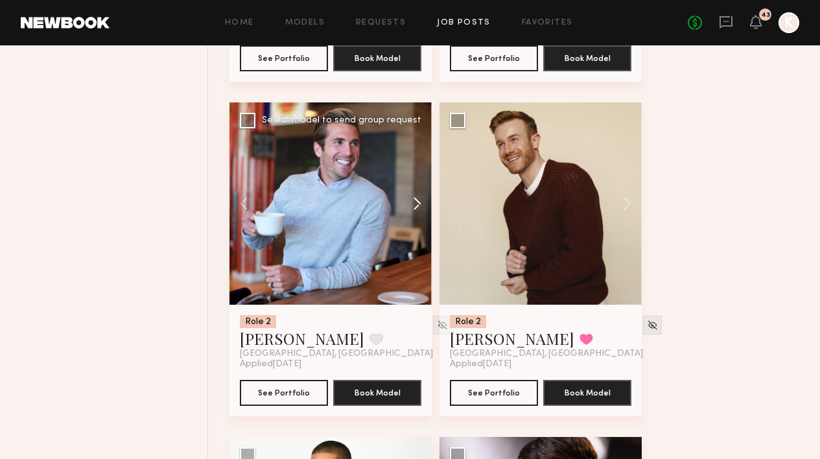
click at [415, 170] on button at bounding box center [410, 203] width 41 height 202
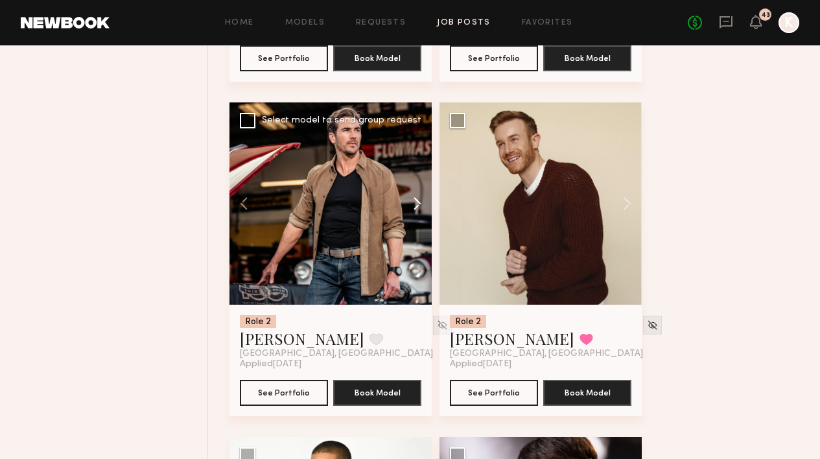
click at [415, 170] on button at bounding box center [410, 203] width 41 height 202
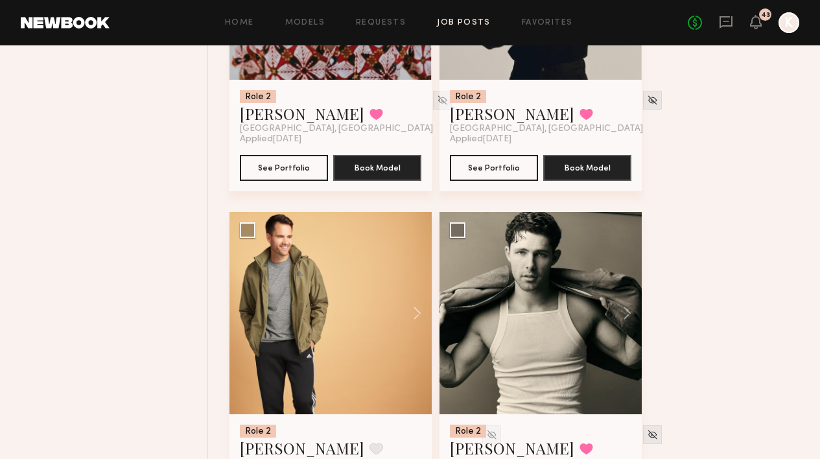
scroll to position [1269, 0]
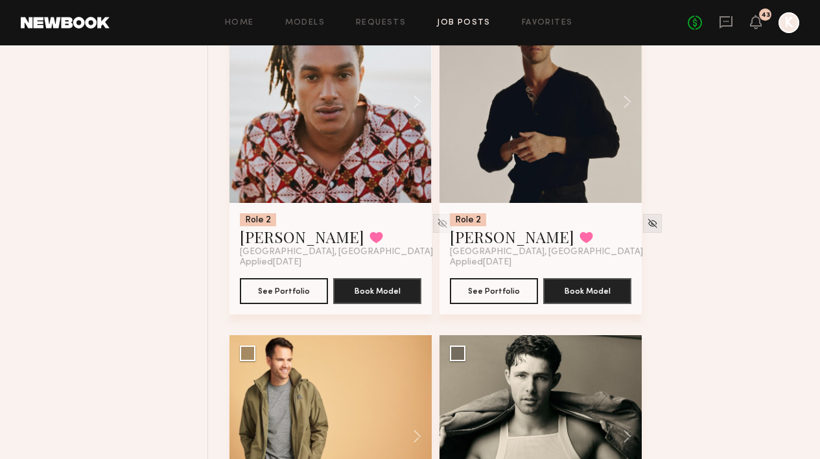
click at [734, 24] on div "No fees up to $5,000 43 K" at bounding box center [742, 22] width 111 height 21
click at [728, 24] on icon at bounding box center [726, 22] width 14 height 14
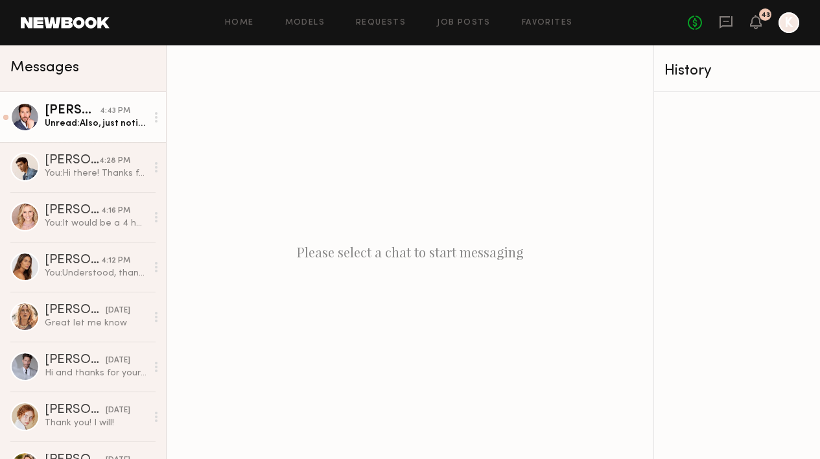
click at [91, 105] on div "Corey Randall M." at bounding box center [72, 110] width 55 height 13
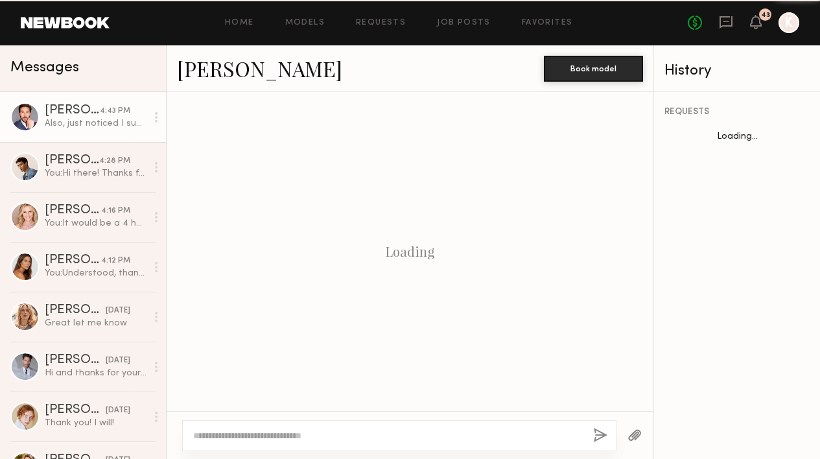
scroll to position [1158, 0]
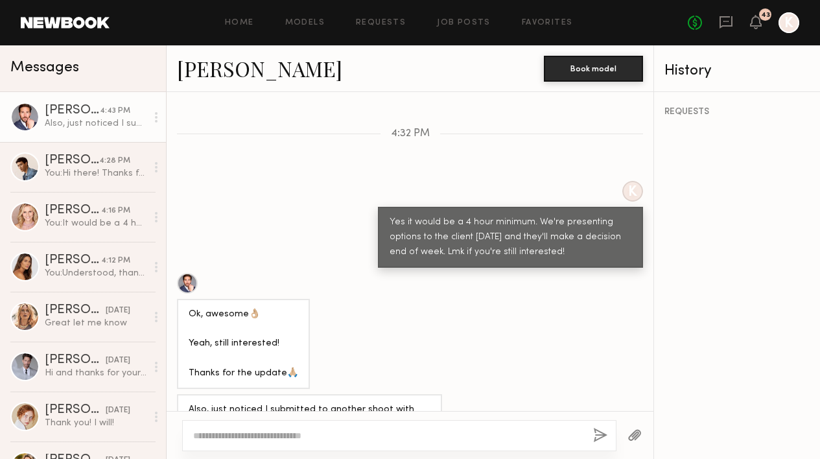
click at [259, 449] on div at bounding box center [399, 435] width 434 height 31
click at [247, 431] on textarea at bounding box center [387, 435] width 389 height 13
type textarea "**********"
click at [601, 437] on button "button" at bounding box center [600, 436] width 14 height 16
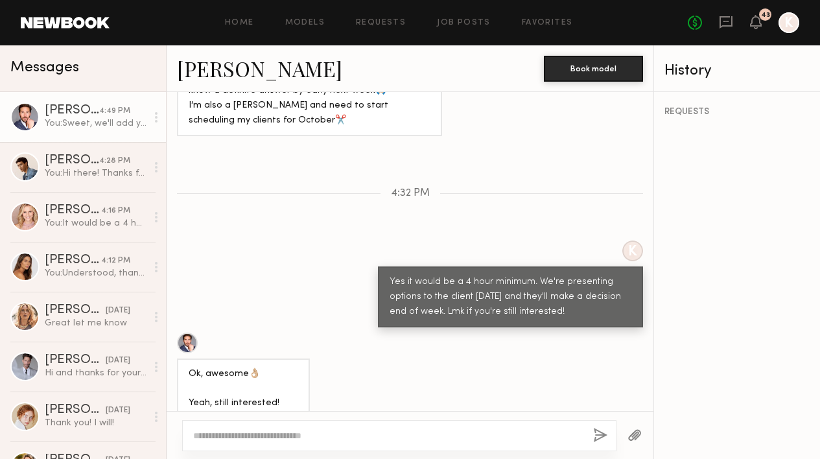
scroll to position [993, 0]
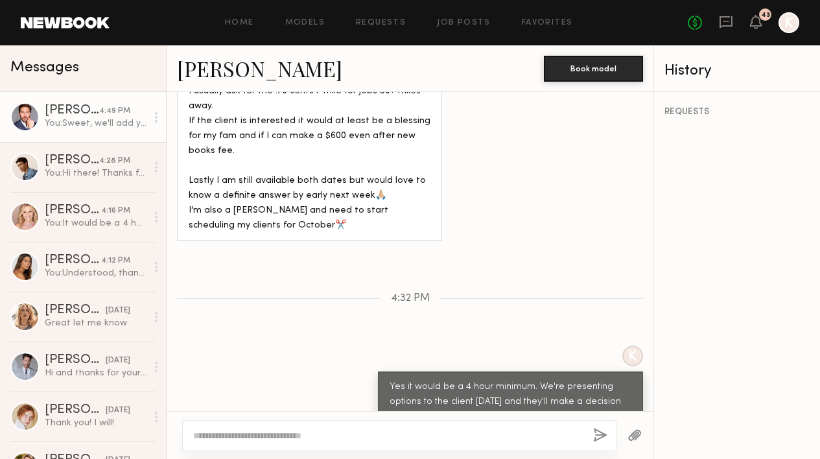
click at [308, 78] on link "Corey Randall M." at bounding box center [259, 68] width 165 height 28
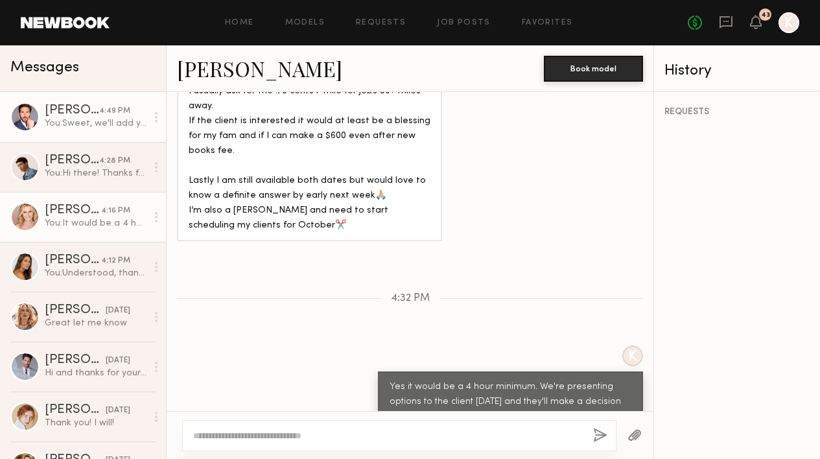
click at [55, 204] on div "Alexandra K." at bounding box center [73, 210] width 56 height 13
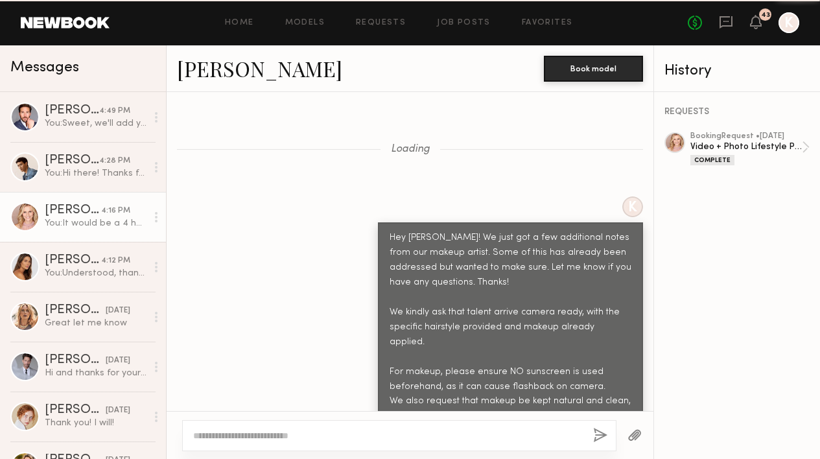
scroll to position [1086, 0]
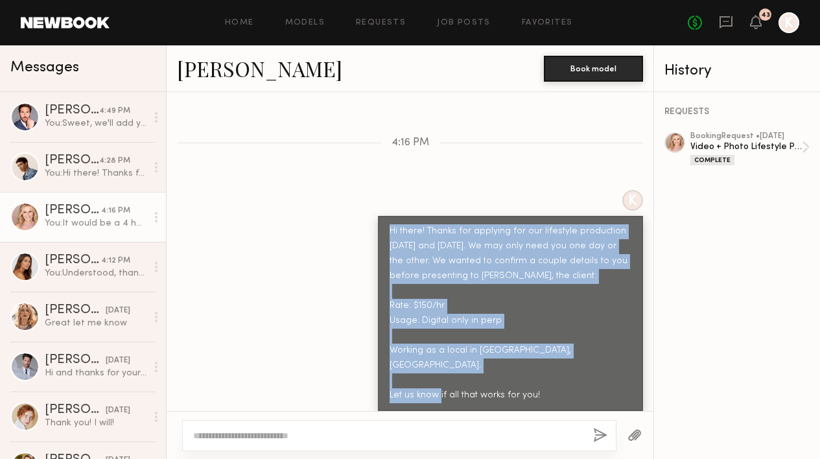
drag, startPoint x: 384, startPoint y: 196, endPoint x: 559, endPoint y: 350, distance: 233.7
click at [559, 350] on div "Hi there! Thanks for applying for our lifestyle production October 14th and 15t…" at bounding box center [510, 313] width 265 height 194
copy div "Hi there! Thanks for applying for our lifestyle production October 14th and 15t…"
click at [469, 26] on link "Job Posts" at bounding box center [464, 23] width 54 height 8
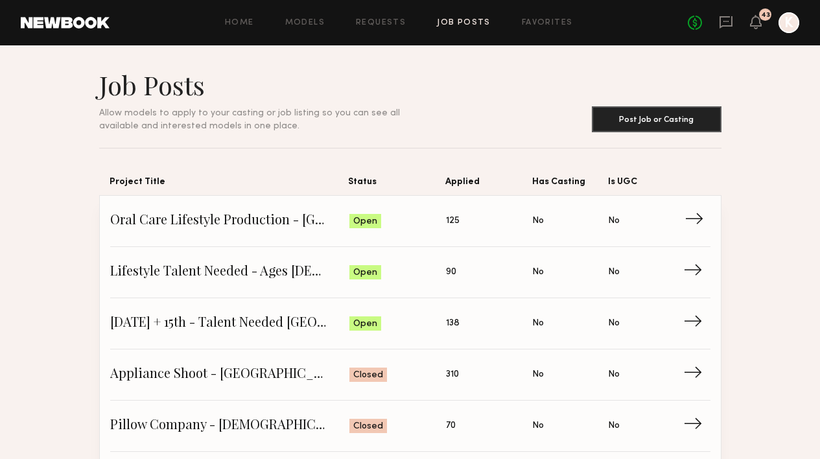
click at [247, 220] on span "Oral Care Lifestyle Production - San Diego" at bounding box center [229, 220] width 239 height 19
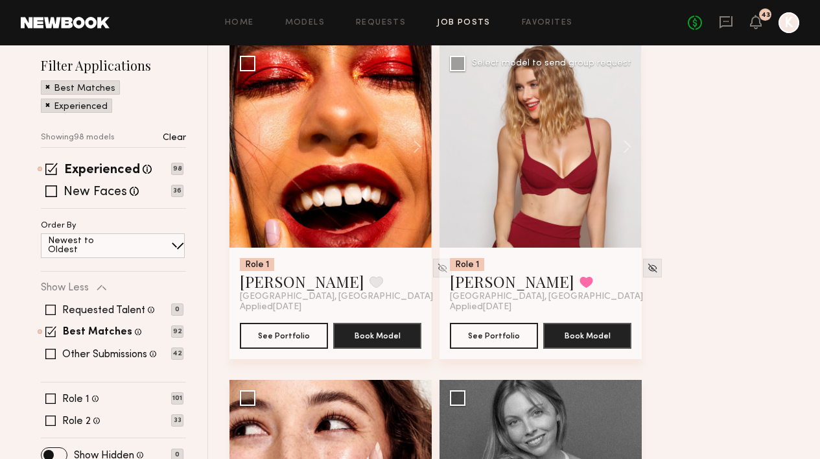
scroll to position [139, 0]
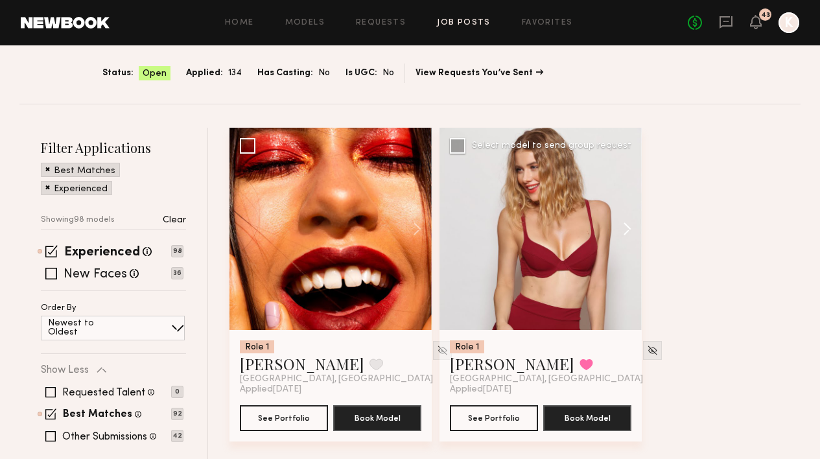
click at [632, 186] on button at bounding box center [620, 229] width 41 height 202
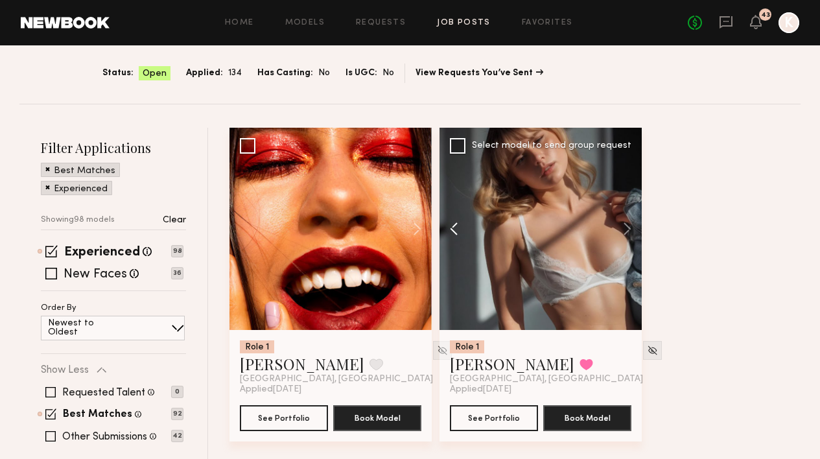
click at [448, 191] on button at bounding box center [459, 229] width 41 height 202
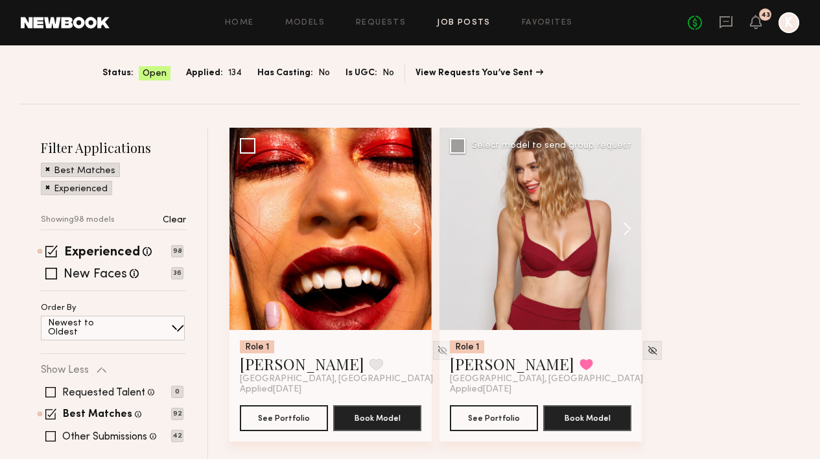
click at [624, 179] on button at bounding box center [620, 229] width 41 height 202
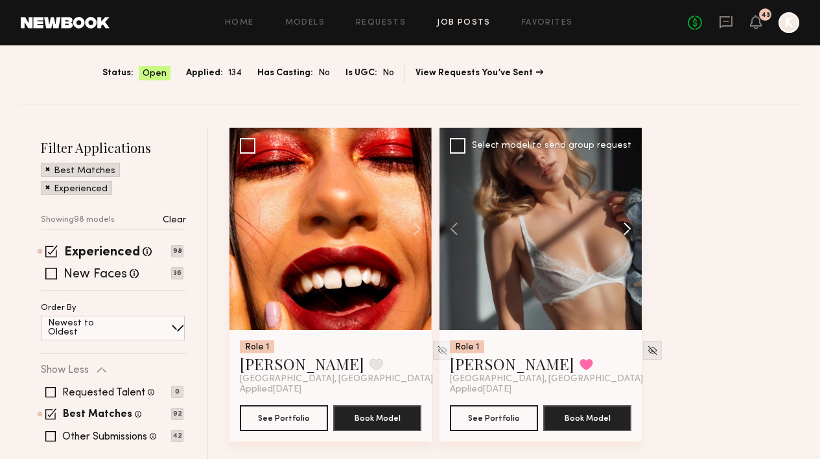
click at [624, 179] on button at bounding box center [620, 229] width 41 height 202
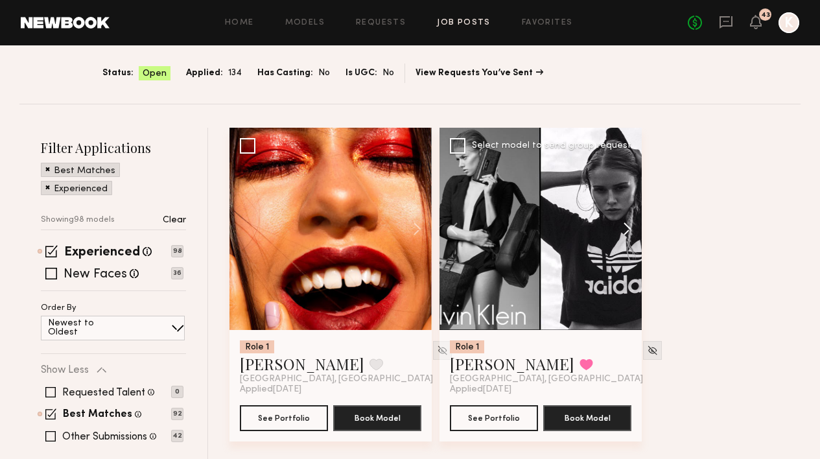
click at [624, 179] on button at bounding box center [620, 229] width 41 height 202
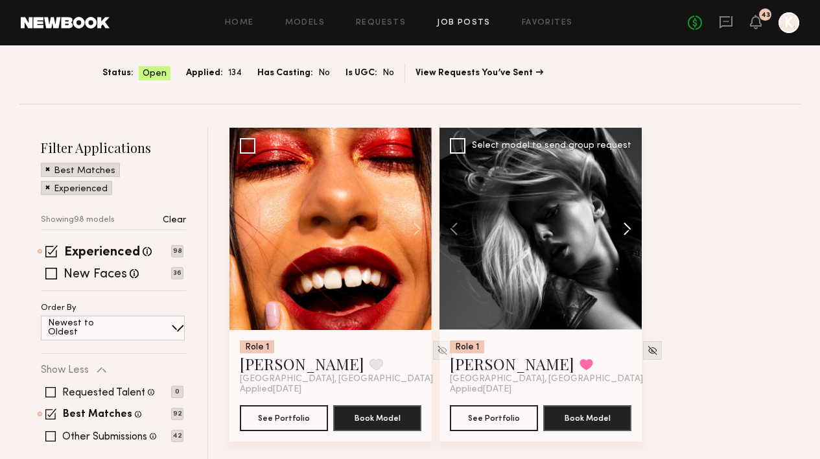
click at [624, 179] on button at bounding box center [620, 229] width 41 height 202
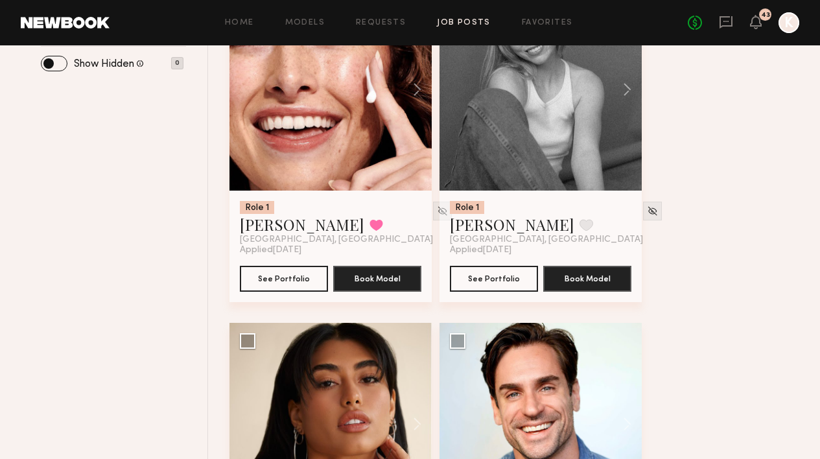
scroll to position [787, 0]
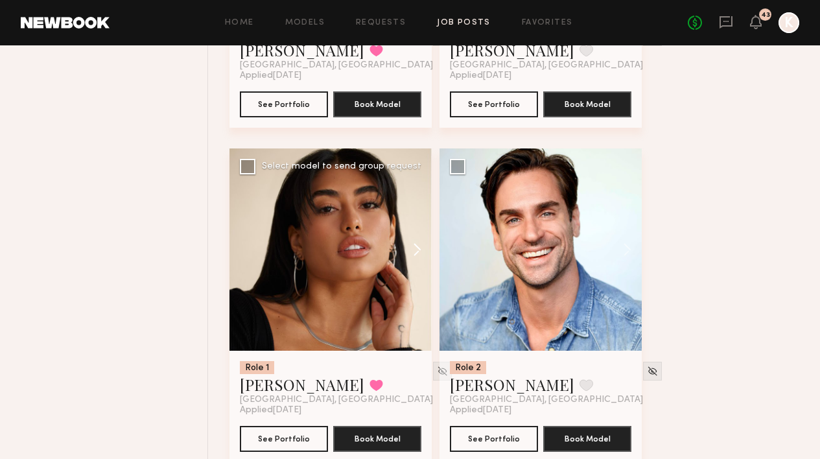
click at [422, 219] on button at bounding box center [410, 249] width 41 height 202
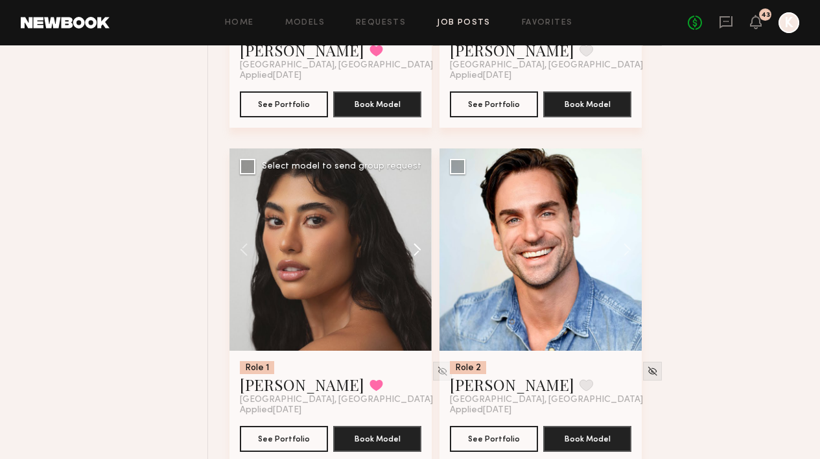
click at [422, 219] on button at bounding box center [410, 249] width 41 height 202
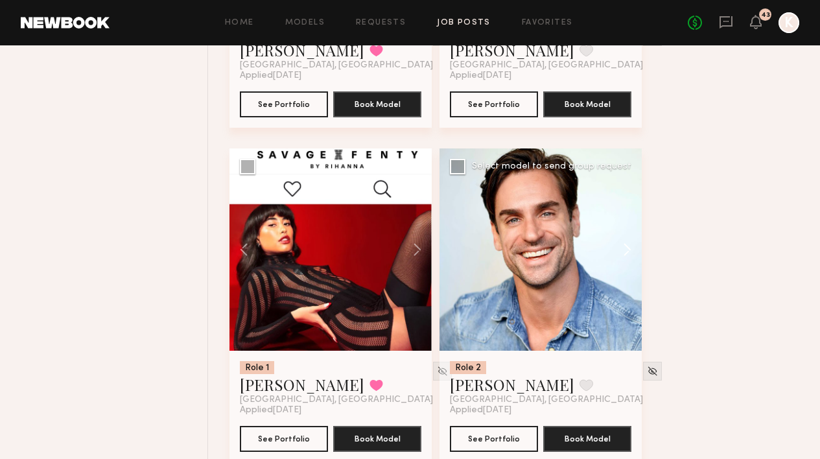
click at [631, 217] on button at bounding box center [620, 249] width 41 height 202
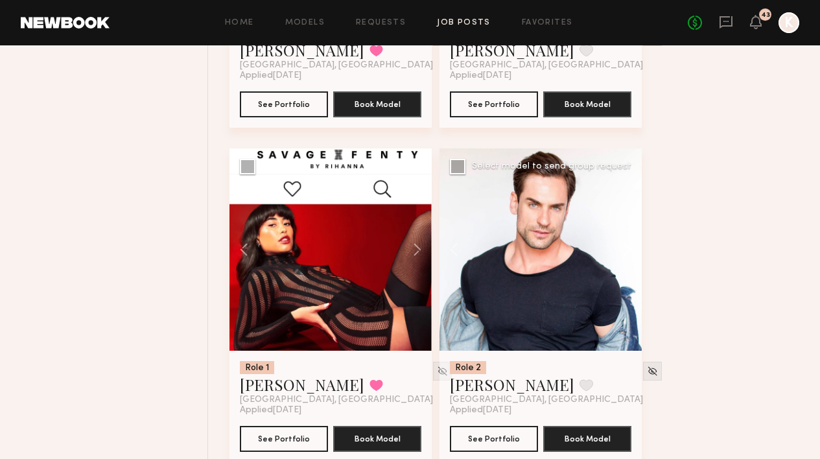
click at [631, 217] on button at bounding box center [620, 249] width 41 height 202
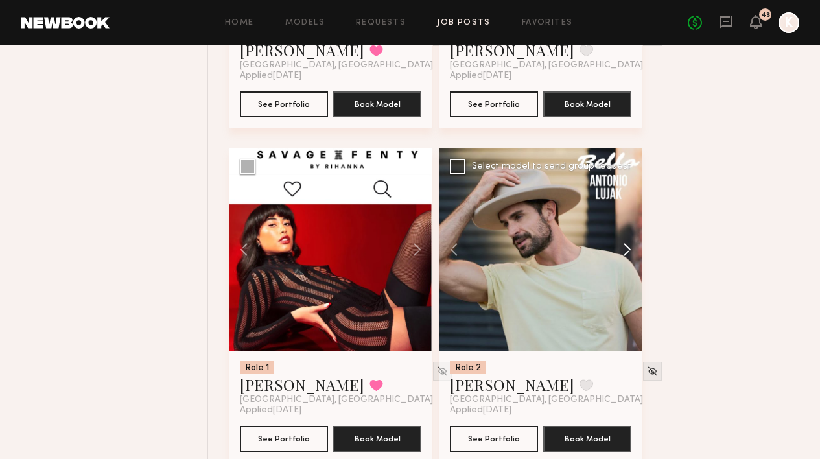
click at [631, 217] on button at bounding box center [620, 249] width 41 height 202
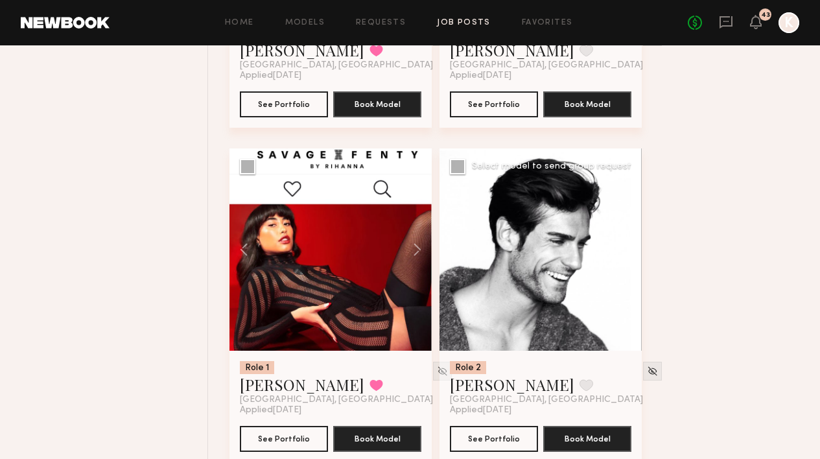
click at [631, 217] on button at bounding box center [620, 249] width 41 height 202
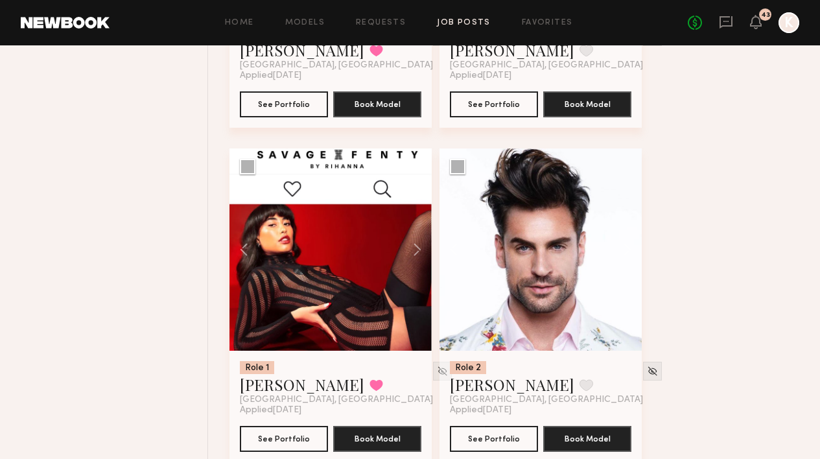
scroll to position [1101, 0]
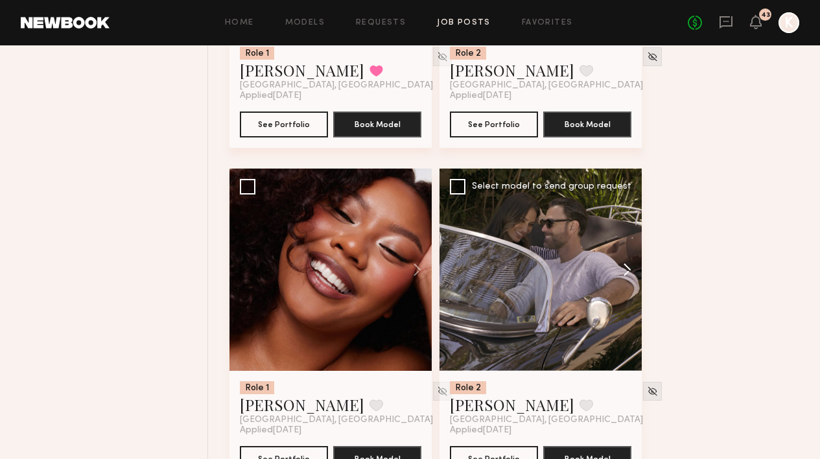
click at [626, 234] on button at bounding box center [620, 269] width 41 height 202
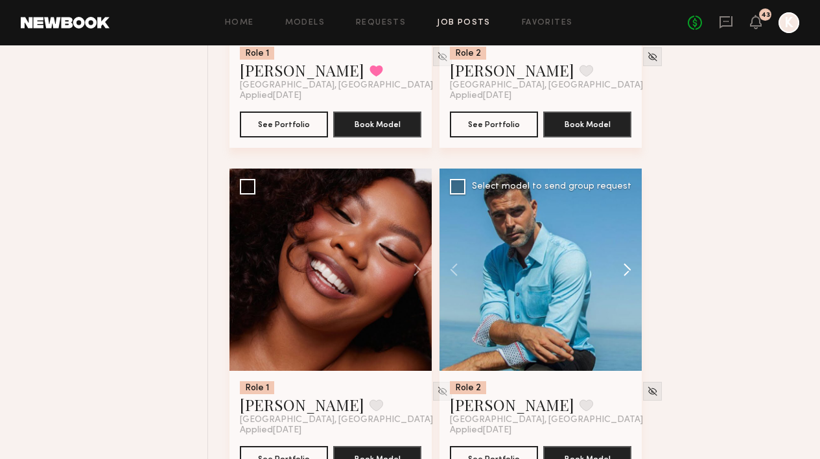
click at [626, 234] on button at bounding box center [620, 269] width 41 height 202
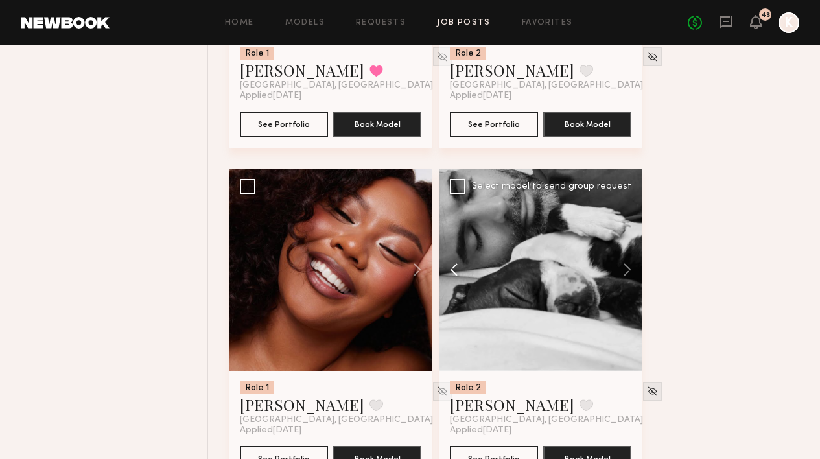
click at [453, 236] on button at bounding box center [459, 269] width 41 height 202
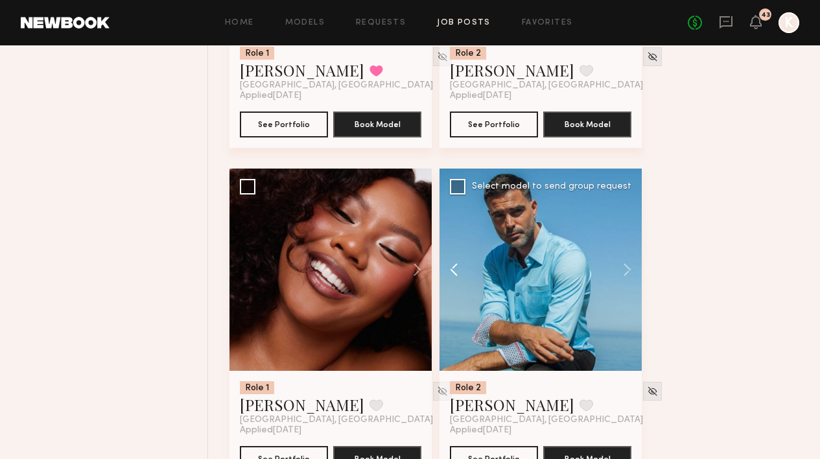
click at [453, 236] on button at bounding box center [459, 269] width 41 height 202
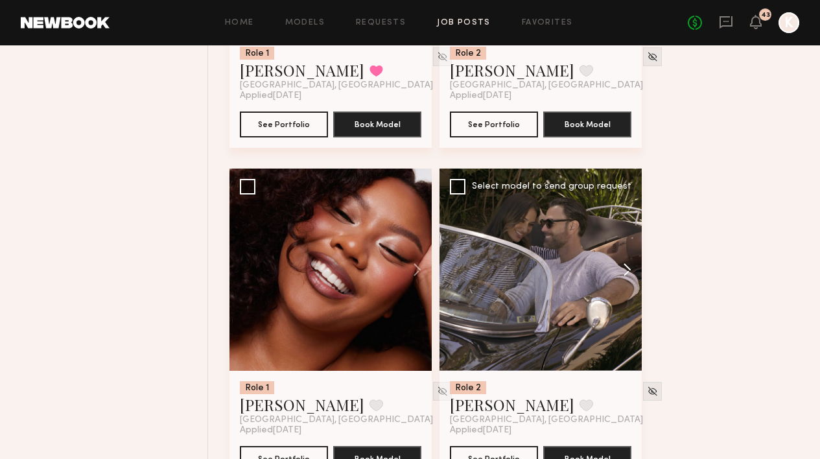
click at [636, 245] on button at bounding box center [620, 269] width 41 height 202
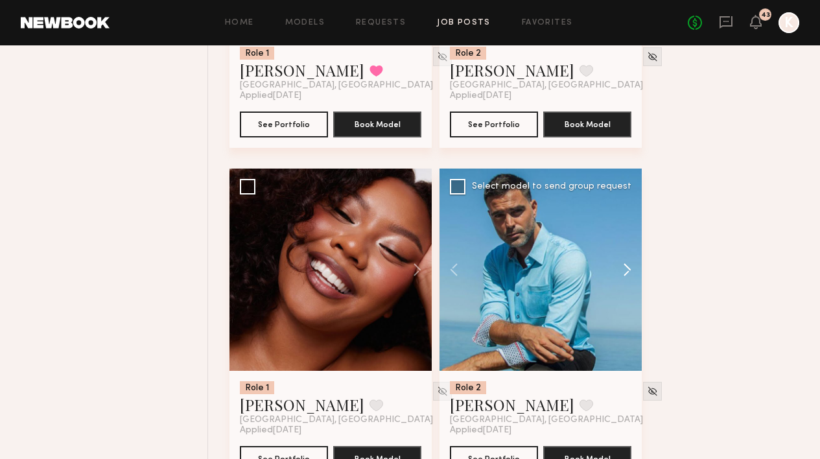
click at [636, 245] on button at bounding box center [620, 269] width 41 height 202
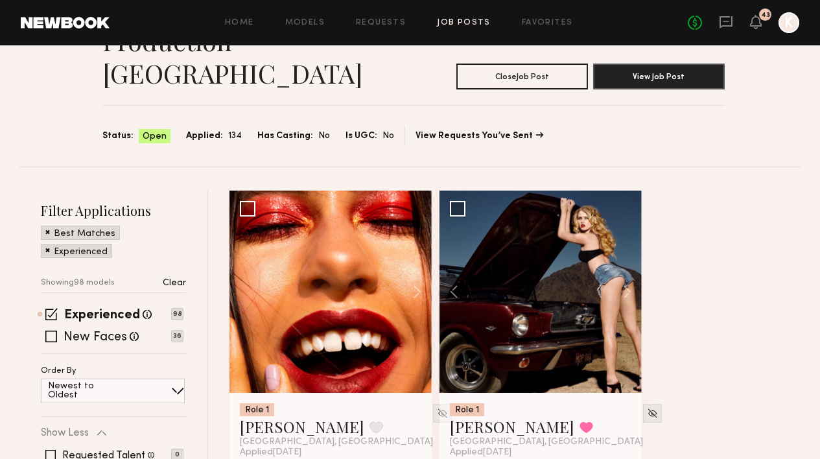
scroll to position [0, 0]
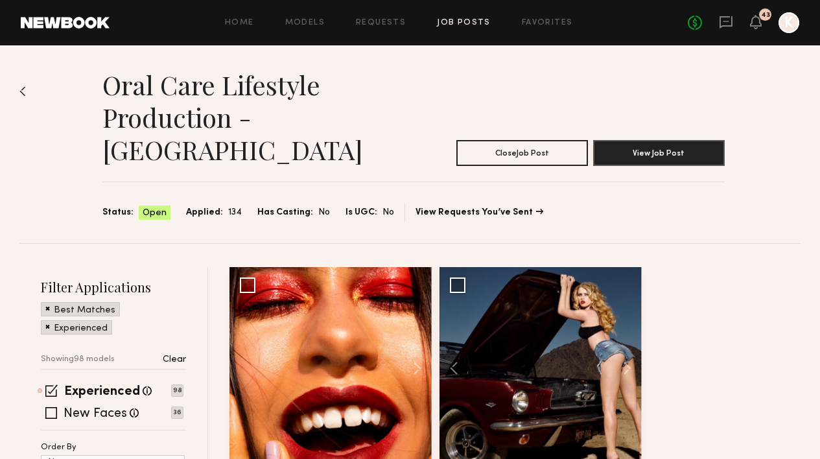
click at [474, 22] on link "Job Posts" at bounding box center [464, 23] width 54 height 8
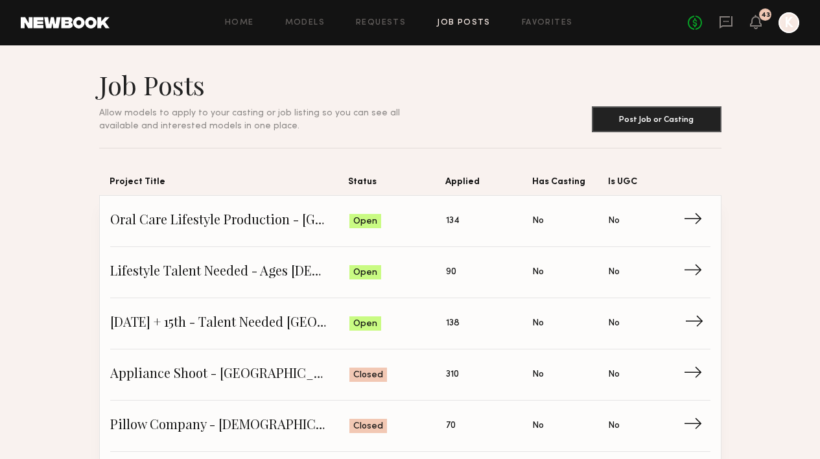
click at [252, 322] on span "October 14th + 15th - Talent Needed San Diego" at bounding box center [229, 323] width 239 height 19
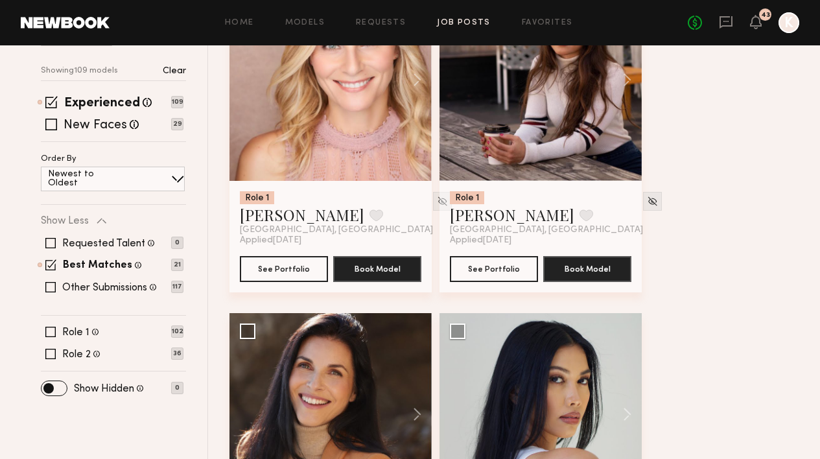
scroll to position [163, 0]
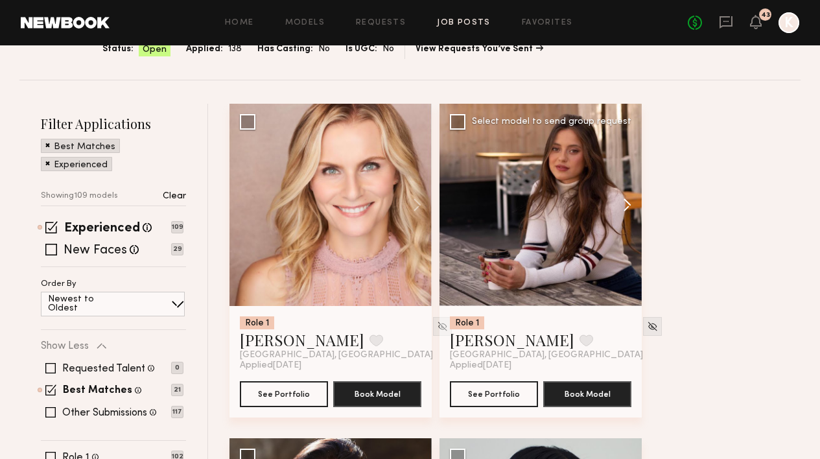
click at [626, 159] on button at bounding box center [620, 205] width 41 height 202
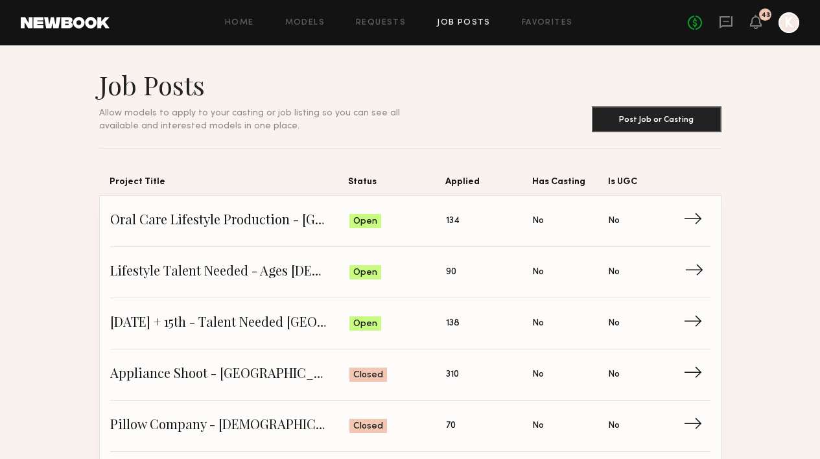
click at [271, 260] on link "Lifestyle Talent Needed - Ages 35-45 (Oct 14/15) Status: Open Applied: 90 Has C…" at bounding box center [410, 272] width 600 height 51
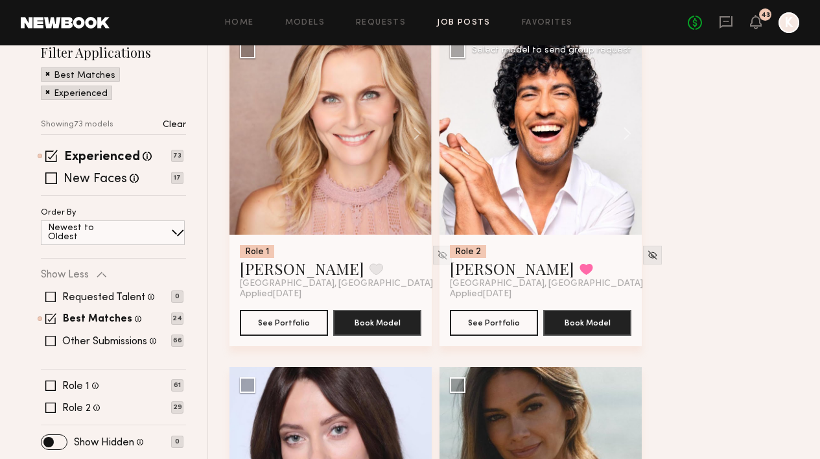
scroll to position [580, 0]
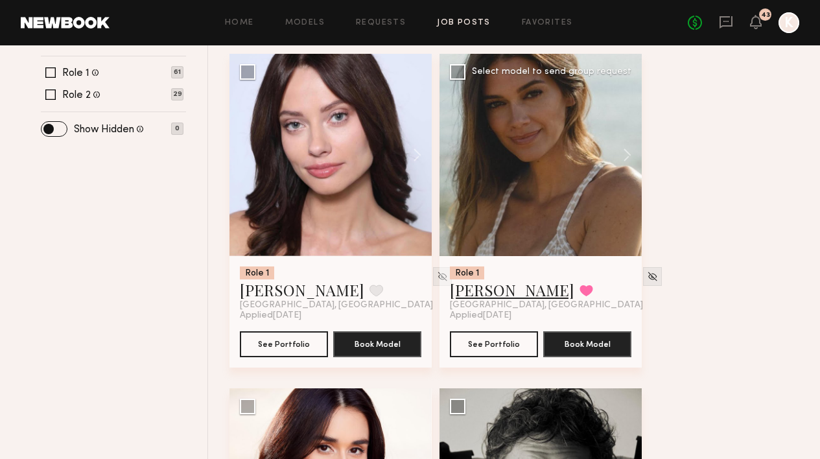
click at [489, 279] on link "Carrie A." at bounding box center [512, 289] width 124 height 21
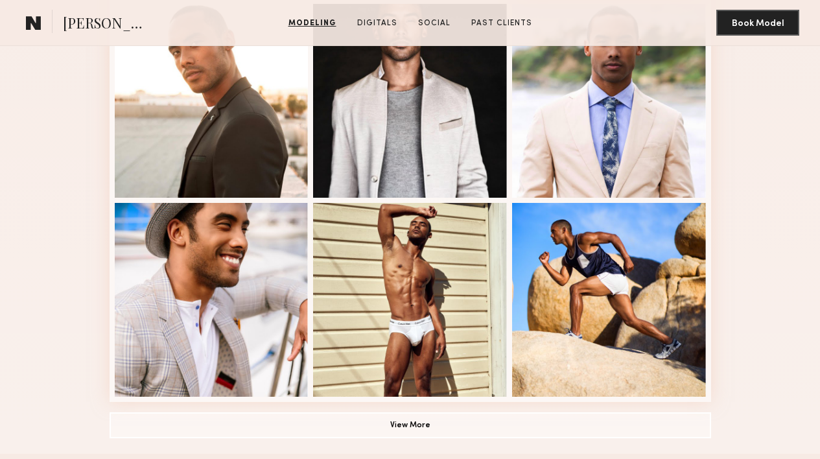
scroll to position [827, 0]
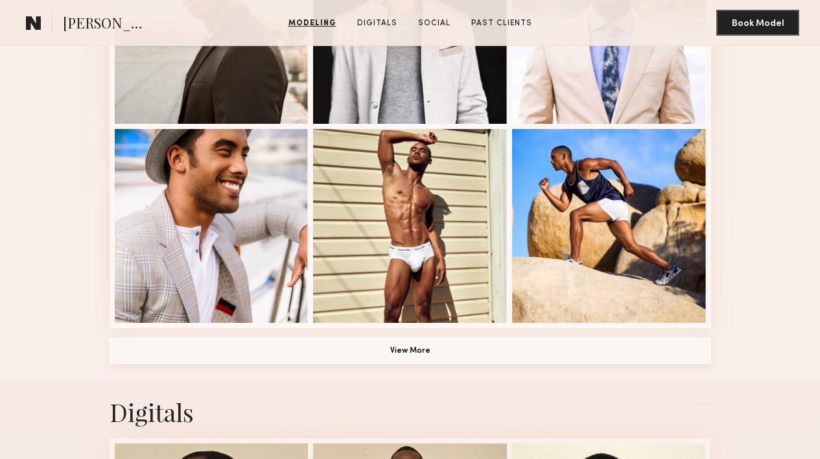
click at [411, 349] on button "View More" at bounding box center [409, 351] width 601 height 26
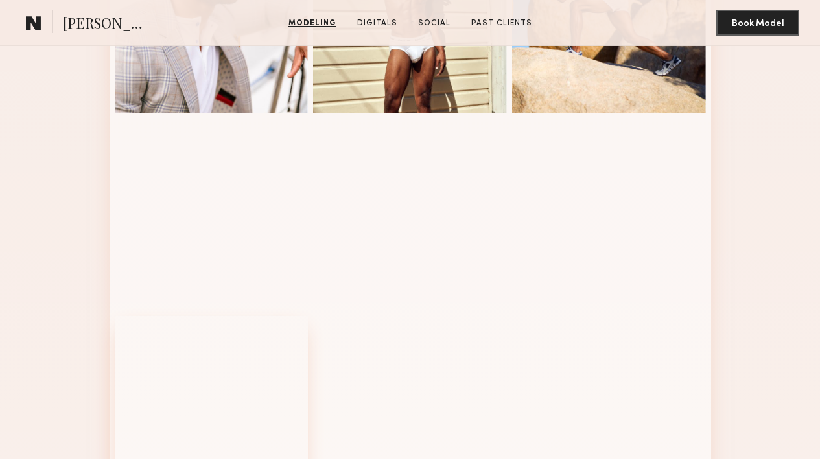
scroll to position [625, 0]
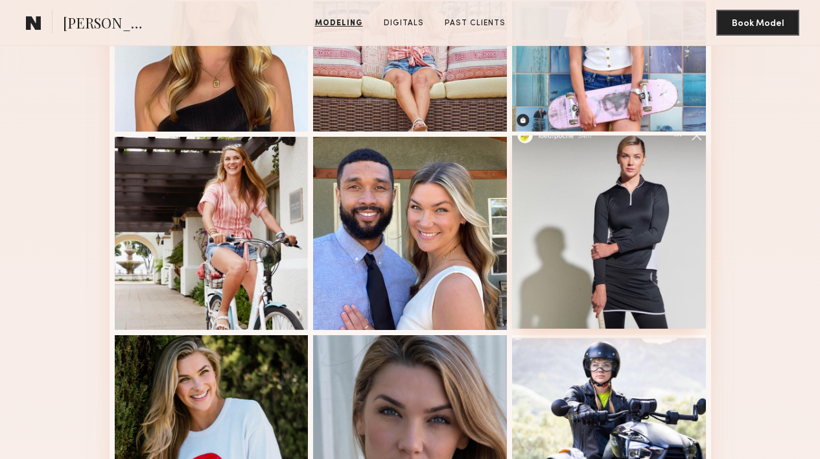
scroll to position [140, 0]
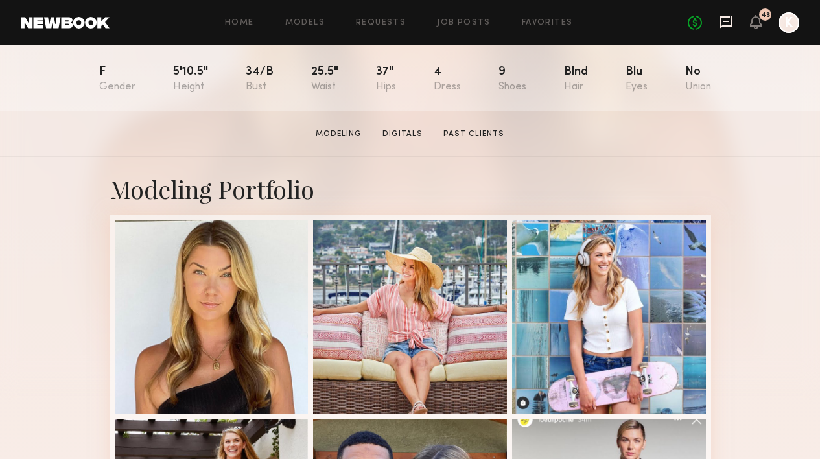
click at [726, 23] on icon at bounding box center [726, 22] width 14 height 14
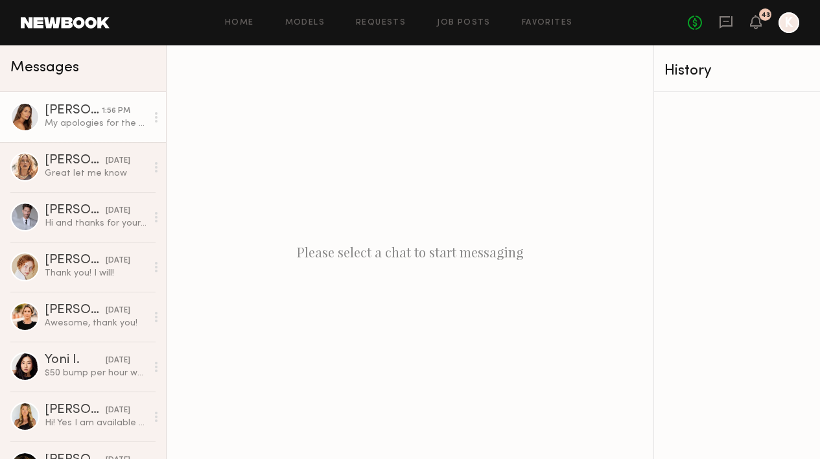
click at [102, 115] on div "1:56 PM" at bounding box center [116, 111] width 29 height 12
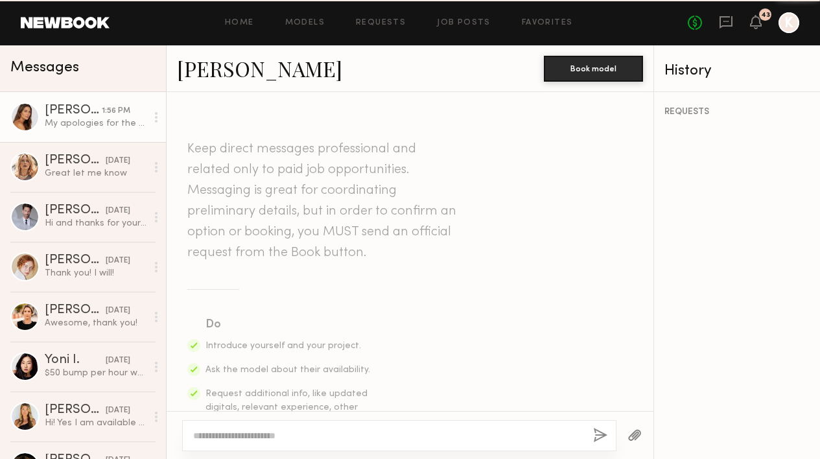
scroll to position [941, 0]
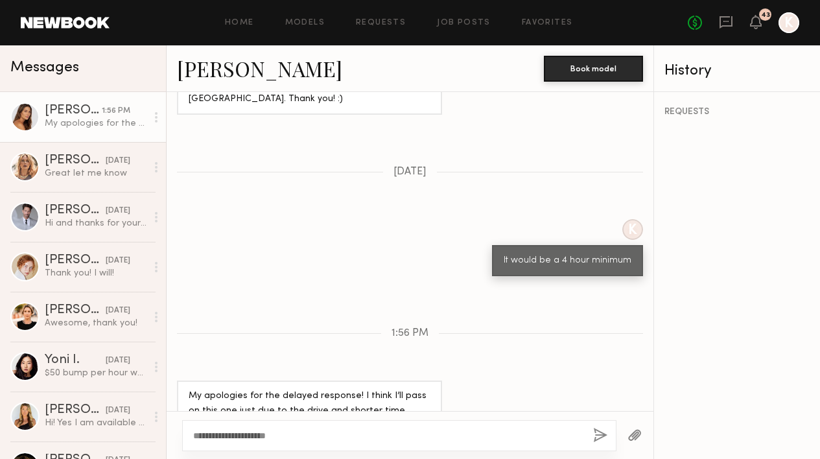
type textarea "**********"
click at [594, 432] on button "button" at bounding box center [600, 436] width 14 height 16
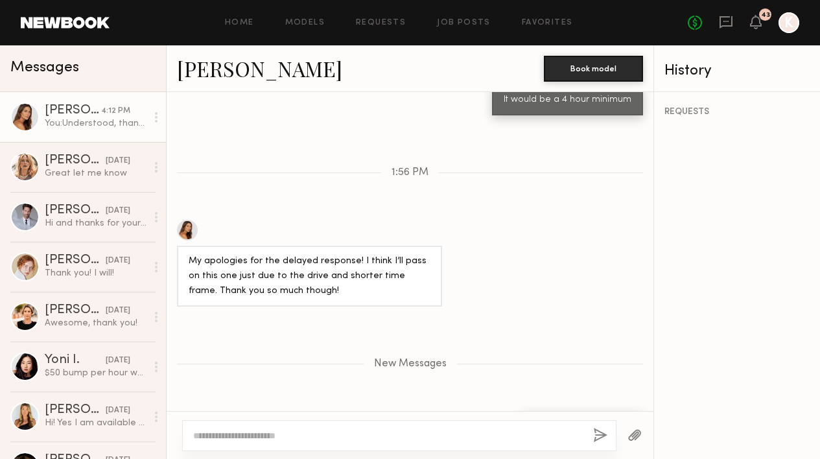
scroll to position [577, 0]
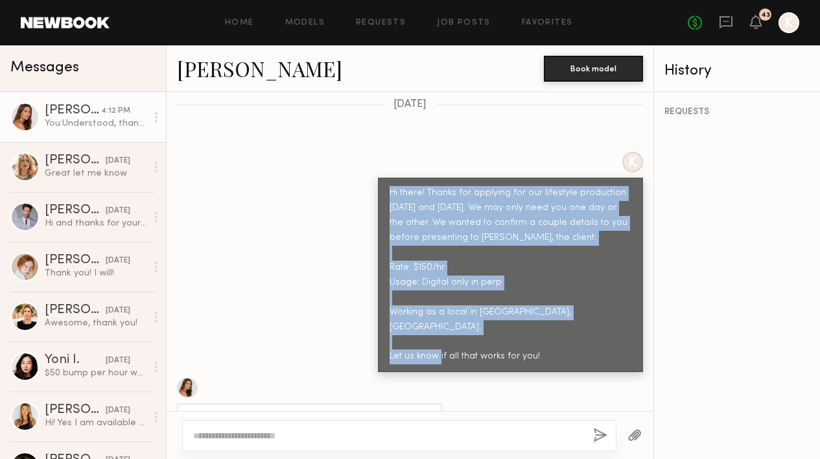
drag, startPoint x: 388, startPoint y: 163, endPoint x: 585, endPoint y: 320, distance: 252.2
click at [585, 320] on div "Hi there! Thanks for applying for our lifestyle production October 14th and 15t…" at bounding box center [510, 275] width 265 height 194
copy div "Hi there! Thanks for applying for our lifestyle production October 14th and 15t…"
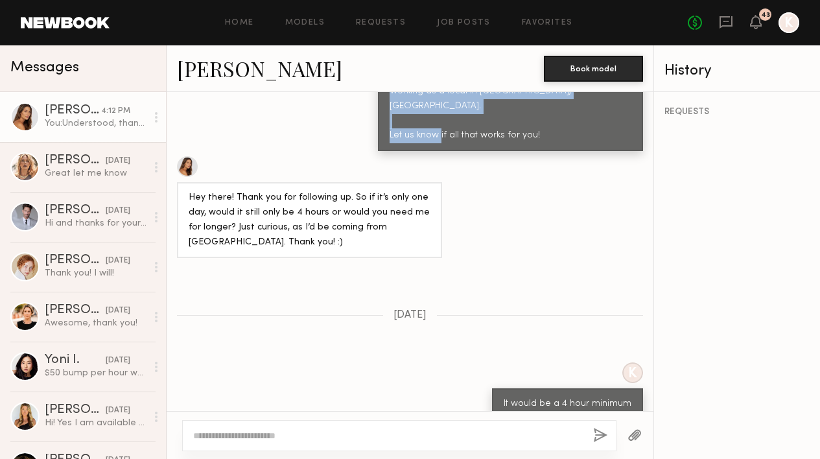
scroll to position [752, 0]
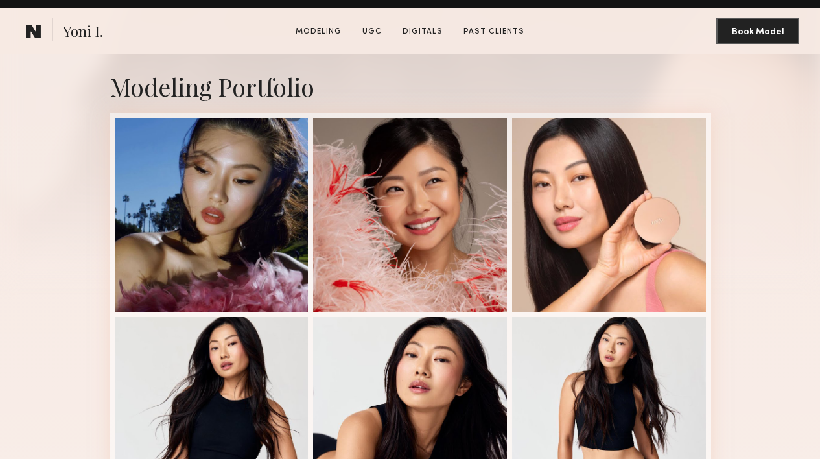
scroll to position [312, 0]
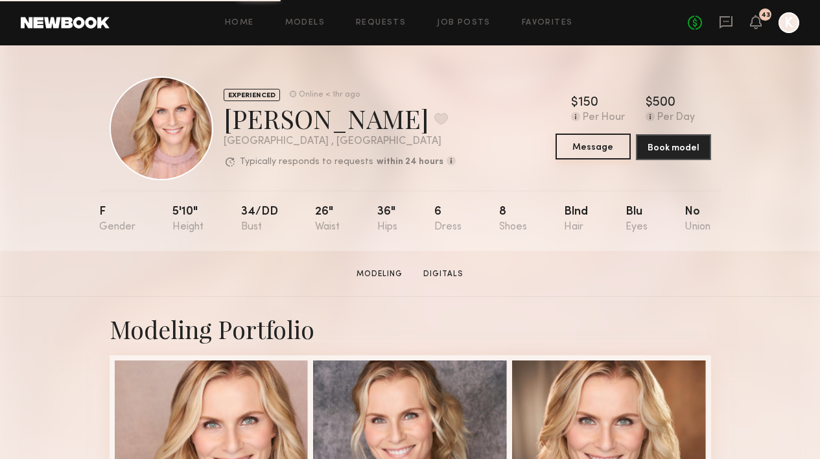
click at [572, 146] on button "Message" at bounding box center [592, 146] width 75 height 26
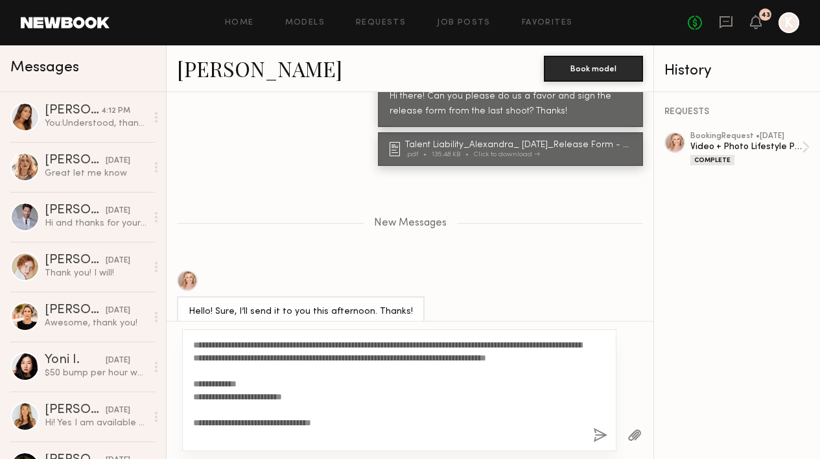
type textarea "**********"
click at [595, 436] on button "button" at bounding box center [600, 436] width 14 height 16
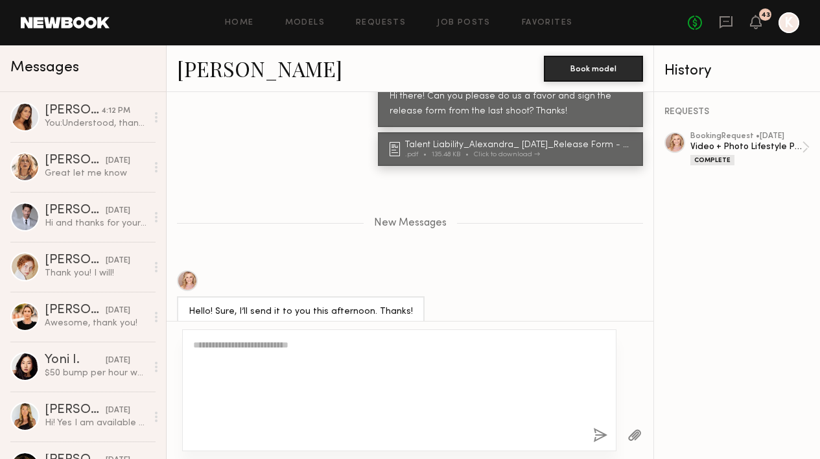
scroll to position [1276, 0]
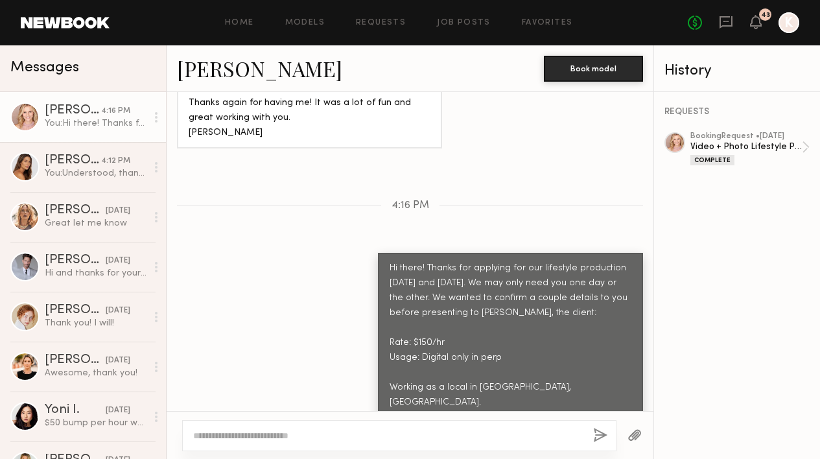
click at [347, 435] on textarea at bounding box center [387, 435] width 389 height 13
type textarea "**********"
click at [601, 435] on button "button" at bounding box center [600, 436] width 14 height 16
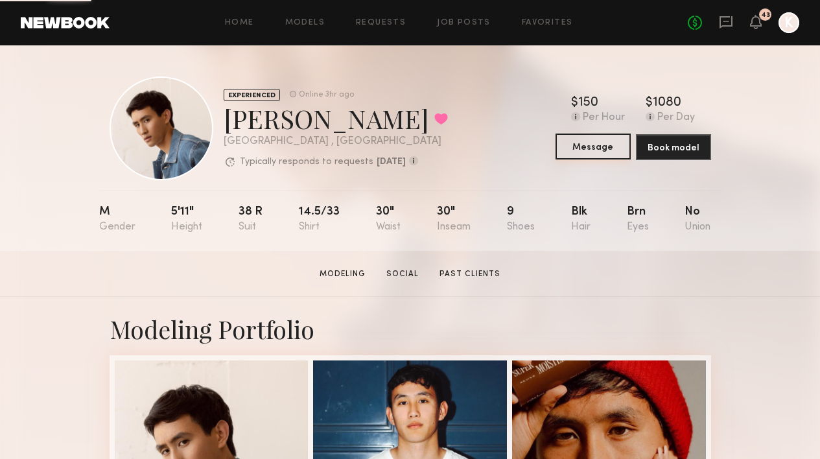
click at [604, 158] on button "Message" at bounding box center [592, 146] width 75 height 26
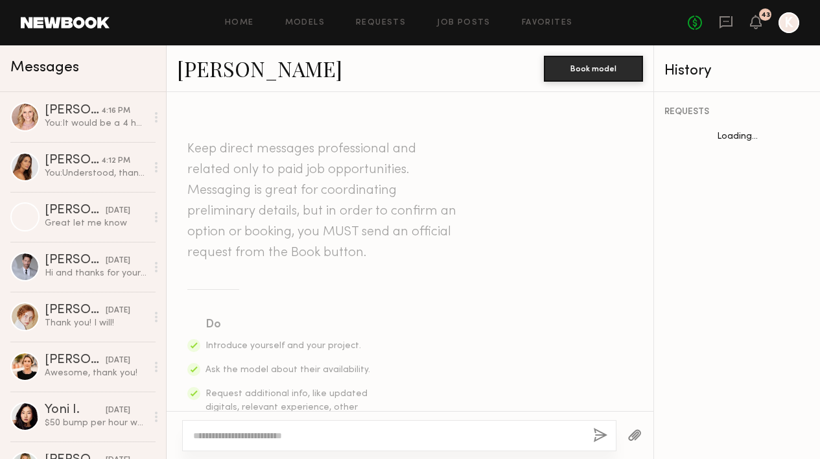
scroll to position [1639, 0]
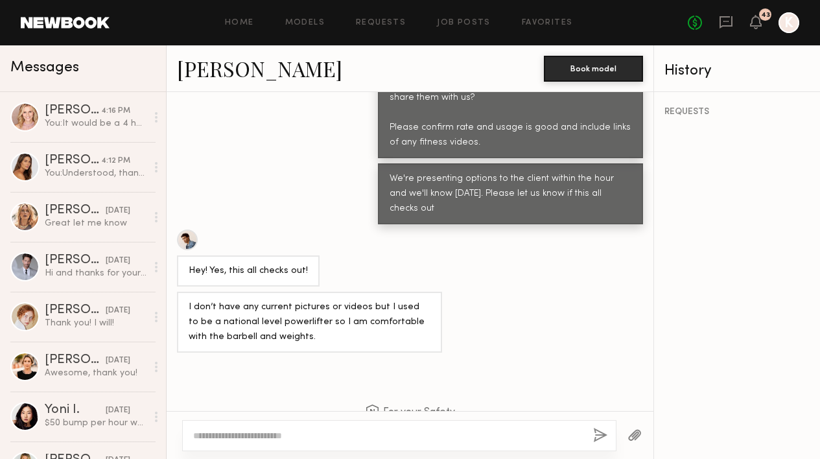
click at [334, 429] on textarea at bounding box center [387, 435] width 389 height 13
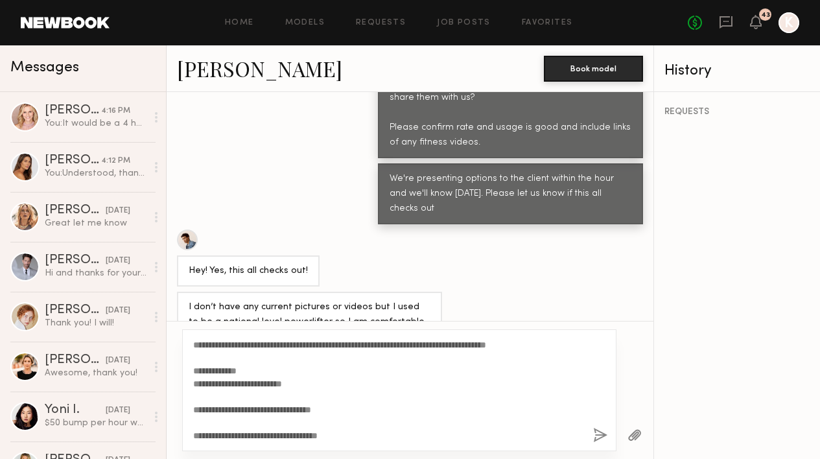
scroll to position [26, 0]
type textarea "**********"
click at [590, 434] on div "**********" at bounding box center [399, 390] width 434 height 122
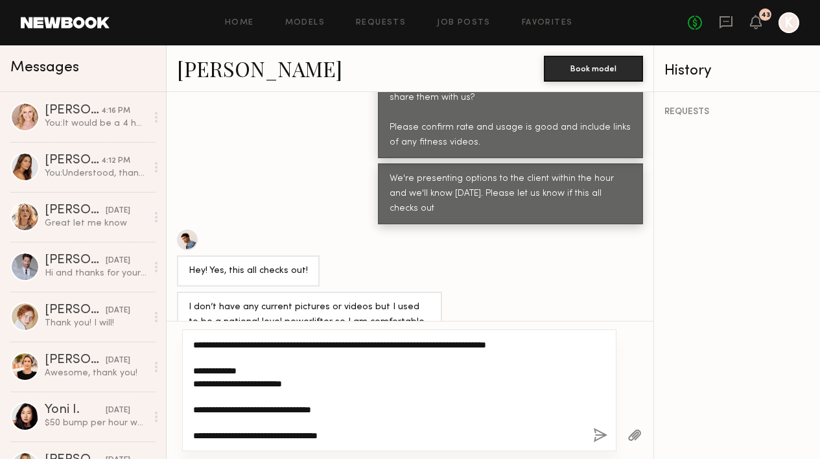
click at [463, 434] on textarea "**********" at bounding box center [387, 390] width 389 height 104
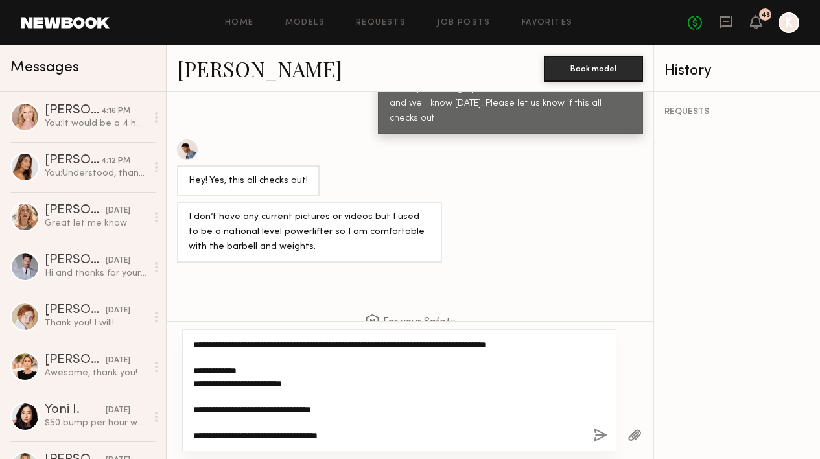
click at [360, 386] on textarea "**********" at bounding box center [387, 390] width 389 height 104
click at [319, 362] on textarea "**********" at bounding box center [387, 390] width 389 height 104
click at [301, 363] on textarea "**********" at bounding box center [387, 390] width 389 height 104
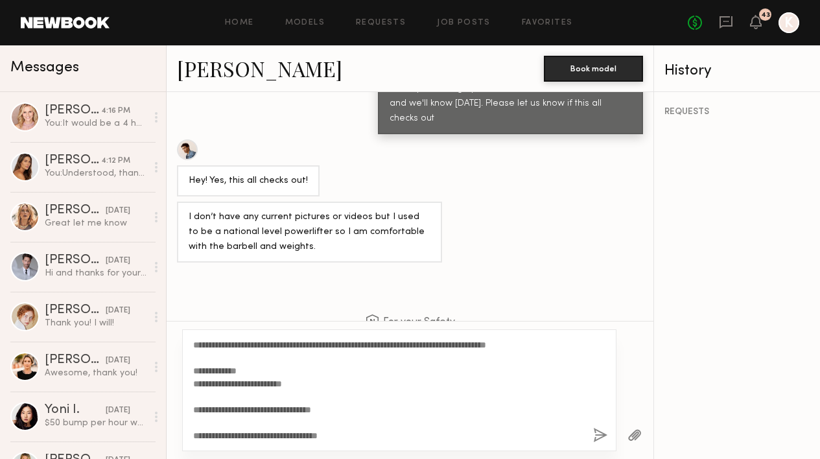
click at [590, 435] on div "**********" at bounding box center [399, 390] width 434 height 122
click at [597, 423] on div "**********" at bounding box center [399, 390] width 434 height 122
click at [597, 430] on button "button" at bounding box center [600, 436] width 14 height 16
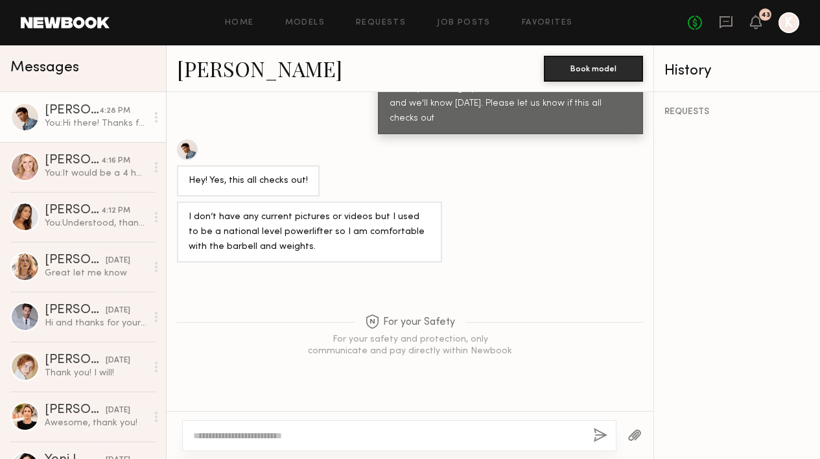
scroll to position [0, 0]
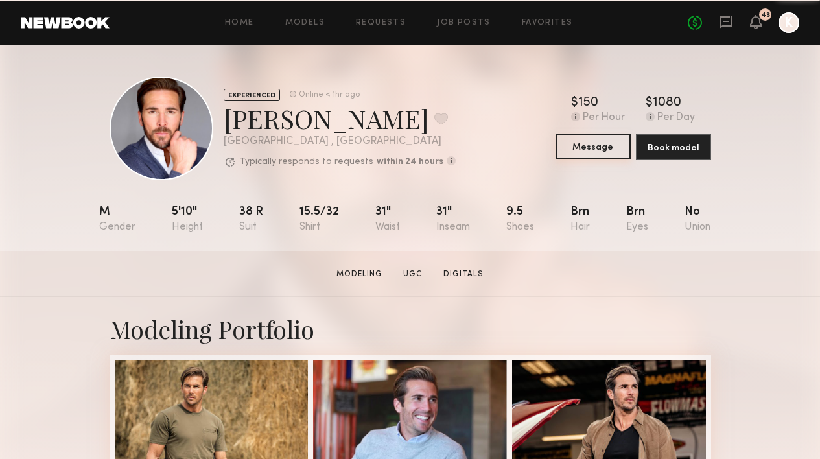
click at [601, 154] on button "Message" at bounding box center [592, 146] width 75 height 26
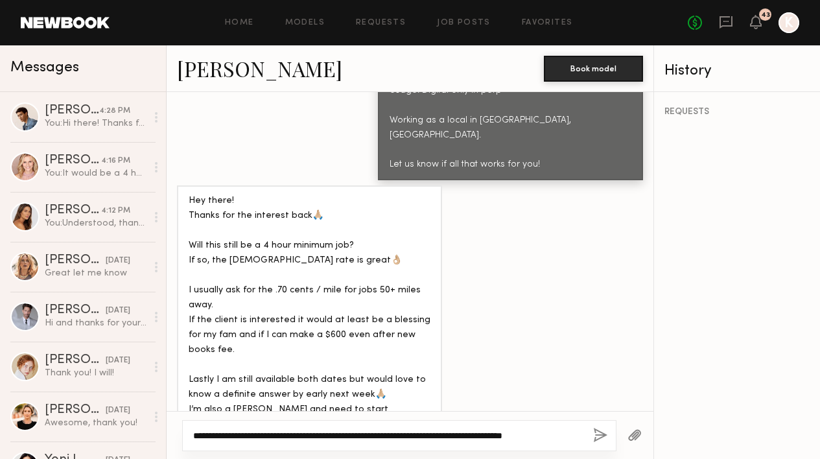
scroll to position [769, 0]
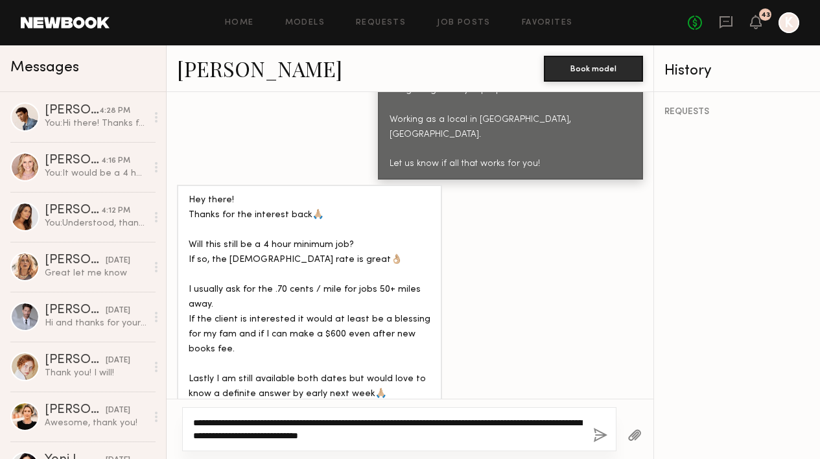
type textarea "**********"
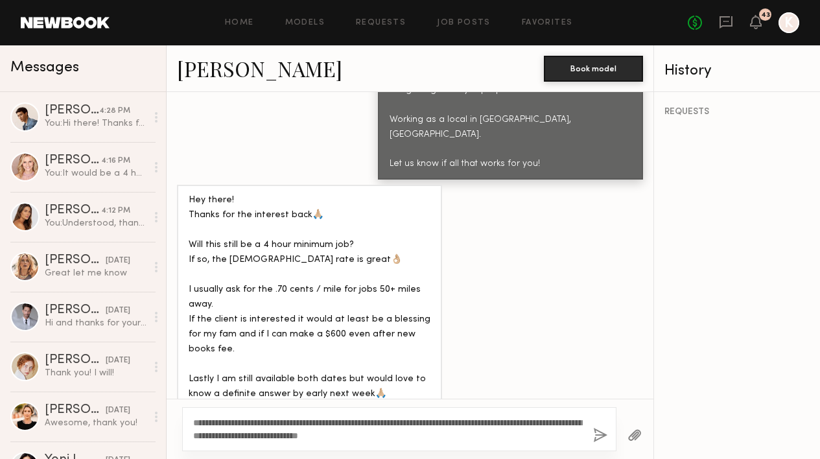
click at [610, 435] on div "**********" at bounding box center [399, 429] width 434 height 44
click at [588, 435] on div "**********" at bounding box center [399, 429] width 434 height 44
click at [590, 435] on div "**********" at bounding box center [399, 429] width 434 height 44
click at [596, 435] on button "button" at bounding box center [600, 436] width 14 height 16
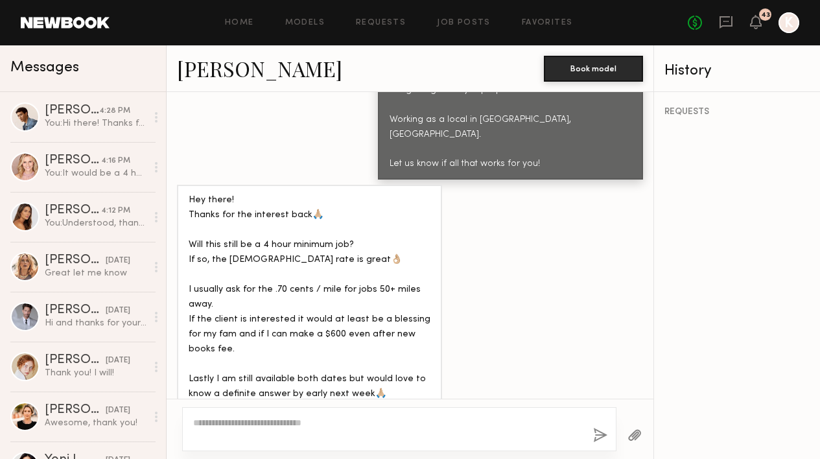
scroll to position [1057, 0]
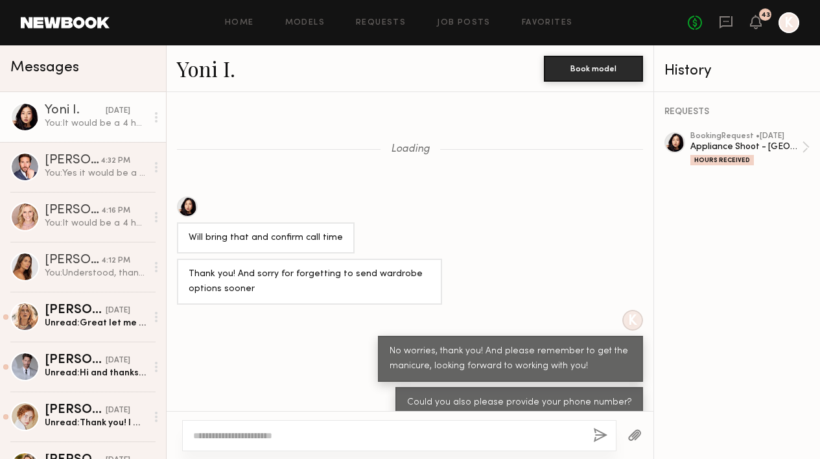
scroll to position [6, 0]
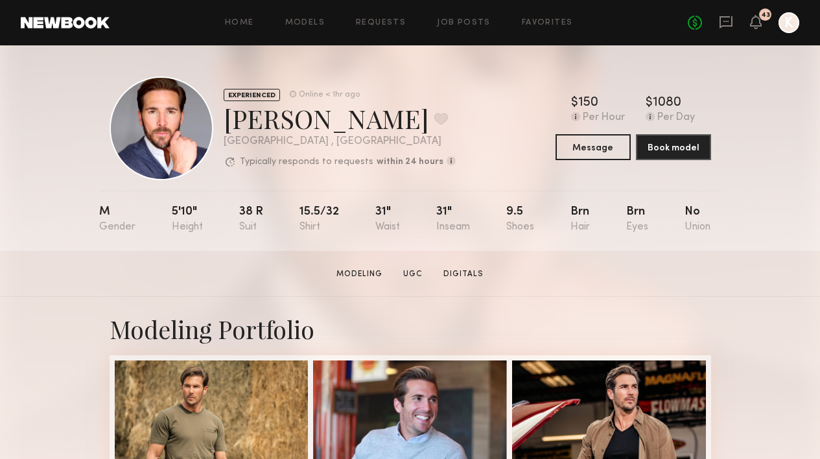
drag, startPoint x: 225, startPoint y: 121, endPoint x: 420, endPoint y: 116, distance: 195.1
click at [420, 116] on div "[PERSON_NAME] Favorite" at bounding box center [340, 118] width 232 height 34
copy div "[PERSON_NAME]"
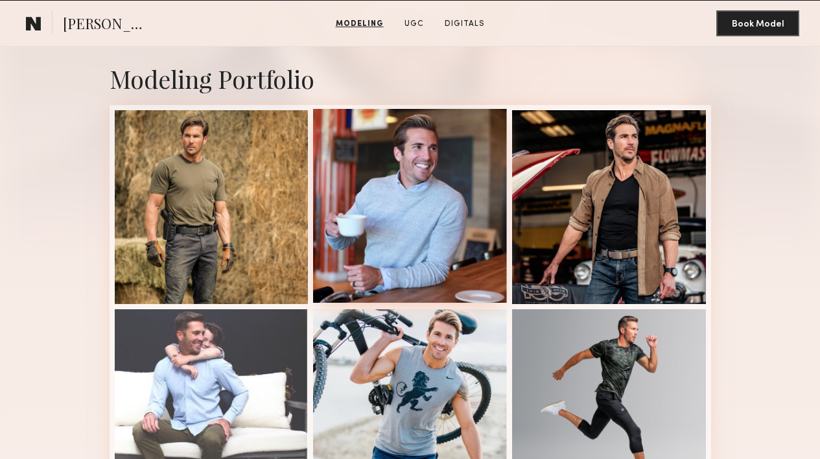
click at [407, 209] on div at bounding box center [410, 206] width 194 height 194
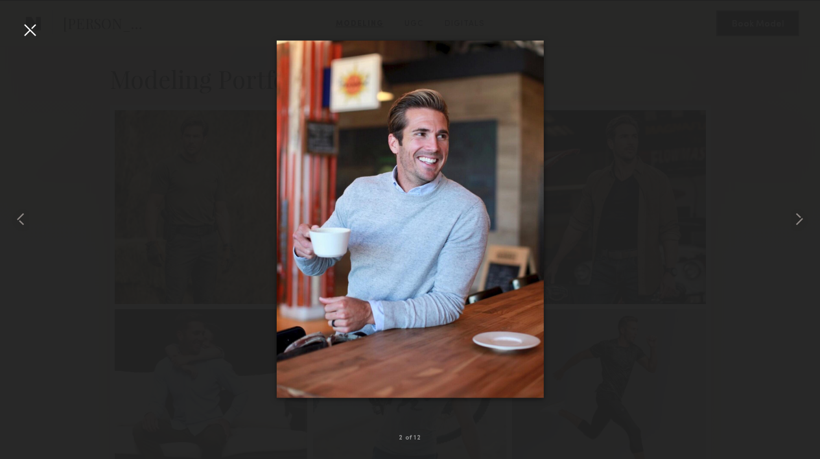
click at [28, 27] on div at bounding box center [29, 29] width 21 height 21
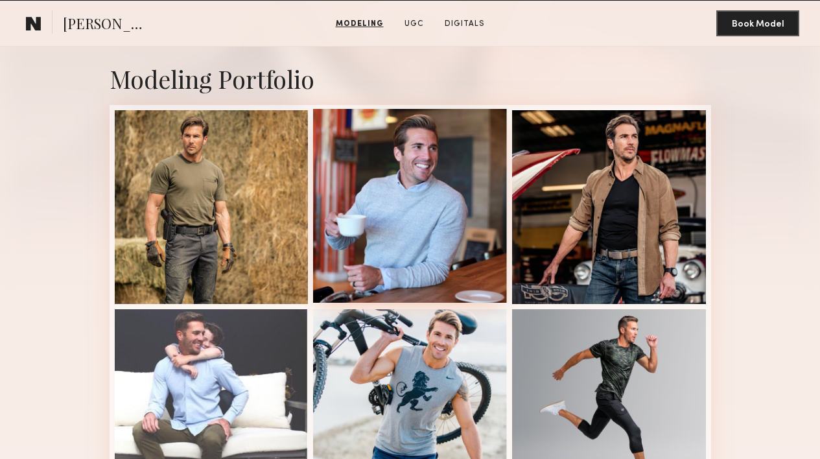
scroll to position [339, 0]
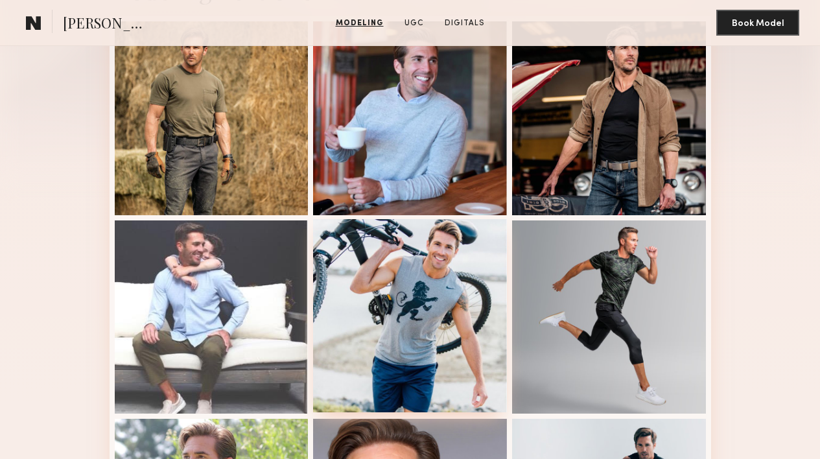
click at [397, 269] on div at bounding box center [410, 316] width 194 height 194
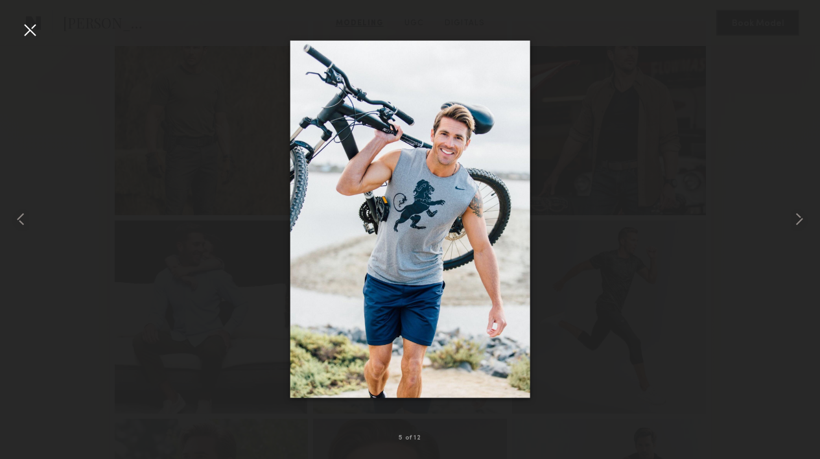
click at [26, 13] on nb-gallery-light "5 of 12" at bounding box center [410, 229] width 820 height 459
click at [27, 36] on div at bounding box center [29, 29] width 21 height 21
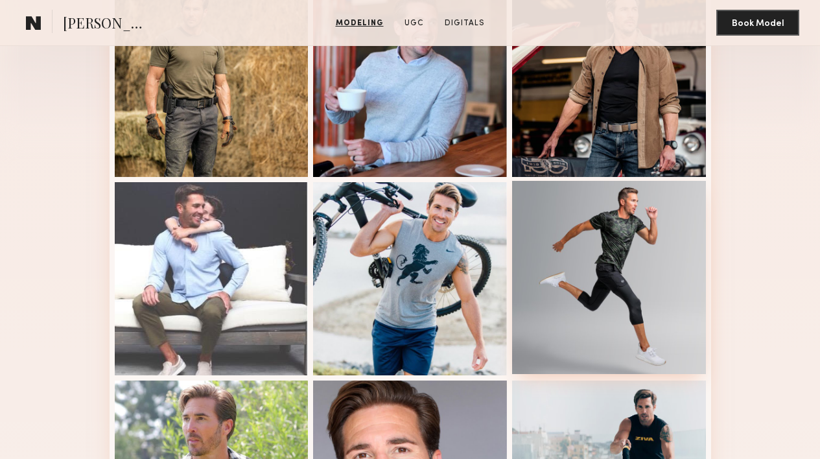
scroll to position [203, 0]
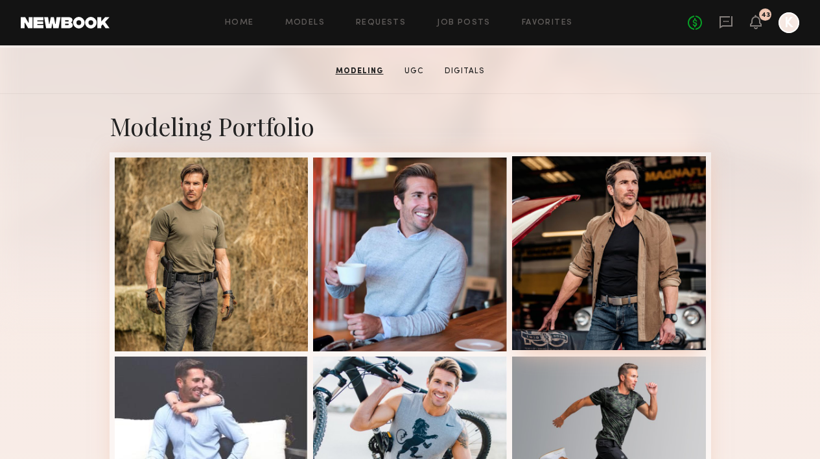
click at [578, 203] on div at bounding box center [609, 253] width 194 height 194
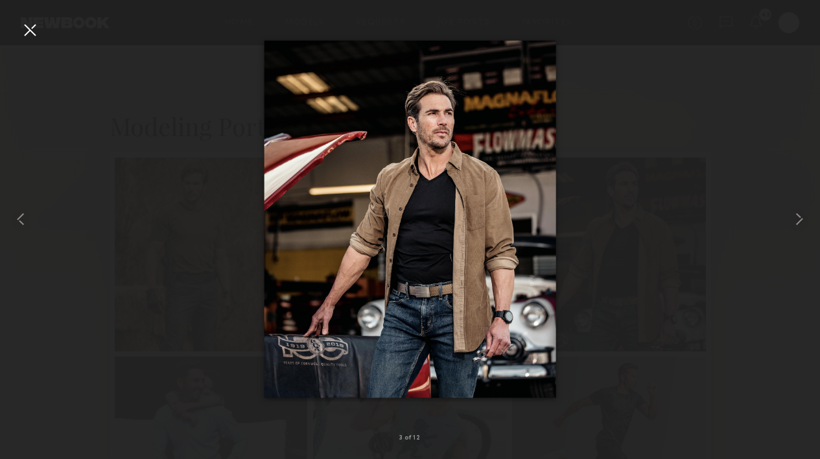
click at [32, 25] on div at bounding box center [29, 29] width 21 height 21
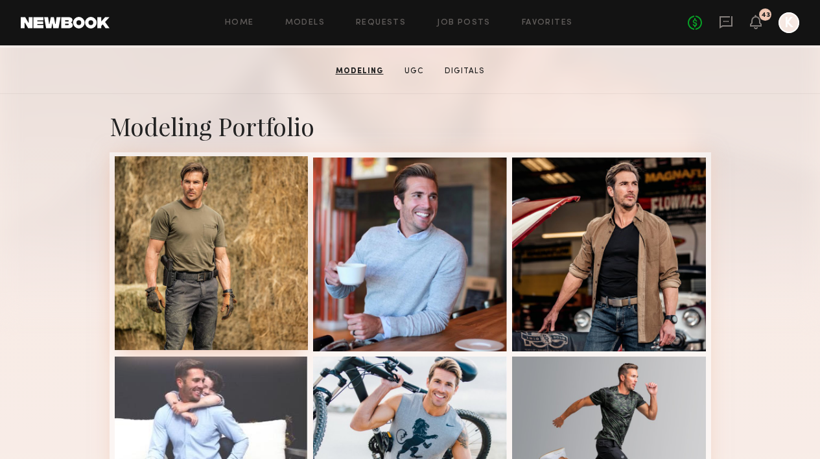
click at [207, 251] on div at bounding box center [212, 253] width 194 height 194
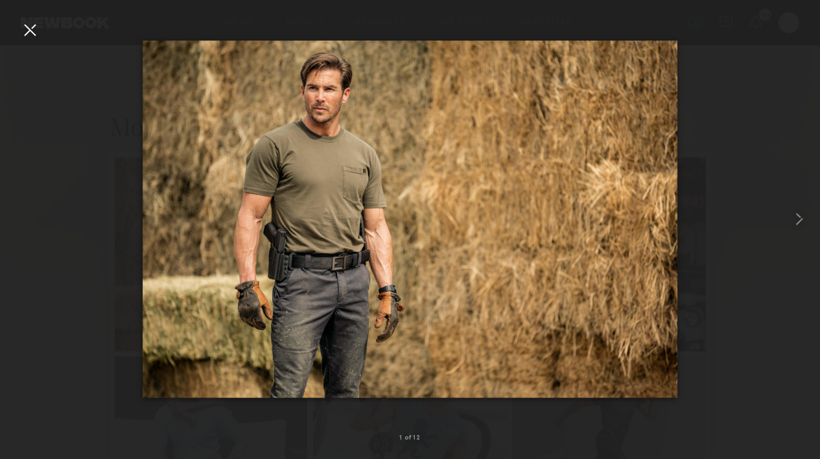
click at [34, 36] on div at bounding box center [29, 29] width 21 height 21
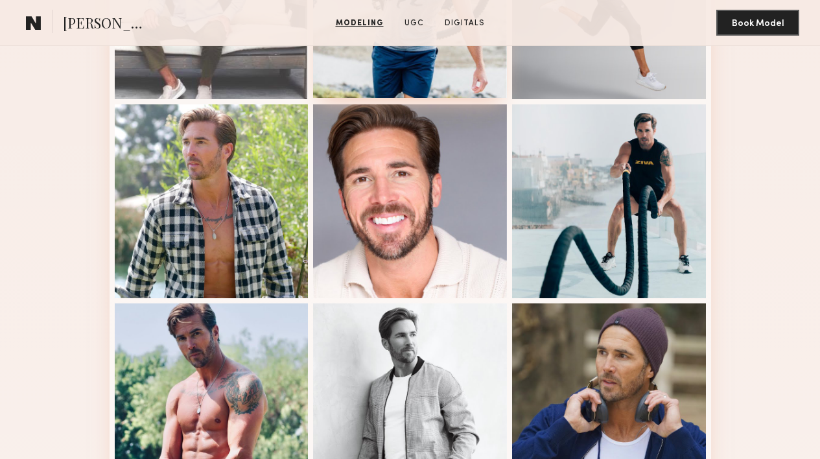
scroll to position [722, 0]
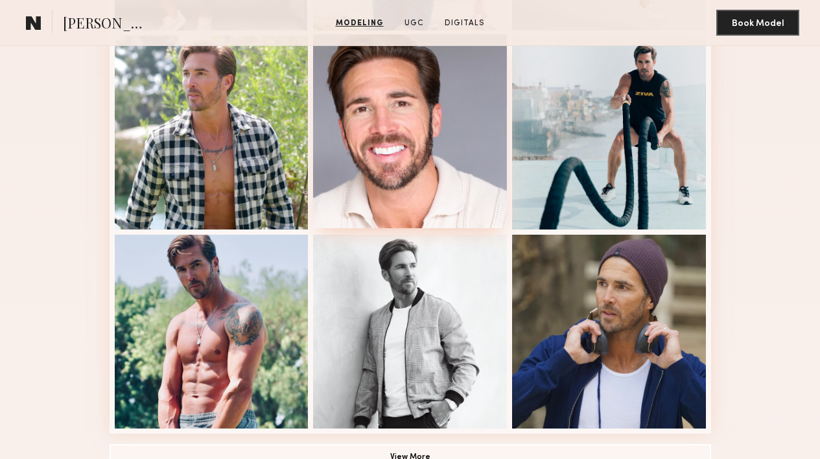
click at [436, 160] on div at bounding box center [410, 131] width 194 height 194
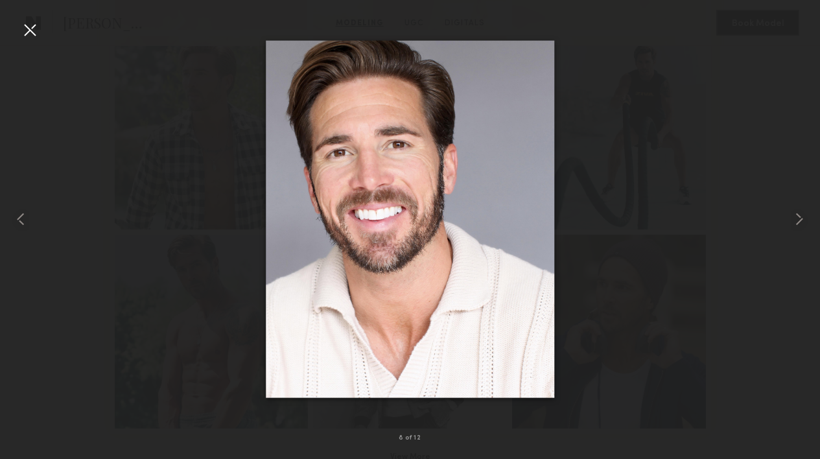
click at [32, 38] on div at bounding box center [29, 29] width 21 height 21
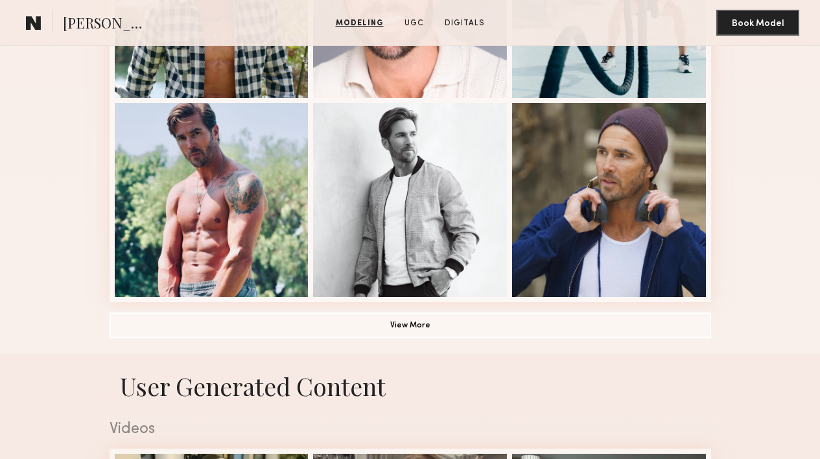
scroll to position [930, 0]
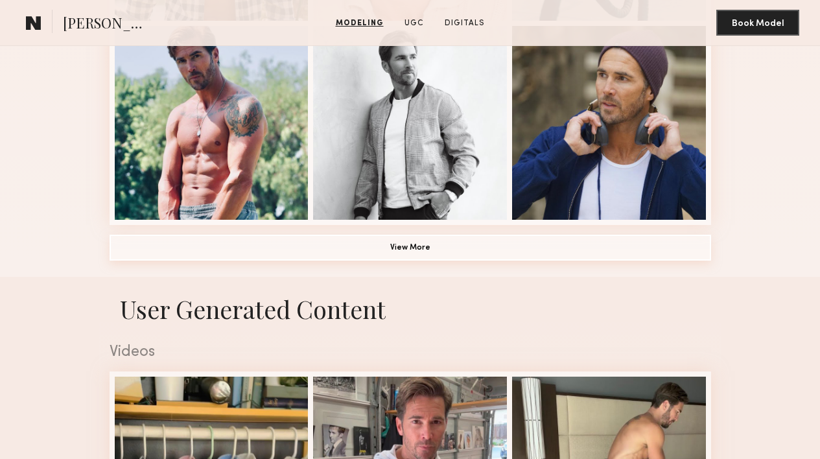
click at [402, 253] on button "View More" at bounding box center [409, 248] width 601 height 26
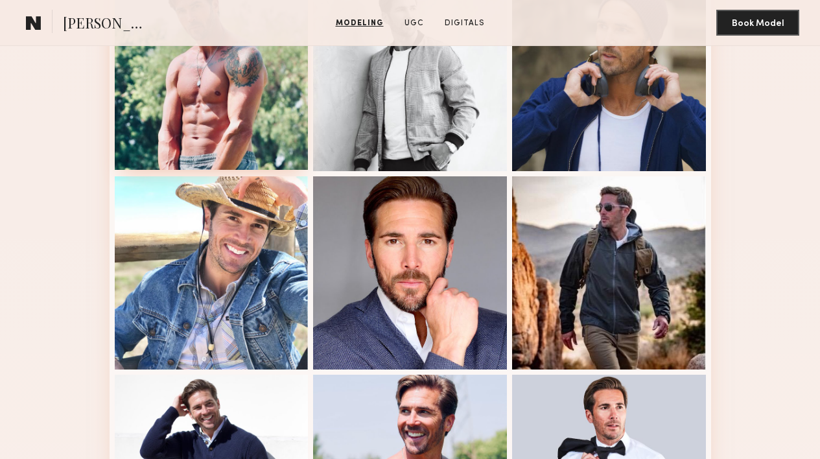
scroll to position [1009, 0]
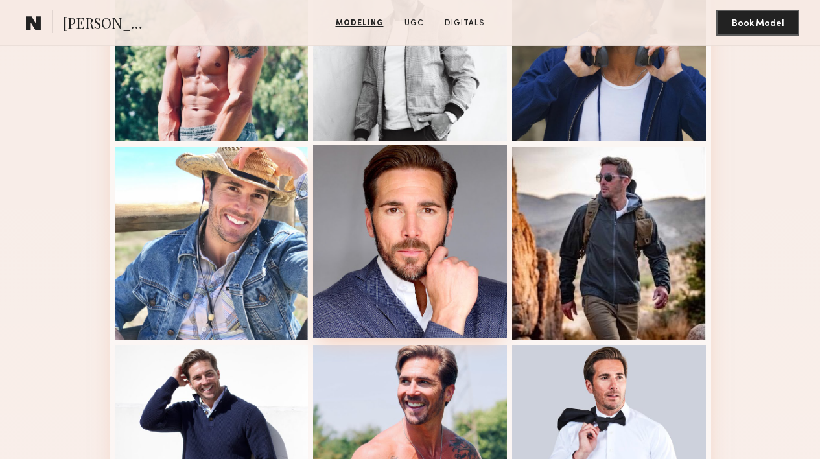
click at [391, 161] on div at bounding box center [410, 242] width 194 height 194
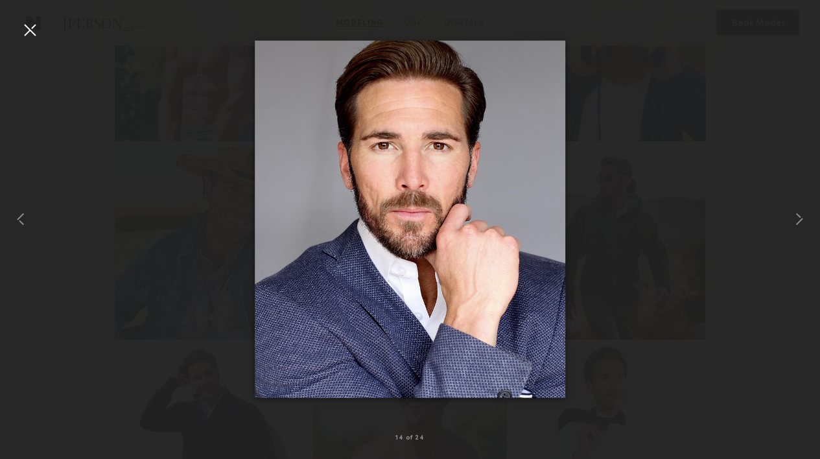
click at [22, 25] on div at bounding box center [29, 29] width 21 height 21
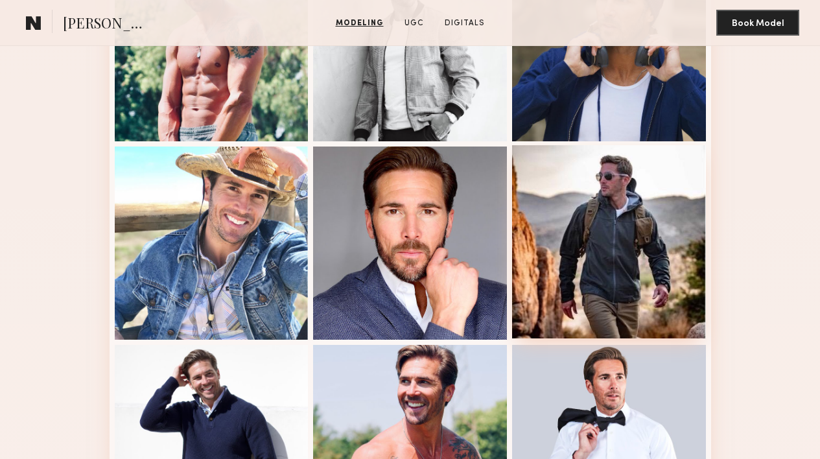
scroll to position [1196, 0]
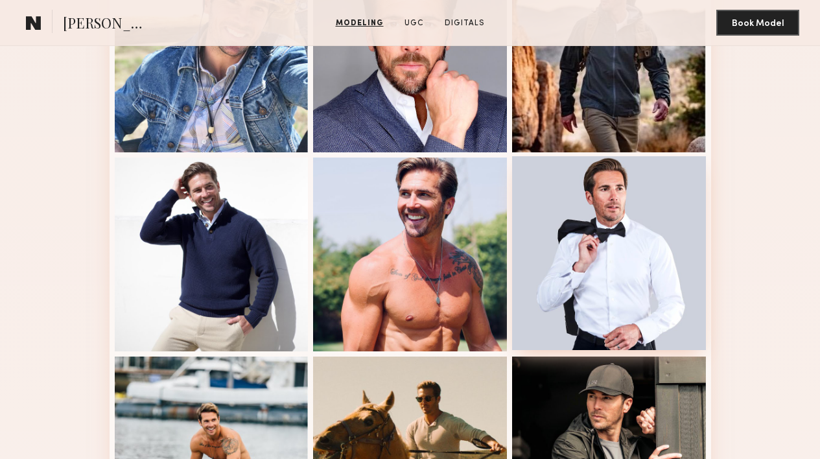
click at [562, 225] on div at bounding box center [609, 253] width 194 height 194
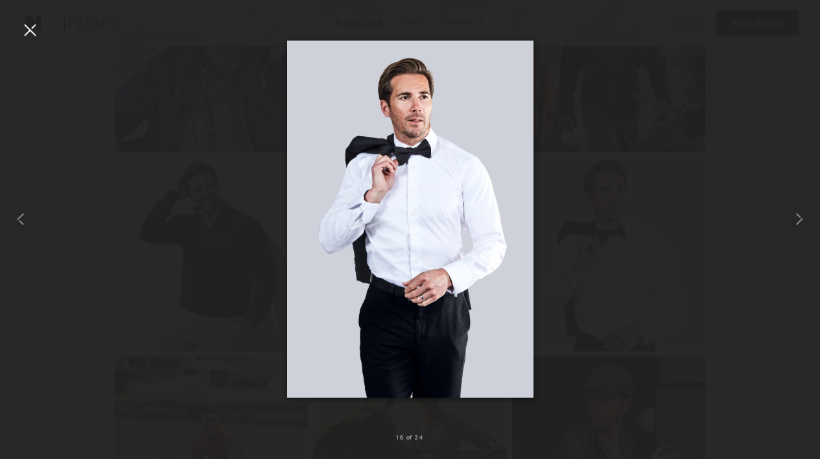
click at [31, 22] on div at bounding box center [29, 29] width 21 height 21
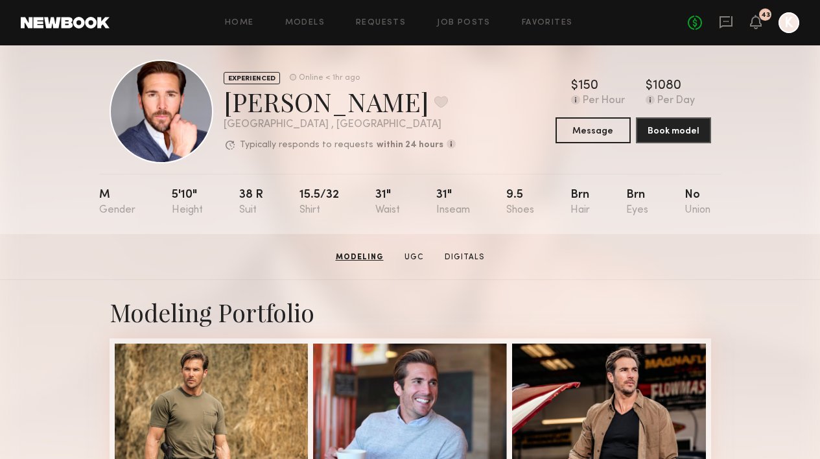
scroll to position [0, 0]
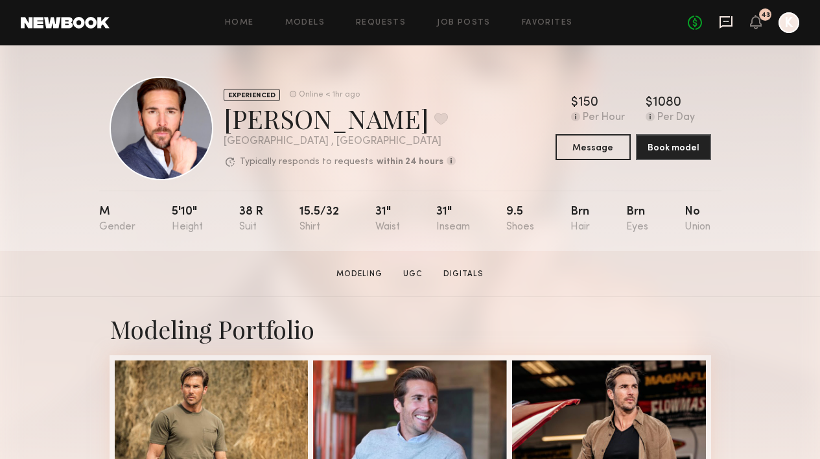
click at [731, 23] on icon at bounding box center [725, 22] width 13 height 12
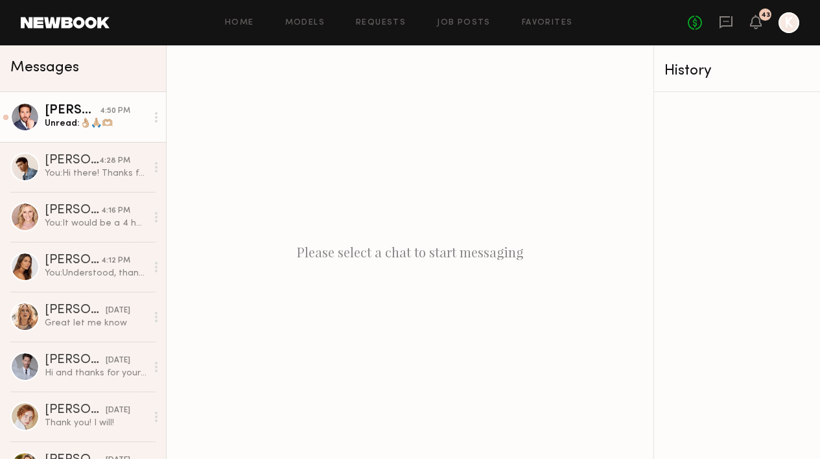
click at [92, 101] on link "Corey Randall M. 4:50 PM Unread: 👌🏼🙏🏼🫶🏼" at bounding box center [83, 117] width 166 height 50
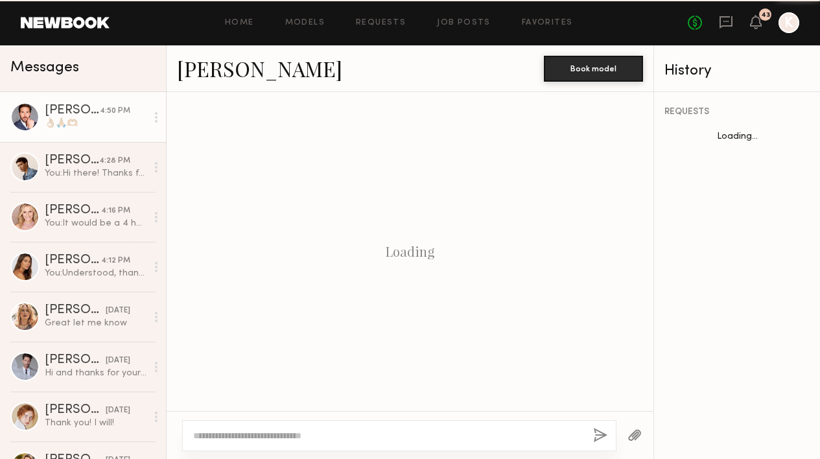
scroll to position [1256, 0]
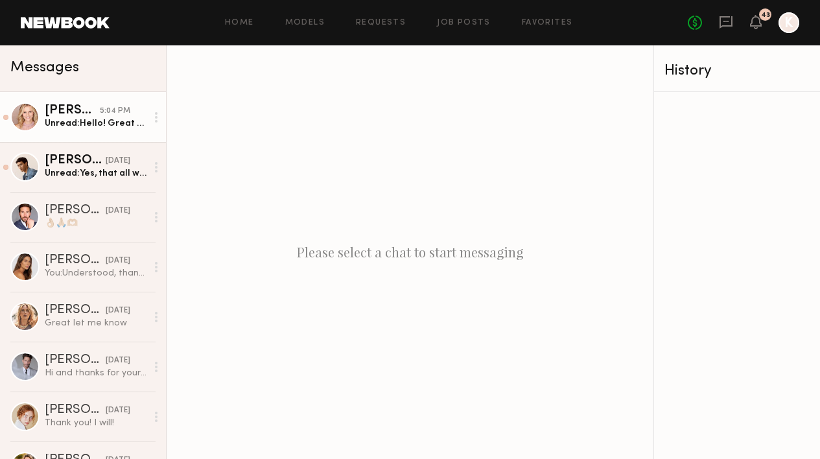
click at [82, 102] on link "Alexandra K. 5:04 PM Unread: Hello! Great to hear from you! Yes, that all works…" at bounding box center [83, 117] width 166 height 50
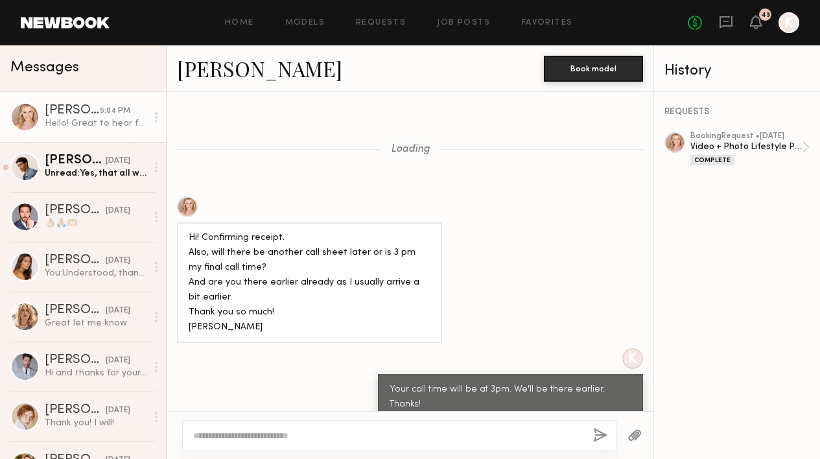
scroll to position [912, 0]
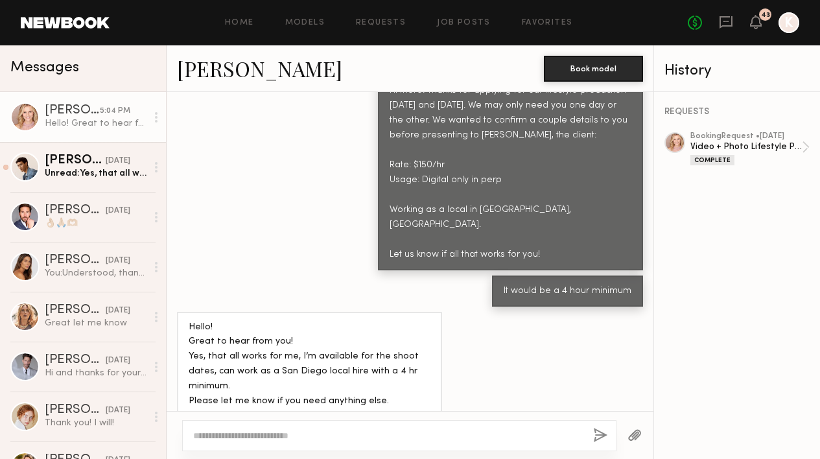
click at [226, 75] on link "Alexandra K." at bounding box center [259, 68] width 165 height 28
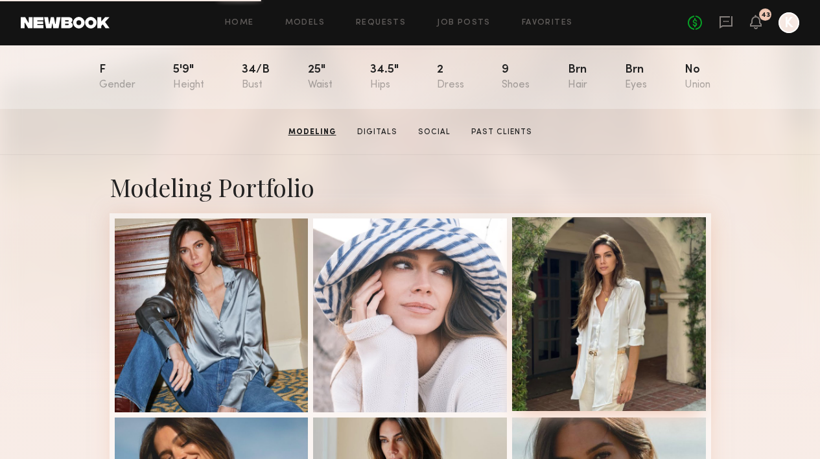
scroll to position [41, 0]
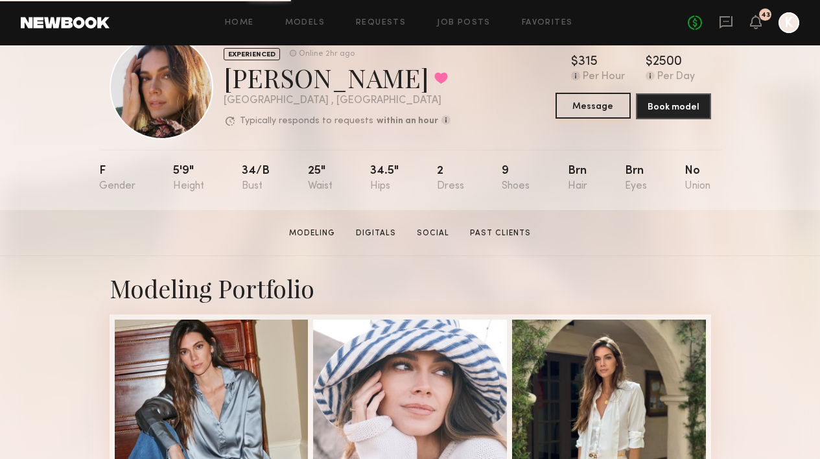
click at [607, 98] on button "Message" at bounding box center [592, 106] width 75 height 26
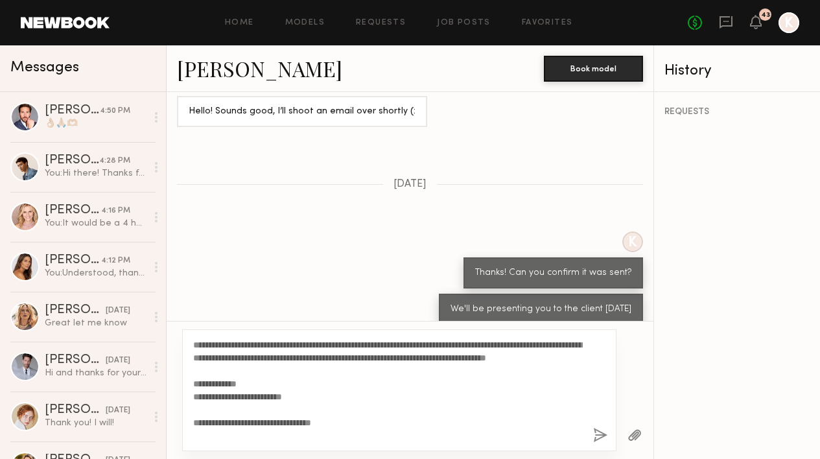
scroll to position [1103, 0]
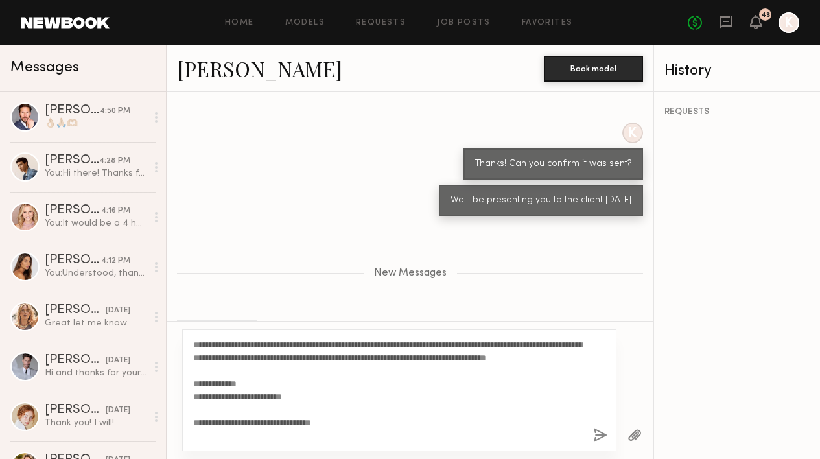
type textarea "**********"
click at [616, 437] on div at bounding box center [634, 435] width 37 height 32
click at [602, 439] on button "button" at bounding box center [600, 436] width 14 height 16
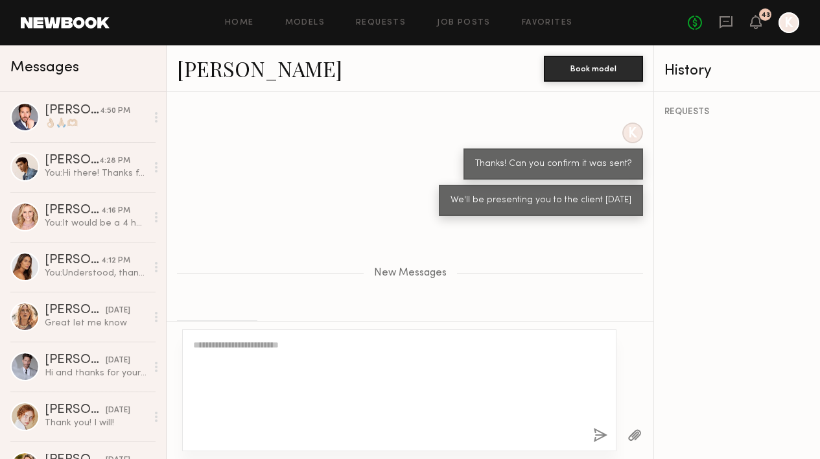
scroll to position [1323, 0]
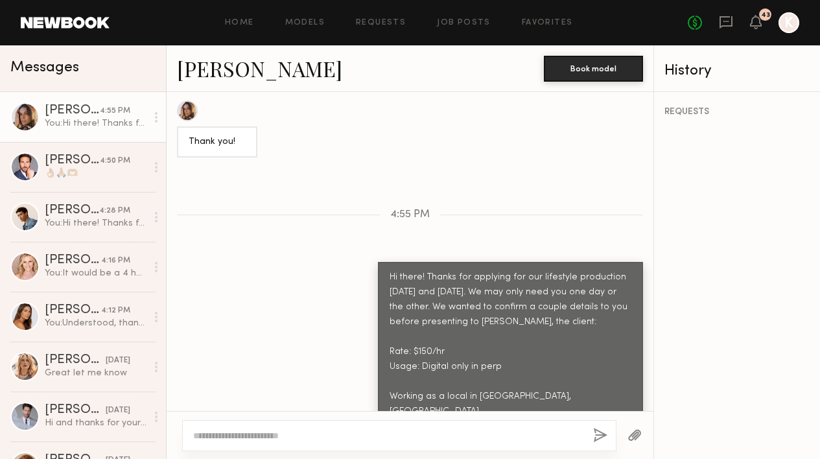
click at [442, 424] on div at bounding box center [399, 435] width 434 height 31
click at [434, 428] on div at bounding box center [399, 435] width 434 height 31
click at [403, 431] on textarea at bounding box center [387, 435] width 389 height 13
type textarea "**********"
click at [599, 437] on button "button" at bounding box center [600, 436] width 14 height 16
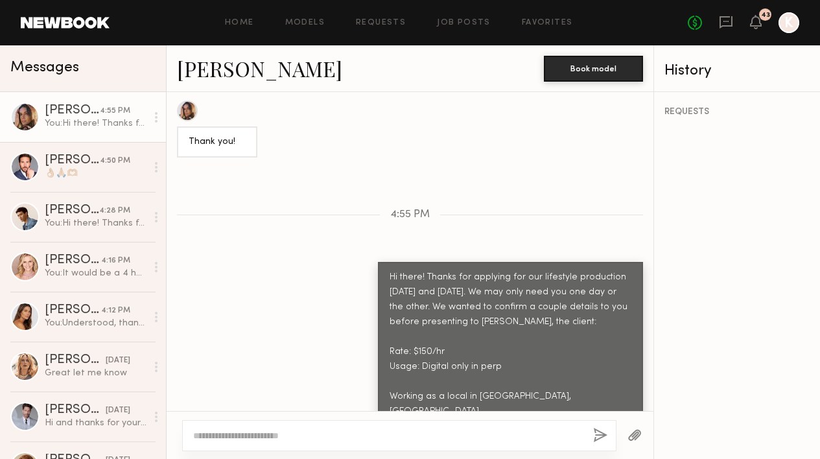
scroll to position [1385, 0]
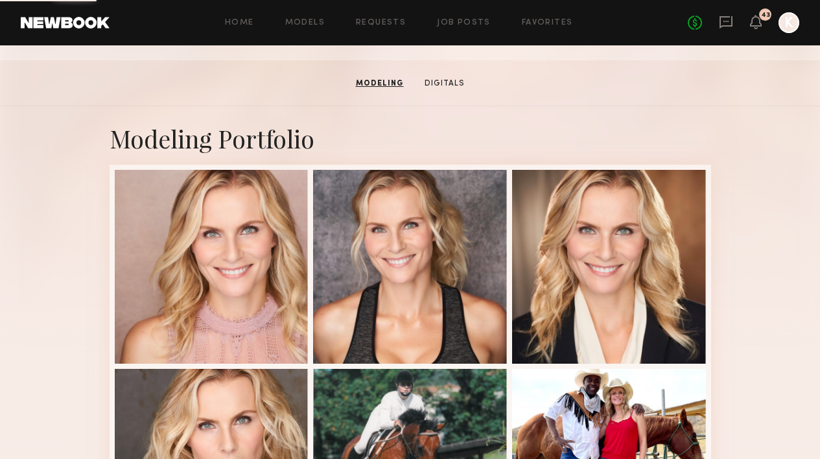
scroll to position [230, 0]
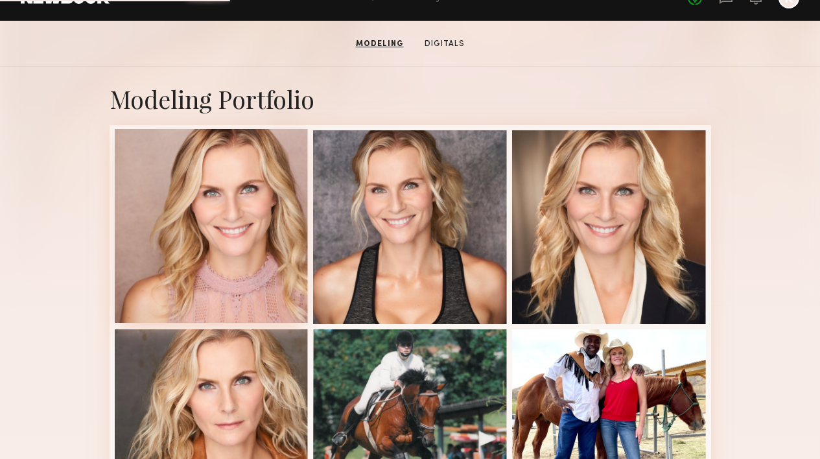
click at [236, 216] on div at bounding box center [212, 226] width 194 height 194
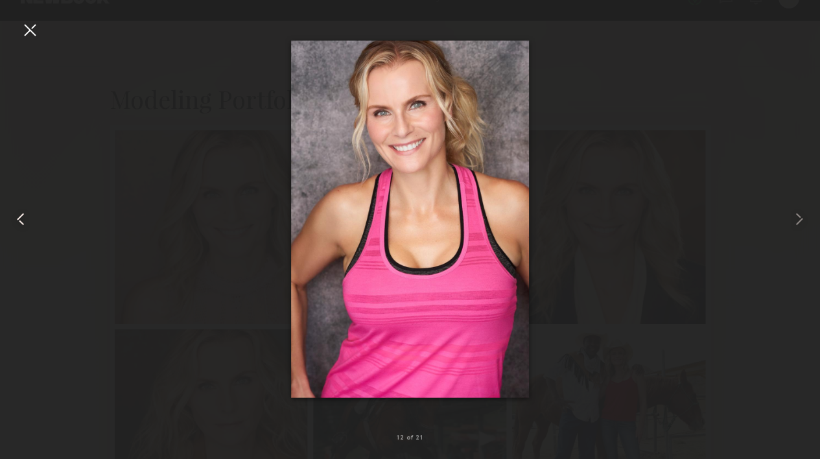
click at [30, 40] on div at bounding box center [16, 219] width 33 height 397
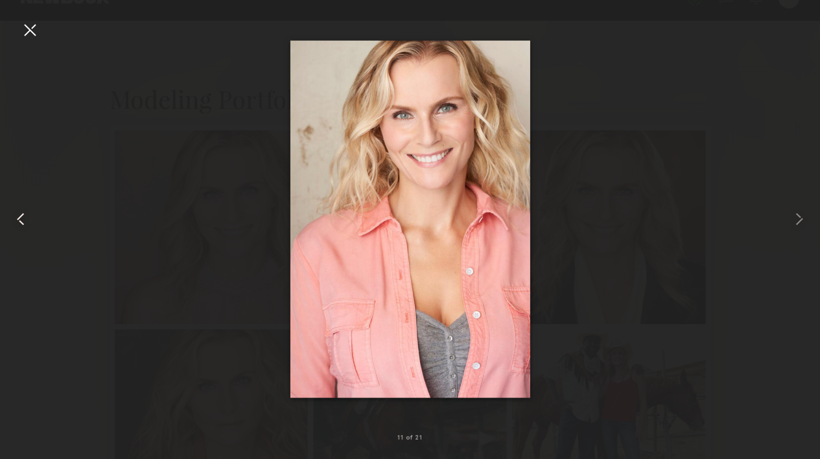
click at [30, 40] on div at bounding box center [16, 219] width 33 height 397
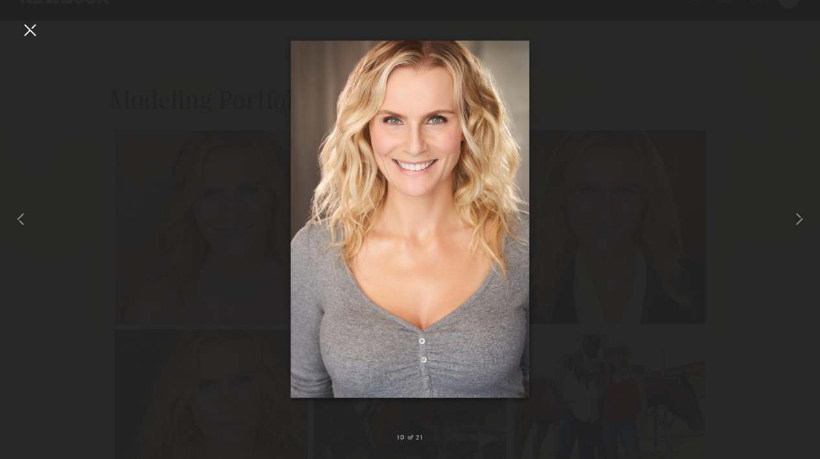
click at [29, 34] on div at bounding box center [29, 29] width 21 height 21
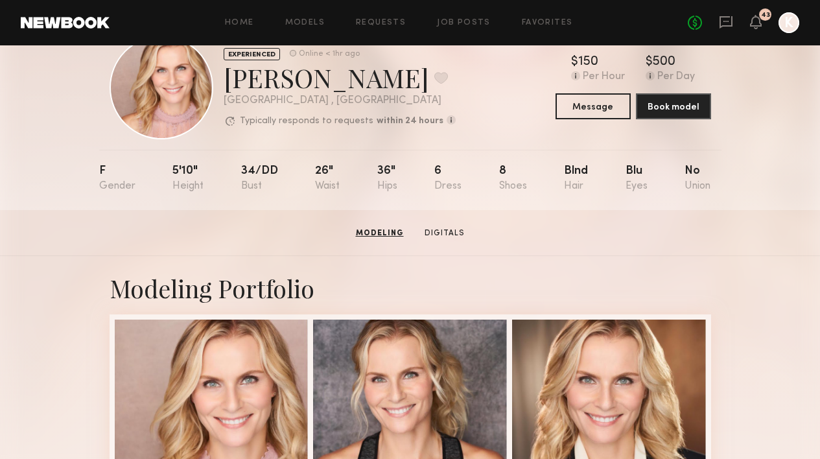
scroll to position [0, 0]
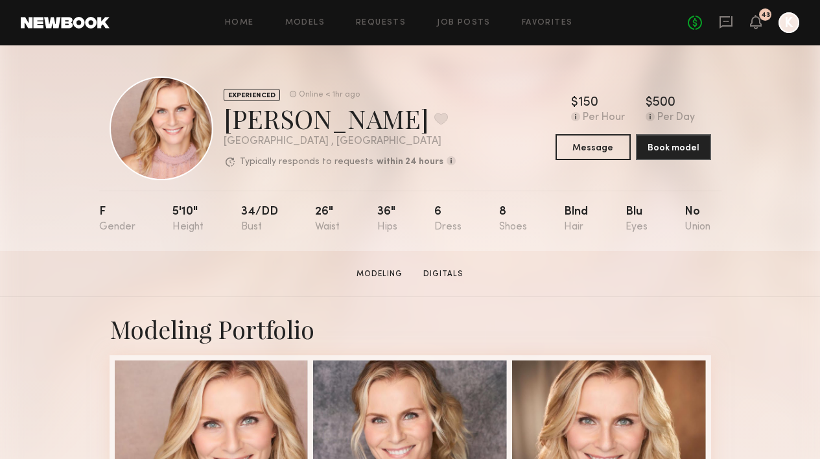
click at [726, 34] on header "Home Models Requests Job Posts Favorites Sign Out No fees up to $5,000 43 K" at bounding box center [410, 22] width 820 height 45
click at [724, 23] on icon at bounding box center [726, 22] width 14 height 14
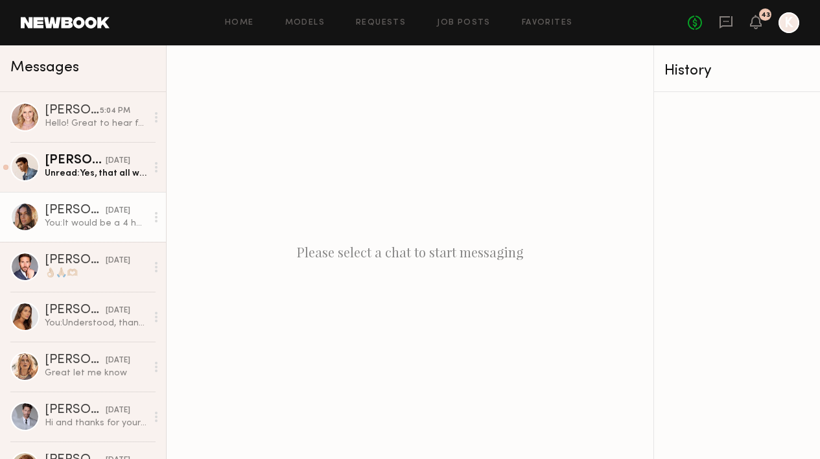
click at [83, 209] on div "[PERSON_NAME]" at bounding box center [75, 210] width 61 height 13
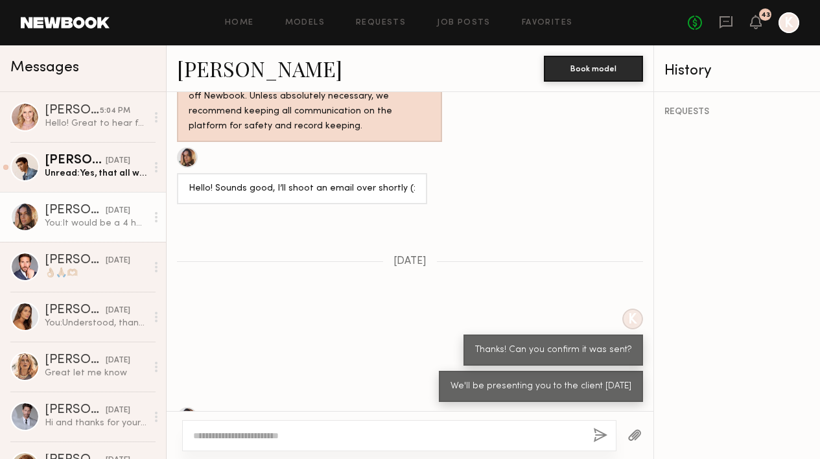
scroll to position [651, 0]
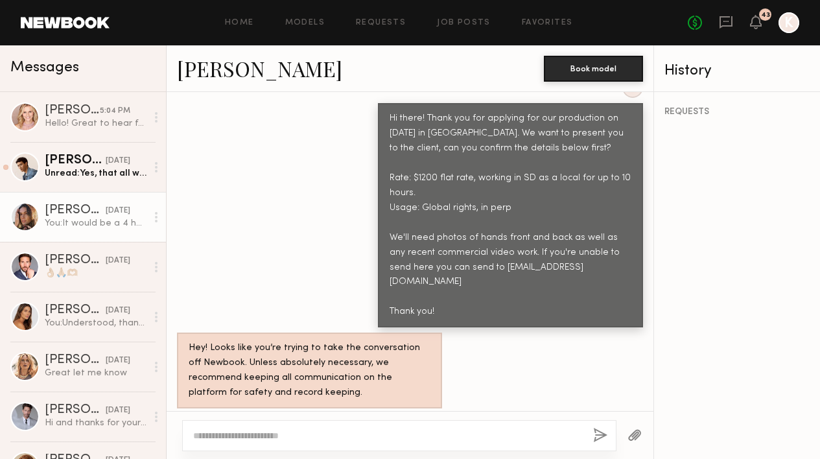
click at [240, 65] on link "[PERSON_NAME]" at bounding box center [259, 68] width 165 height 28
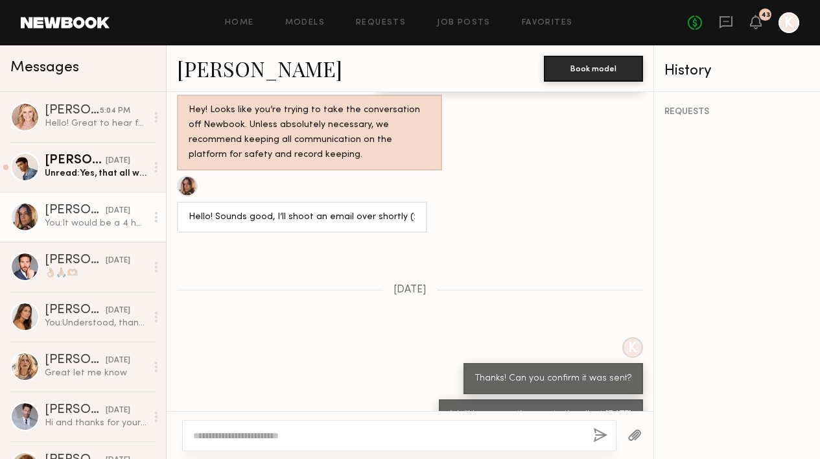
scroll to position [1287, 0]
